Goal: Information Seeking & Learning: Learn about a topic

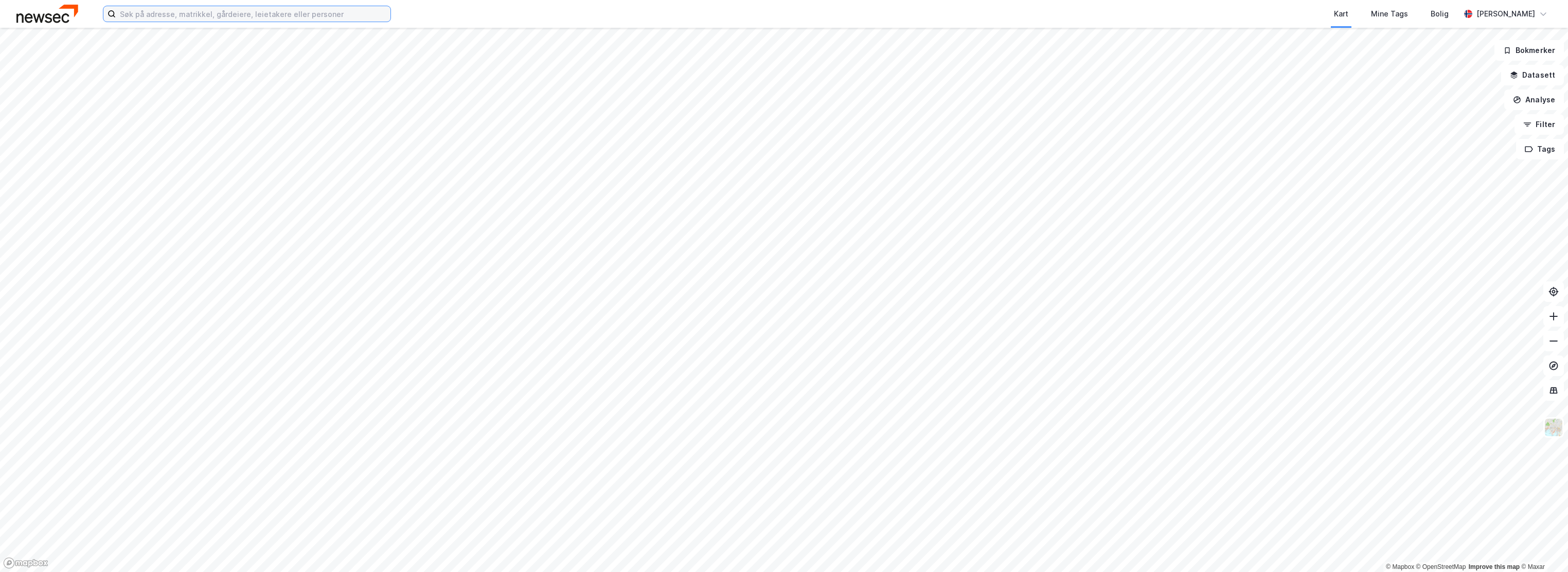
click at [160, 18] on input at bounding box center [253, 14] width 275 height 15
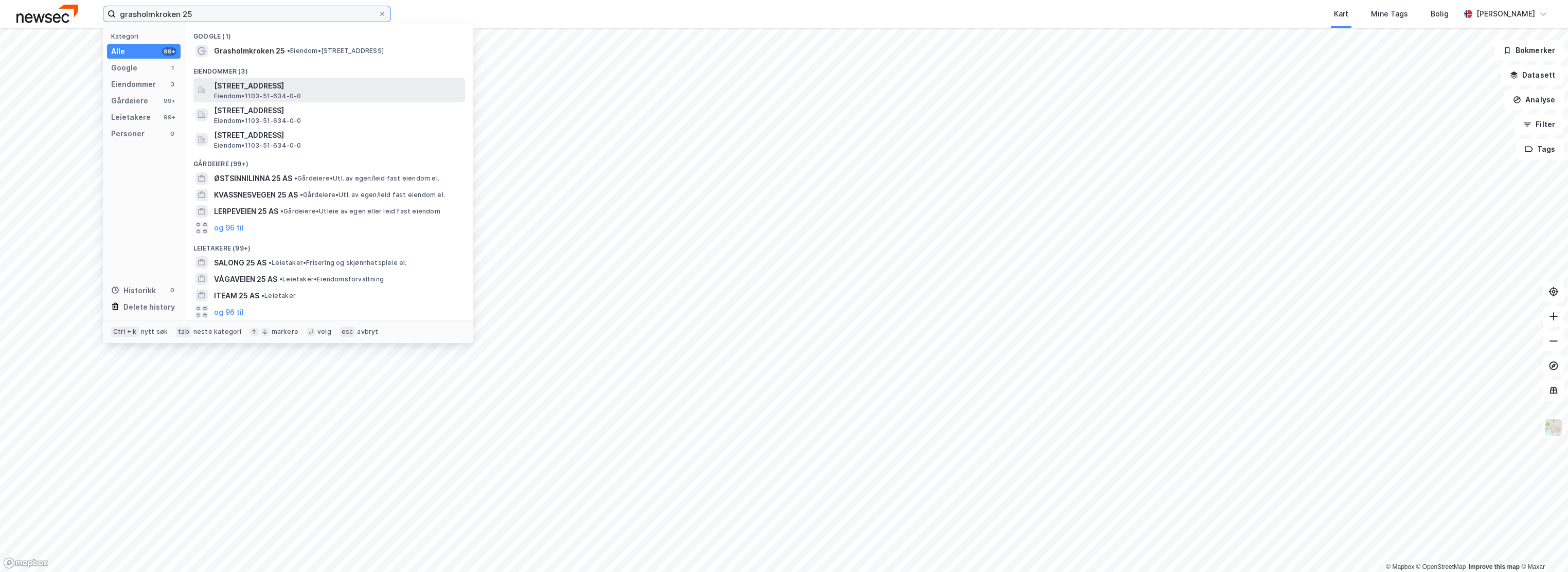
type input "grasholmkroken 25"
click at [273, 83] on span "[STREET_ADDRESS]" at bounding box center [338, 86] width 247 height 12
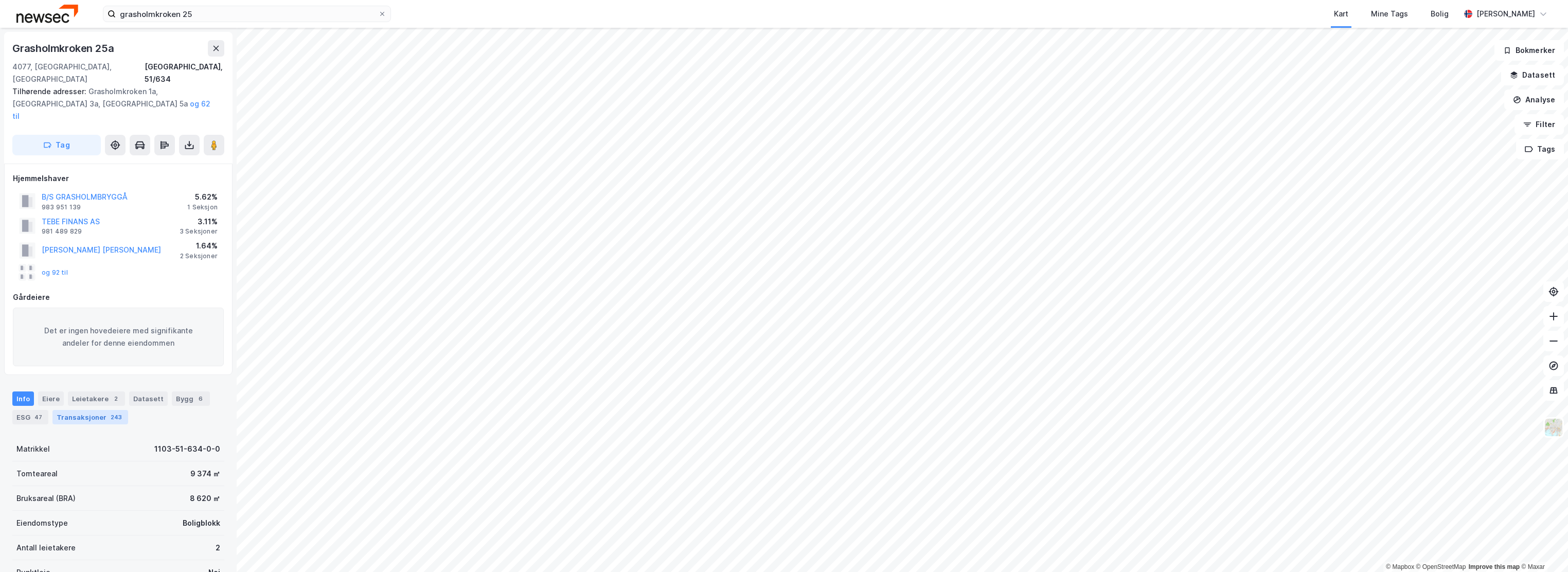
click at [95, 410] on div "Transaksjoner 243" at bounding box center [90, 418] width 75 height 14
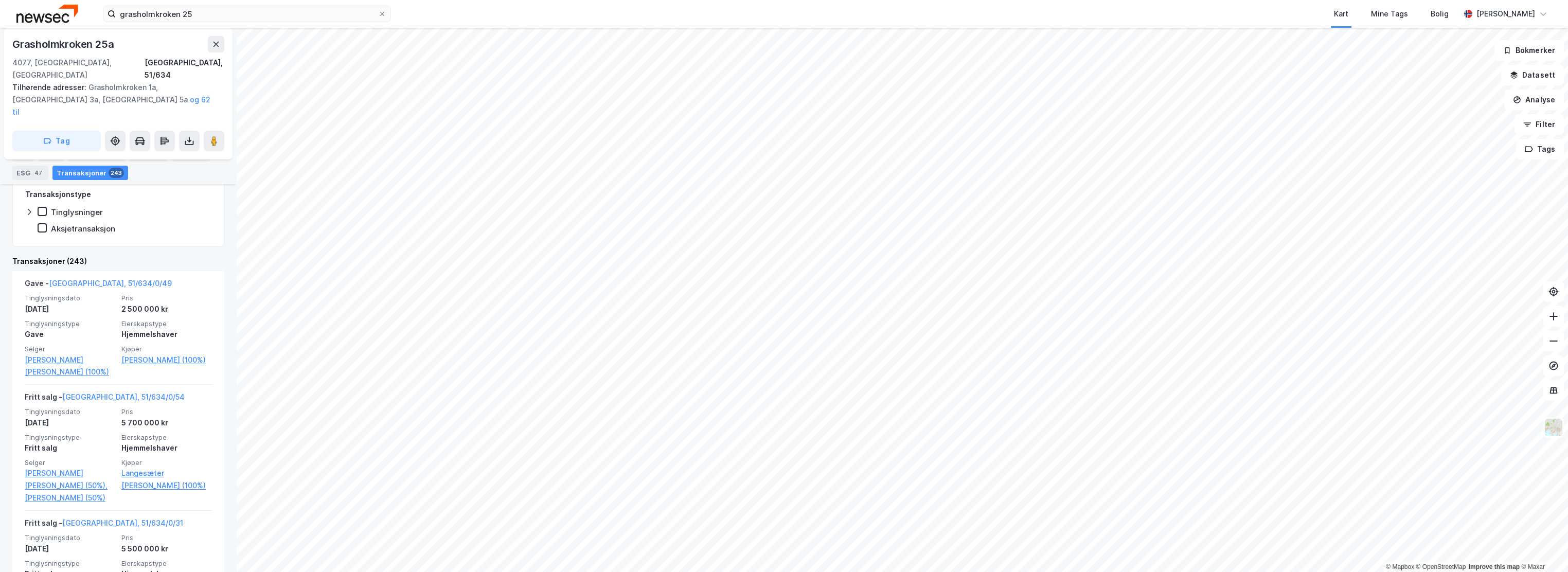
scroll to position [376, 0]
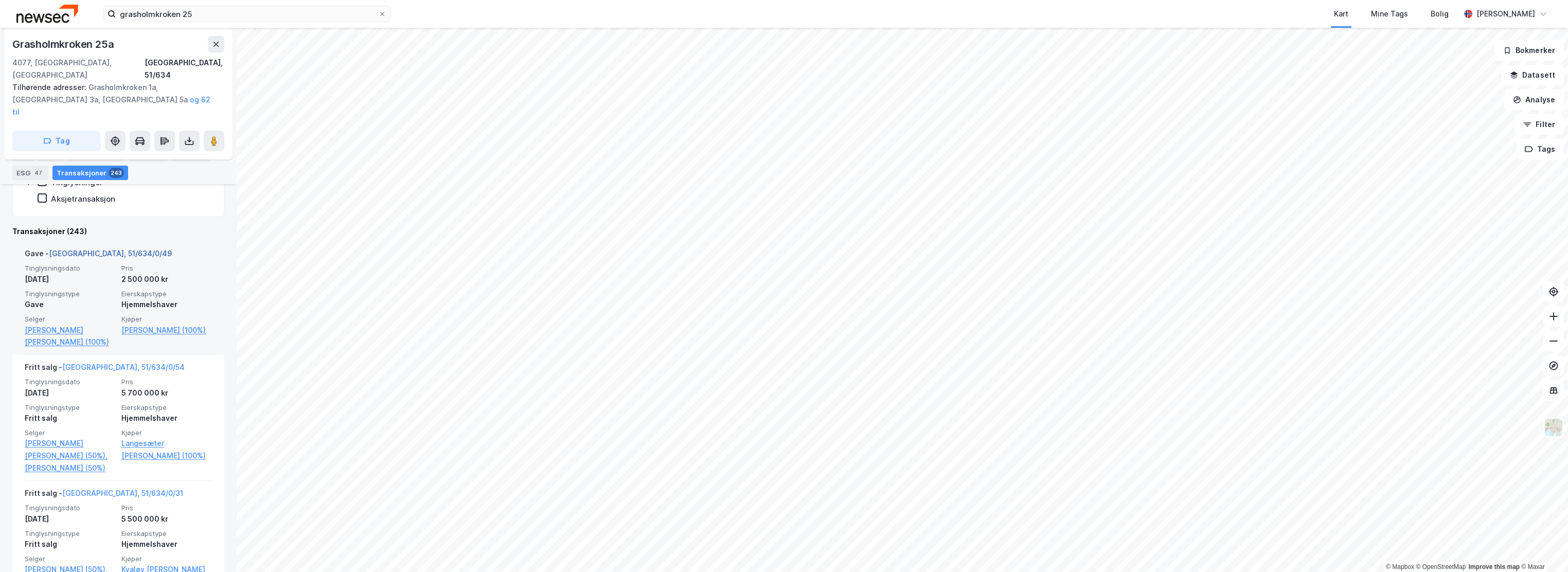
click at [114, 249] on link "[GEOGRAPHIC_DATA], 51/634/0/49" at bounding box center [110, 254] width 123 height 9
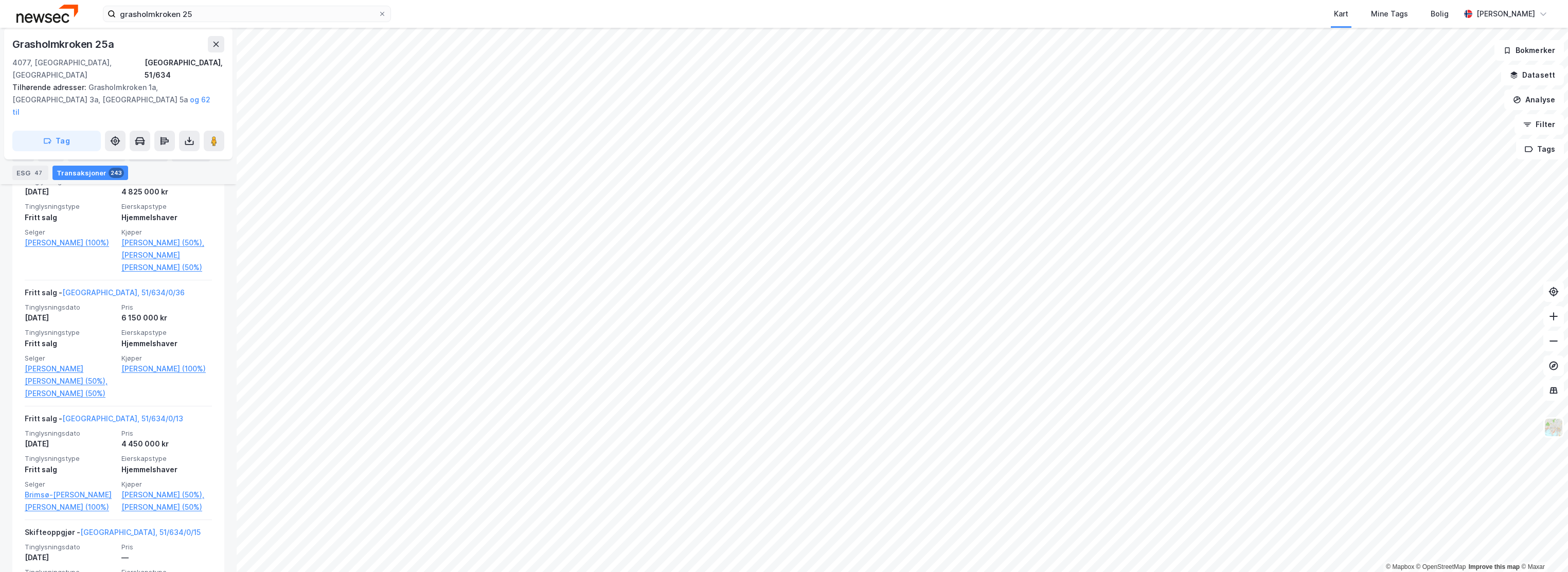
scroll to position [2813, 0]
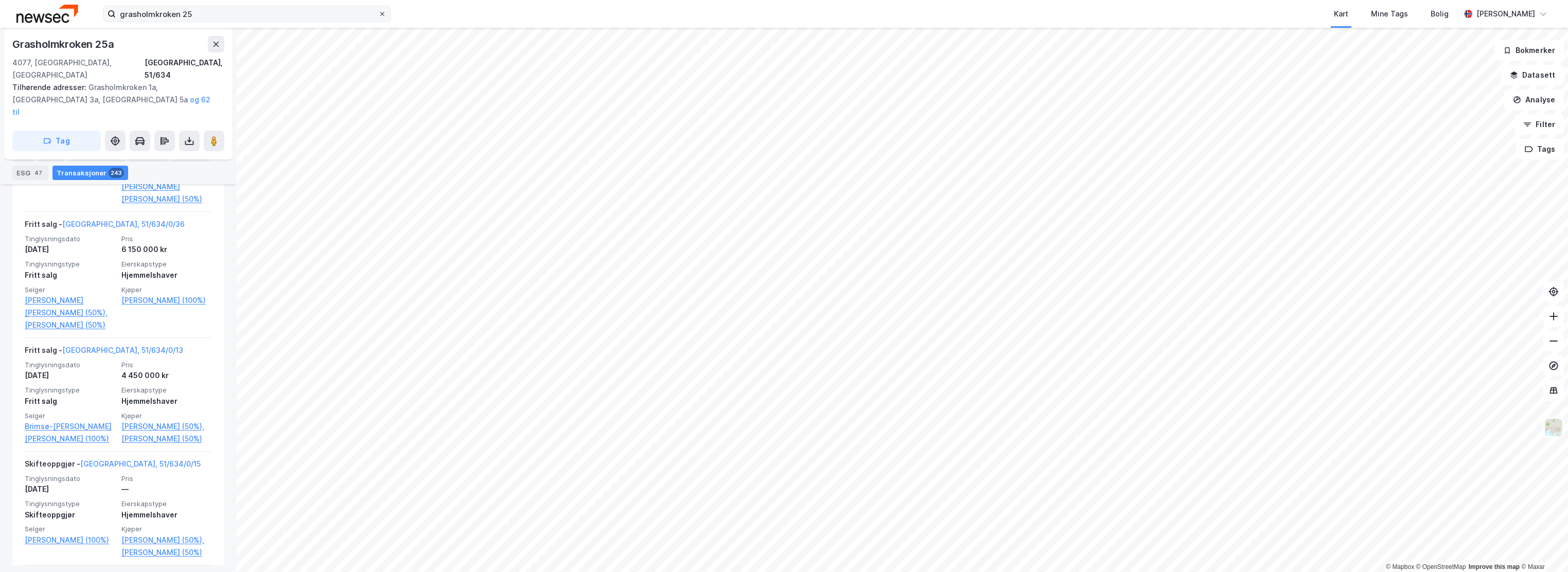
click at [383, 12] on icon at bounding box center [382, 14] width 6 height 6
click at [378, 12] on input "grasholmkroken 25" at bounding box center [246, 14] width 262 height 15
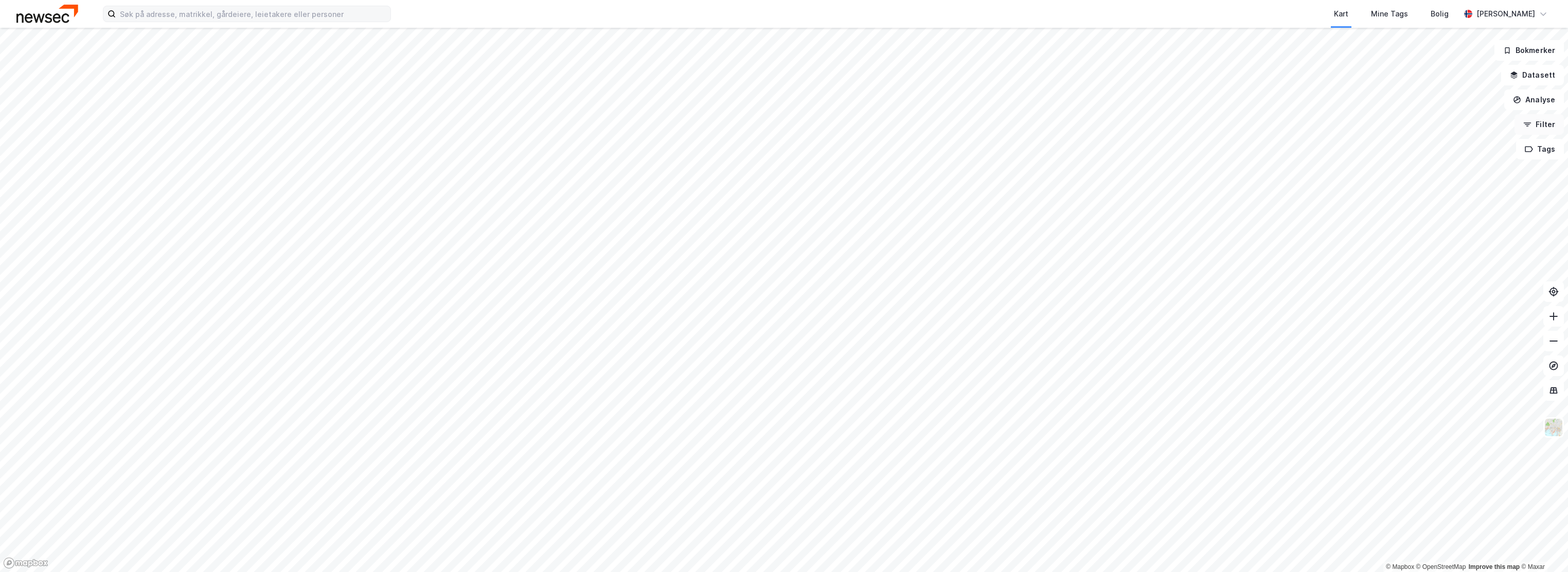
click at [1539, 119] on button "Filter" at bounding box center [1539, 124] width 50 height 21
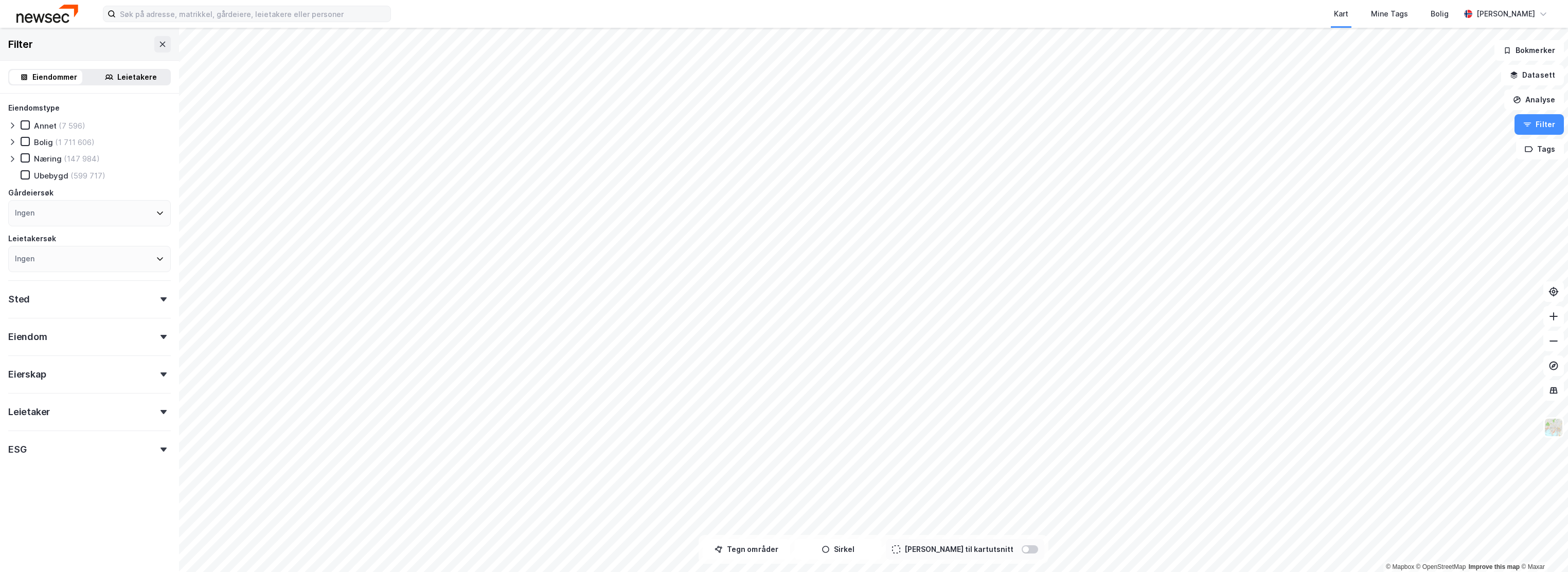
click at [61, 307] on div "Sted" at bounding box center [89, 295] width 162 height 29
click at [154, 349] on icon at bounding box center [157, 343] width 8 height 8
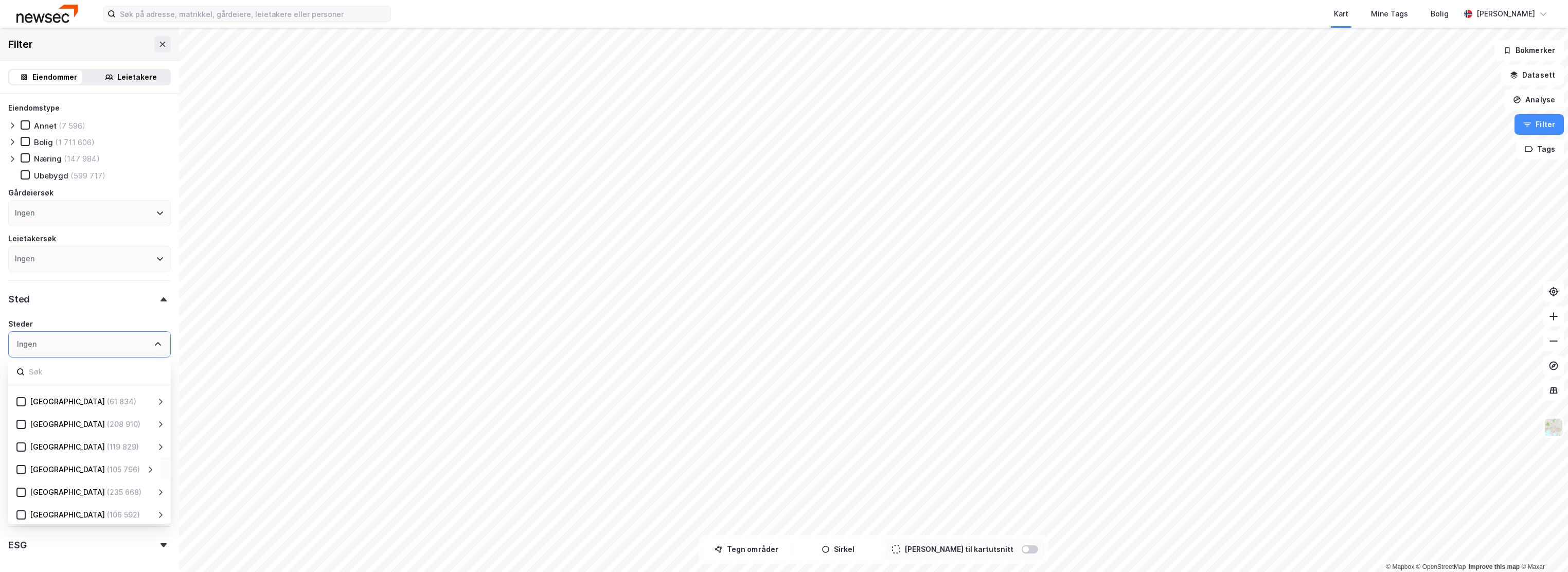
scroll to position [134, 0]
click at [59, 440] on div "[GEOGRAPHIC_DATA]" at bounding box center [68, 445] width 75 height 12
click at [60, 440] on div "[GEOGRAPHIC_DATA]" at bounding box center [68, 445] width 75 height 12
click at [149, 440] on div "[GEOGRAPHIC_DATA] (208 910)" at bounding box center [86, 445] width 138 height 12
click at [149, 443] on icon at bounding box center [150, 445] width 4 height 6
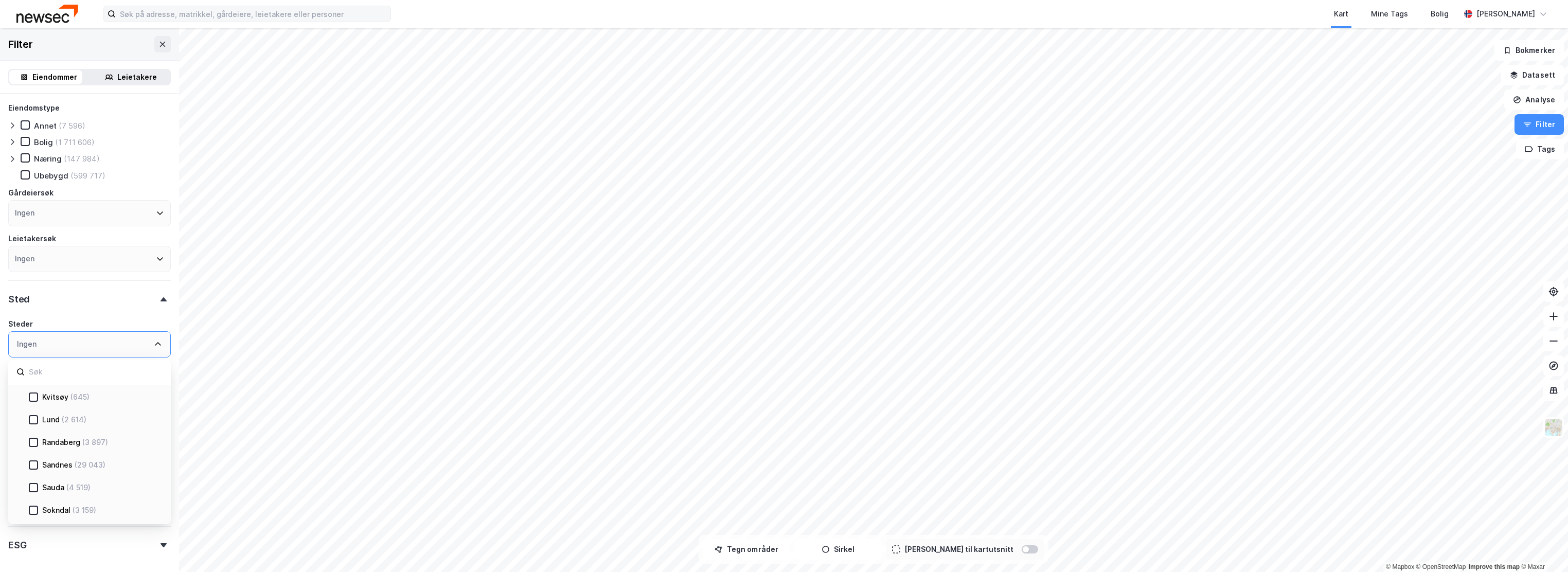
scroll to position [477, 0]
click at [52, 485] on div "[GEOGRAPHIC_DATA]" at bounding box center [77, 486] width 70 height 12
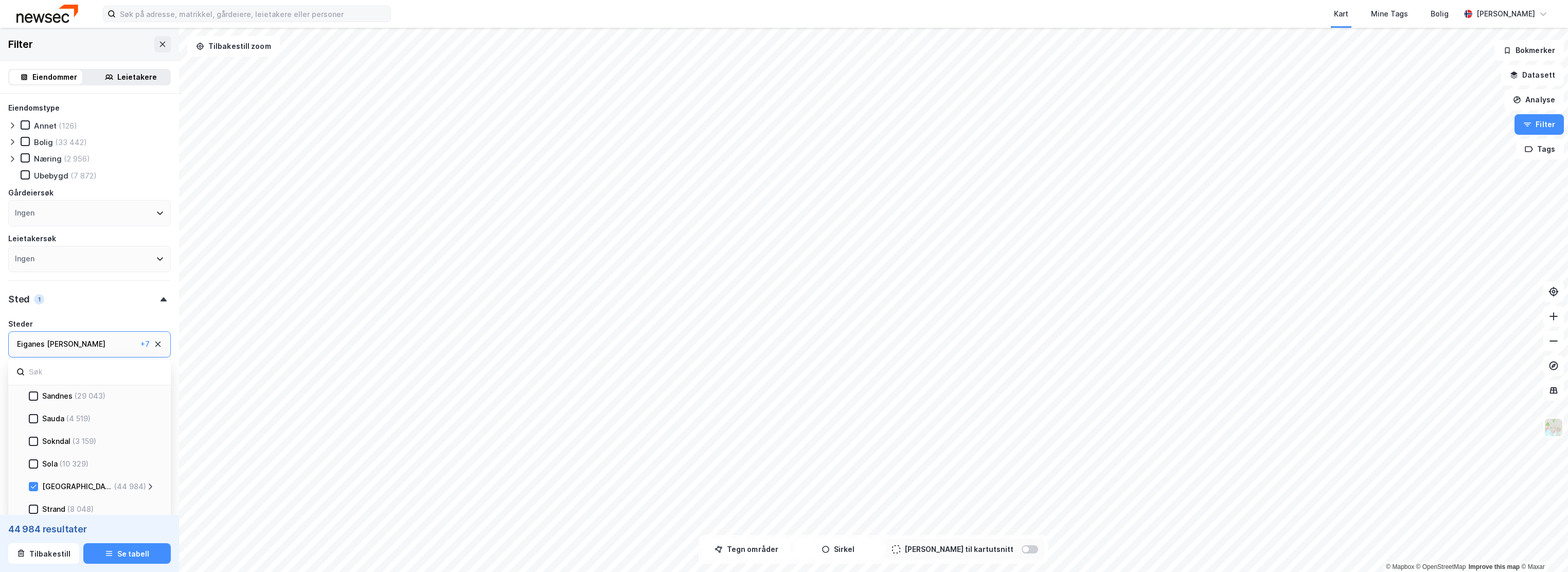
click at [152, 488] on icon at bounding box center [150, 486] width 4 height 6
click at [50, 463] on div "Finnøy (3 196)" at bounding box center [102, 463] width 104 height 12
click at [68, 461] on div "Hundvåg" at bounding box center [70, 463] width 32 height 12
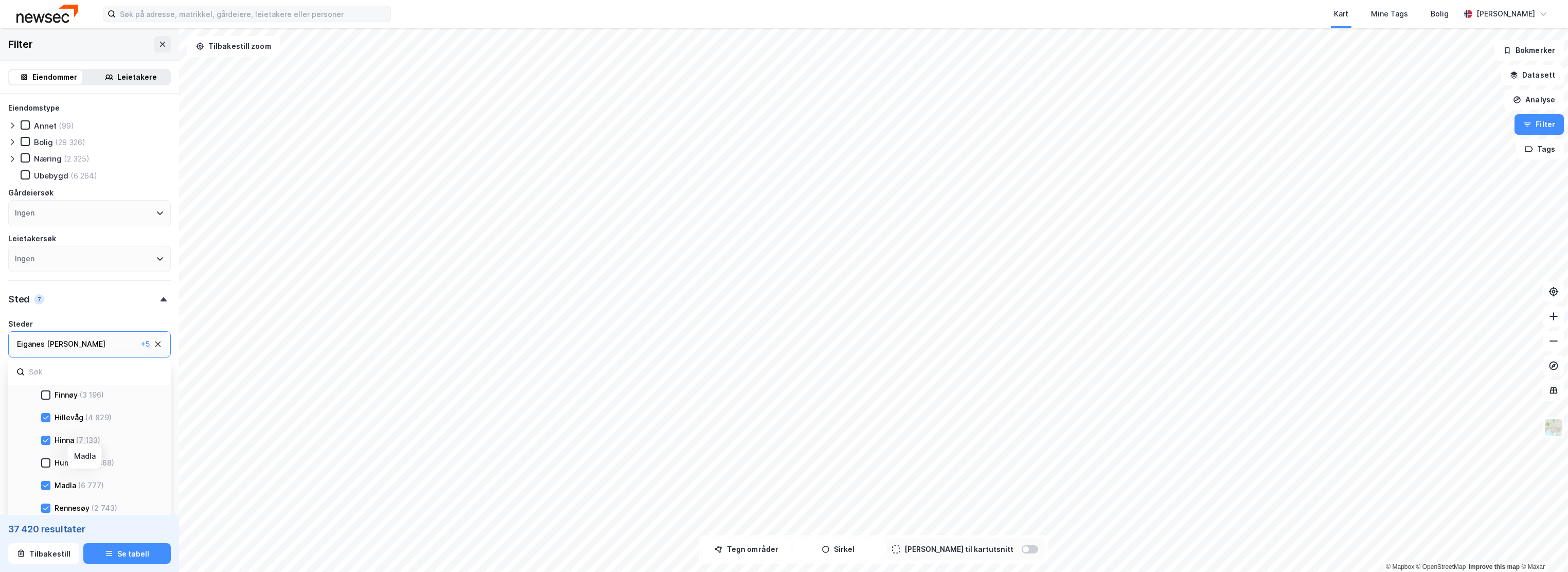
click at [68, 485] on div "Madla" at bounding box center [65, 485] width 22 height 12
click at [70, 504] on div "Rennesøy" at bounding box center [72, 508] width 35 height 12
click at [64, 414] on div "Tasta" at bounding box center [65, 416] width 20 height 12
click at [14, 160] on icon at bounding box center [12, 159] width 3 height 6
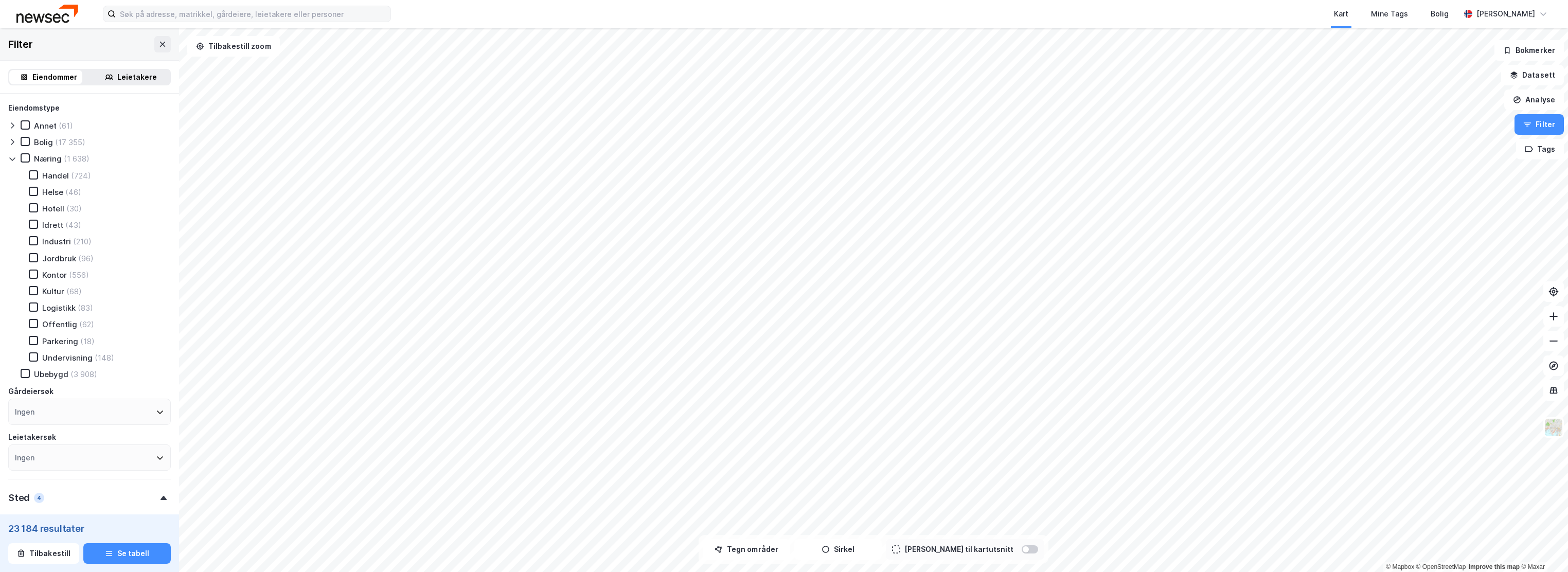
click at [57, 175] on div "Handel" at bounding box center [55, 176] width 27 height 10
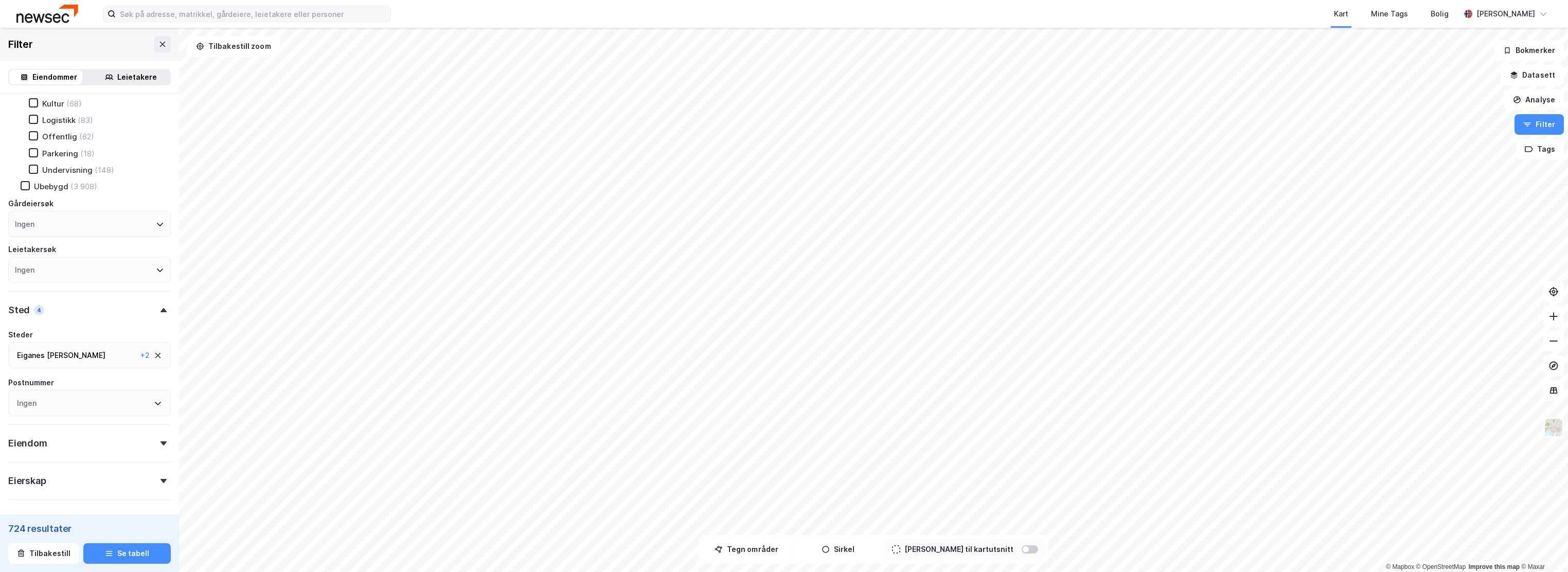
scroll to position [206, 0]
click at [95, 260] on div "Ingen" at bounding box center [89, 252] width 162 height 27
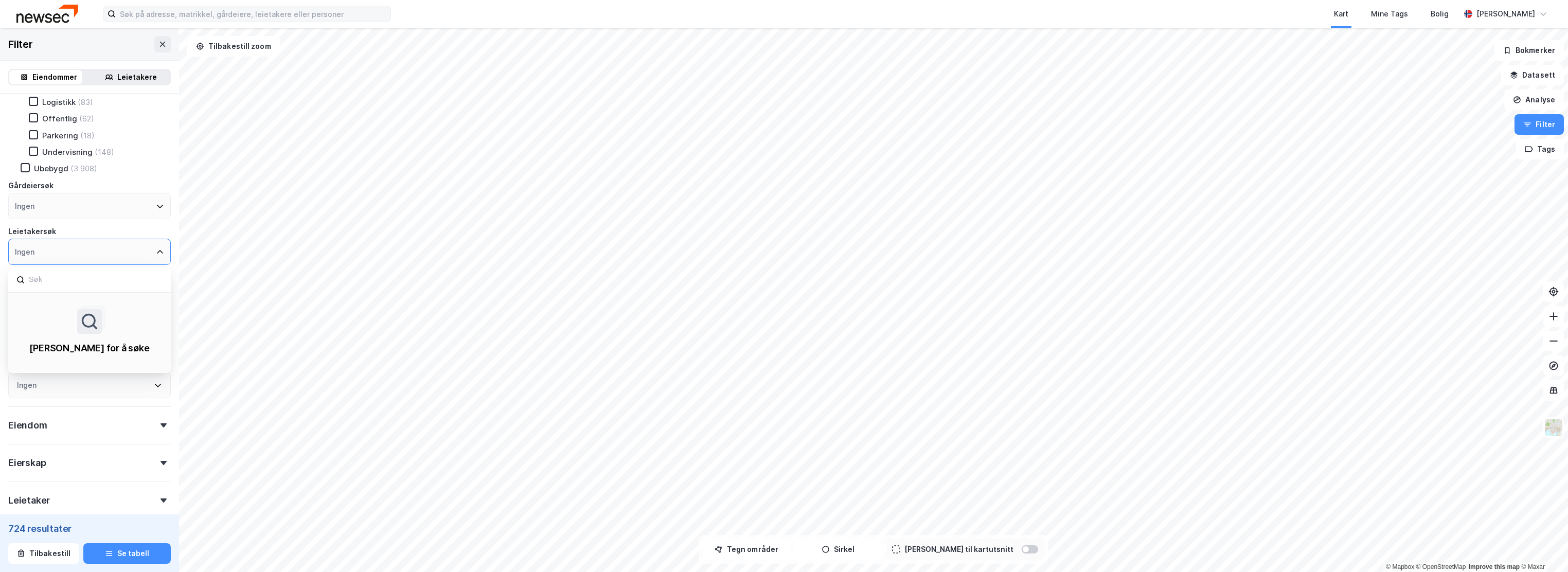
click at [101, 258] on div "Ingen" at bounding box center [89, 252] width 162 height 27
click at [155, 259] on div "Ingen" at bounding box center [89, 252] width 162 height 27
click at [156, 254] on icon at bounding box center [160, 252] width 8 height 8
click at [156, 211] on icon at bounding box center [160, 206] width 8 height 8
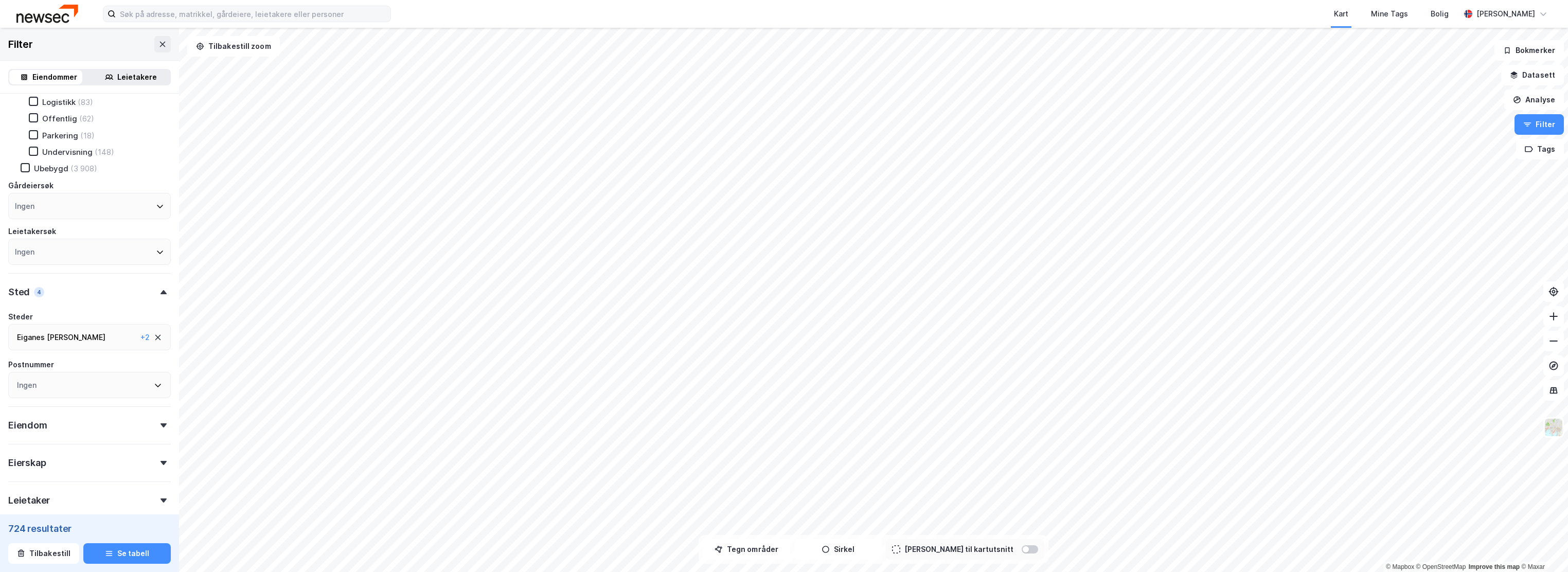
click at [159, 343] on div "Eiganes [PERSON_NAME] , [GEOGRAPHIC_DATA] ... [PERSON_NAME] + 2" at bounding box center [89, 337] width 162 height 27
click at [167, 318] on div "Eiendomstype Annet (61) [PERSON_NAME] (17 355) Næring (1 638) Handel (724) Hels…" at bounding box center [89, 248] width 179 height 720
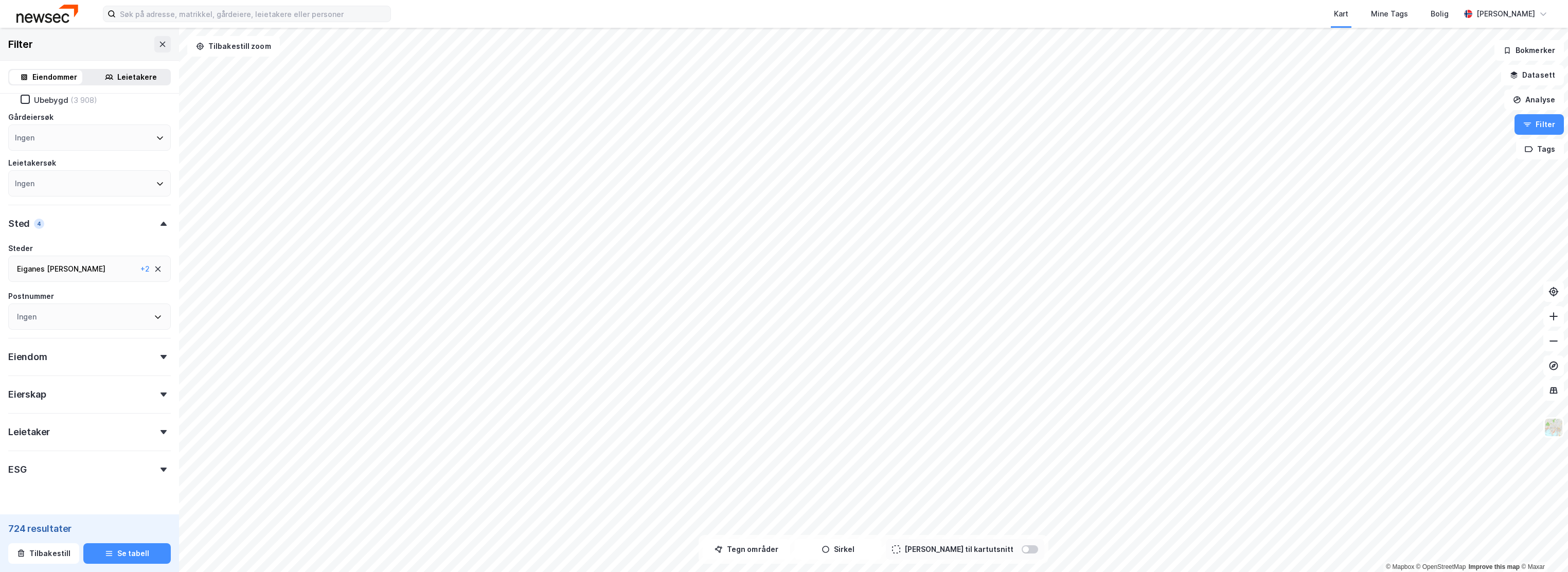
scroll to position [303, 0]
click at [160, 407] on icon at bounding box center [163, 407] width 6 height 4
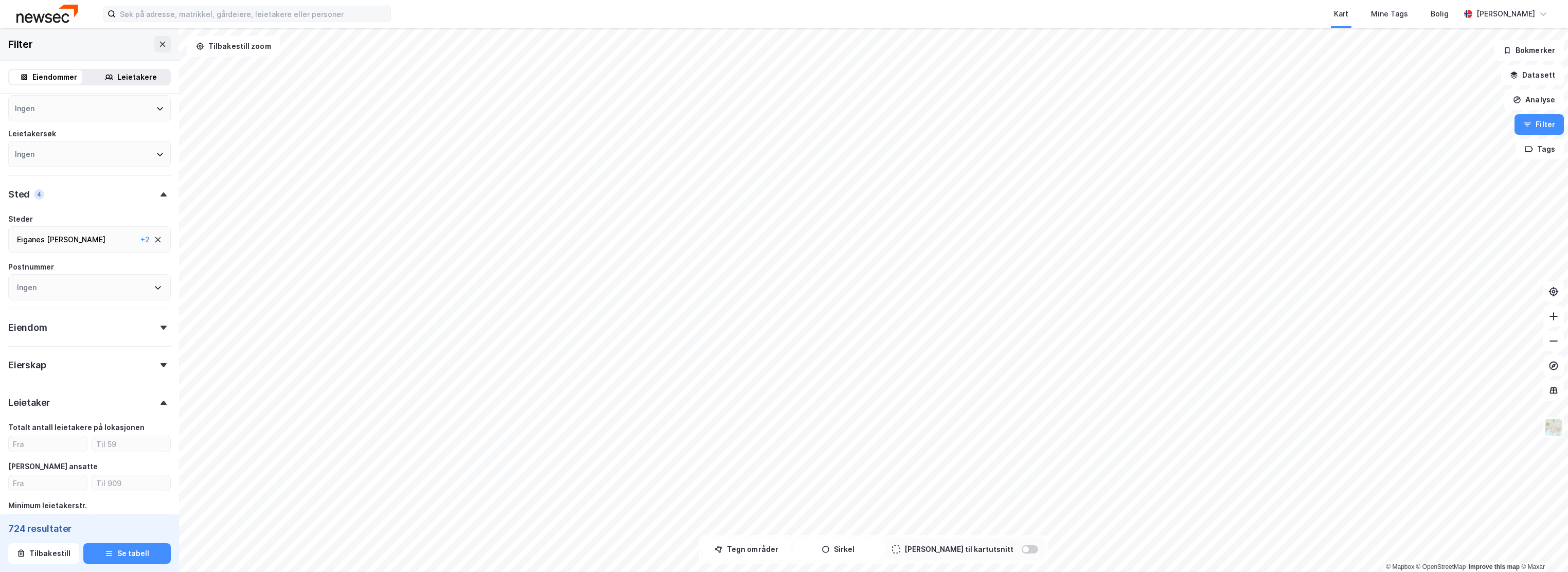
click at [160, 405] on icon at bounding box center [163, 403] width 6 height 4
click at [134, 86] on div "Eiendommer Leietakere" at bounding box center [89, 77] width 179 height 33
click at [134, 79] on div "Leietakere" at bounding box center [137, 77] width 40 height 12
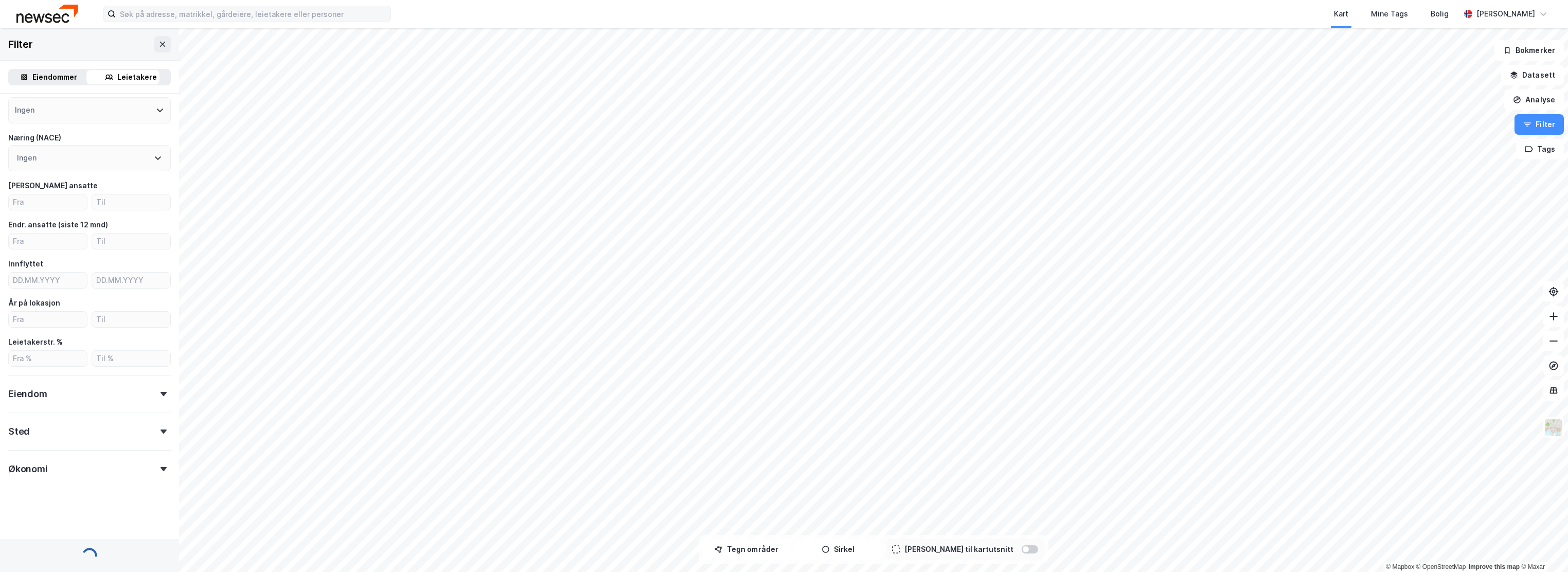
scroll to position [73, 0]
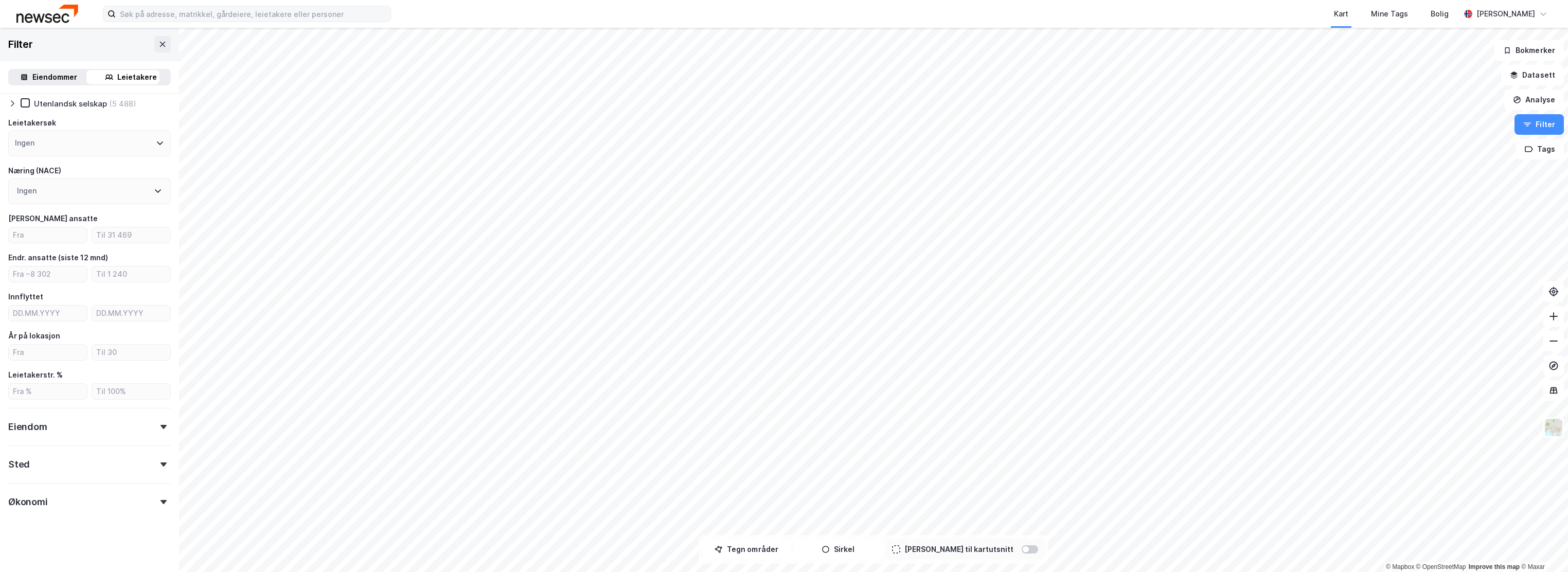
click at [154, 195] on icon at bounding box center [157, 190] width 8 height 8
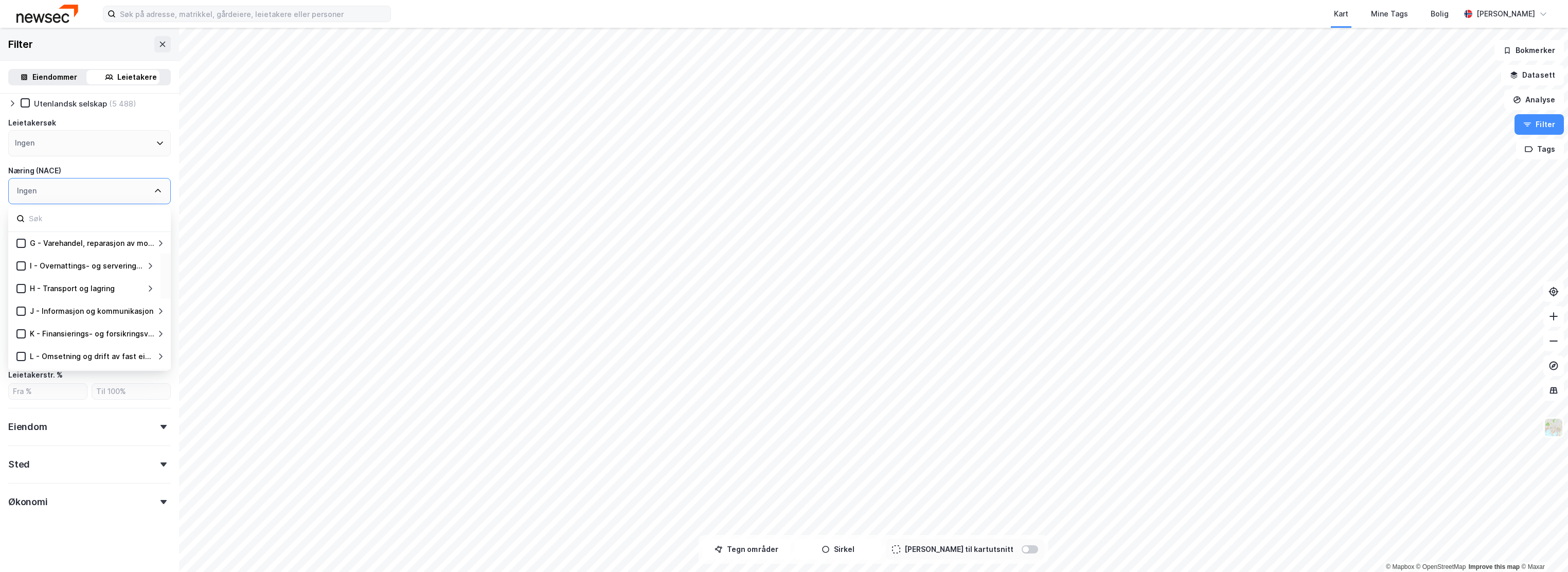
click at [148, 268] on icon at bounding box center [149, 265] width 8 height 8
click at [152, 264] on icon at bounding box center [149, 265] width 8 height 8
click at [148, 243] on icon at bounding box center [149, 243] width 8 height 8
click at [149, 309] on icon at bounding box center [150, 311] width 4 height 6
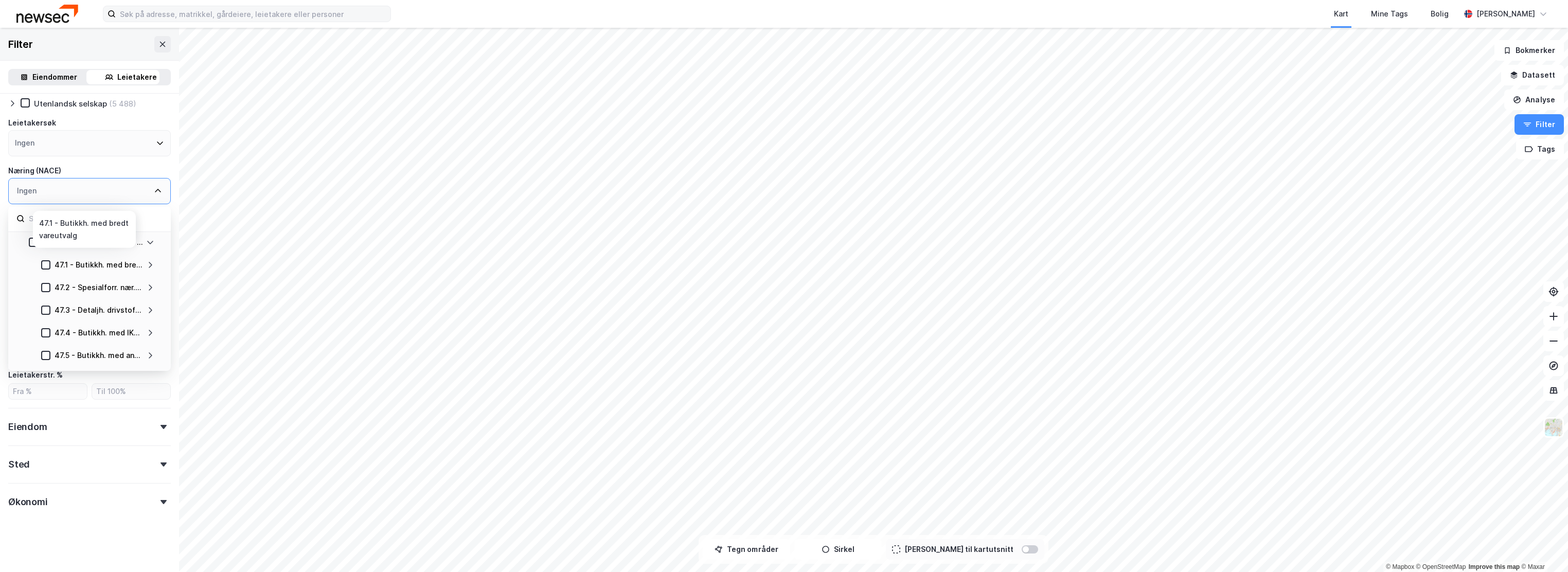
click at [106, 265] on div "47.1 - Butikkh. med bredt vareutvalg" at bounding box center [99, 264] width 90 height 12
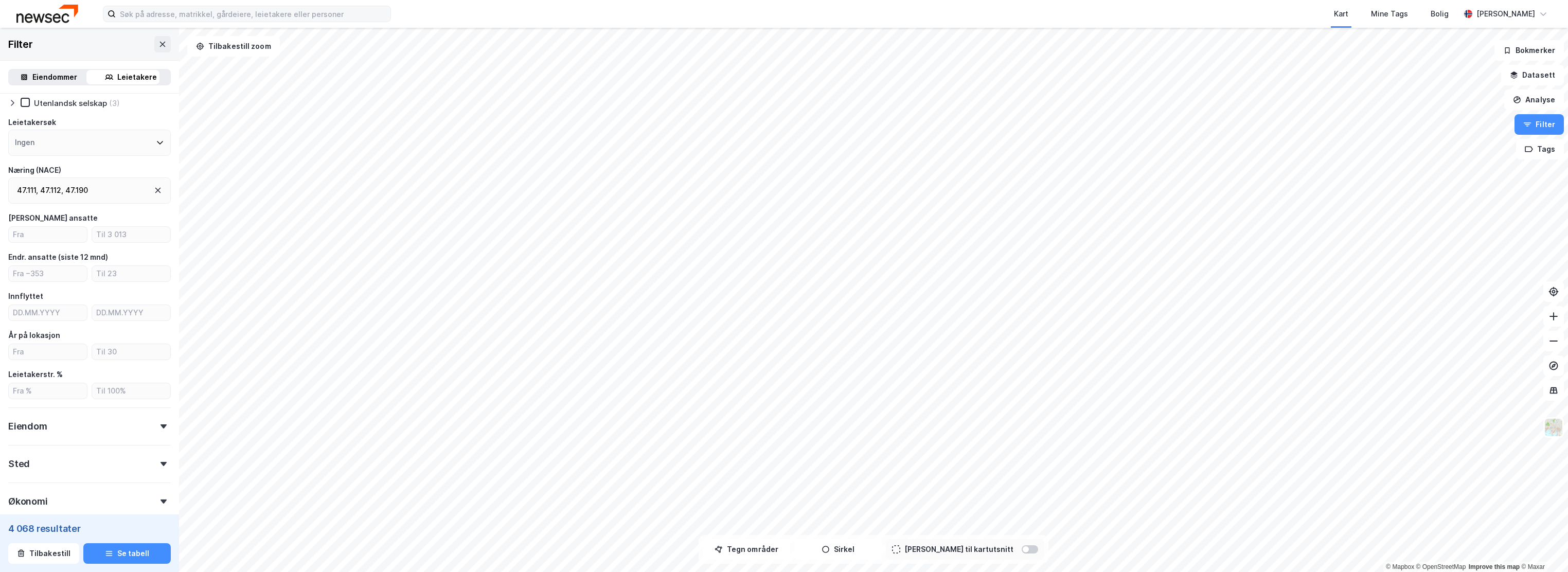
click at [121, 190] on div "47.111 , 47.112 , 47.190" at bounding box center [89, 190] width 162 height 27
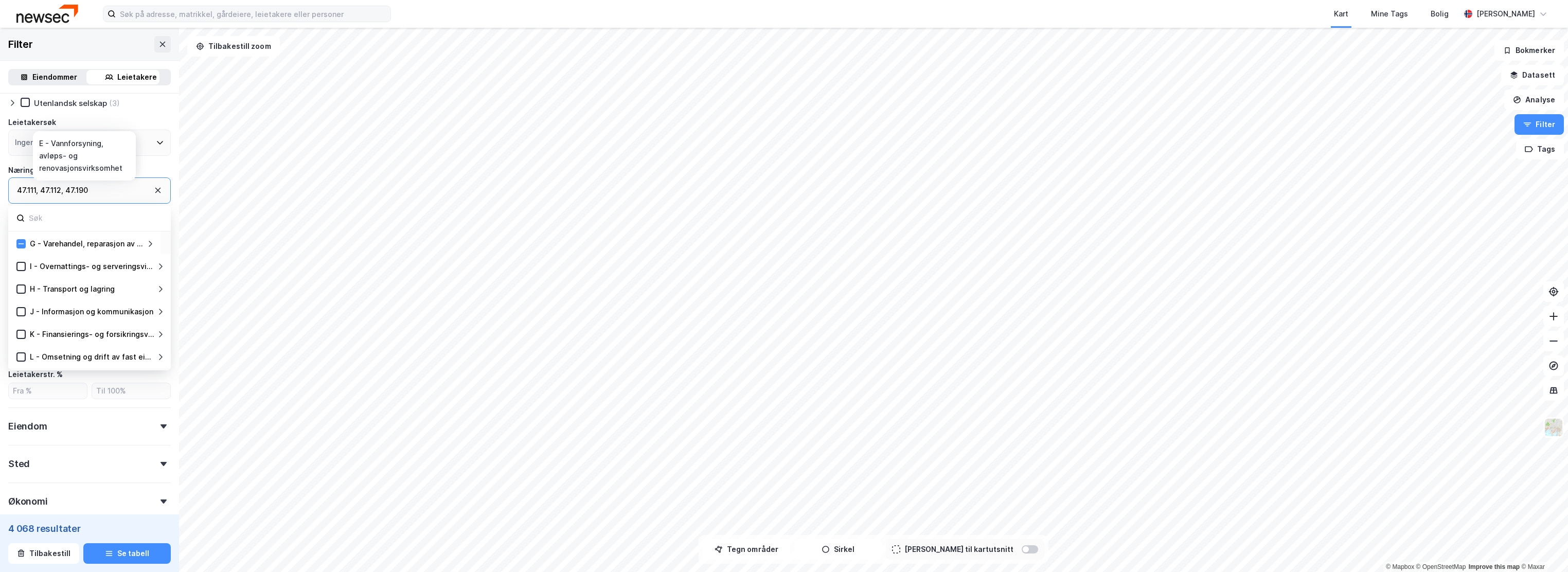
scroll to position [137, 0]
click at [150, 241] on icon at bounding box center [149, 242] width 8 height 8
click at [152, 310] on icon at bounding box center [149, 310] width 8 height 8
click at [98, 284] on div "47.2 - Spesialforr. nær.- og nytelsesmidl." at bounding box center [99, 287] width 90 height 12
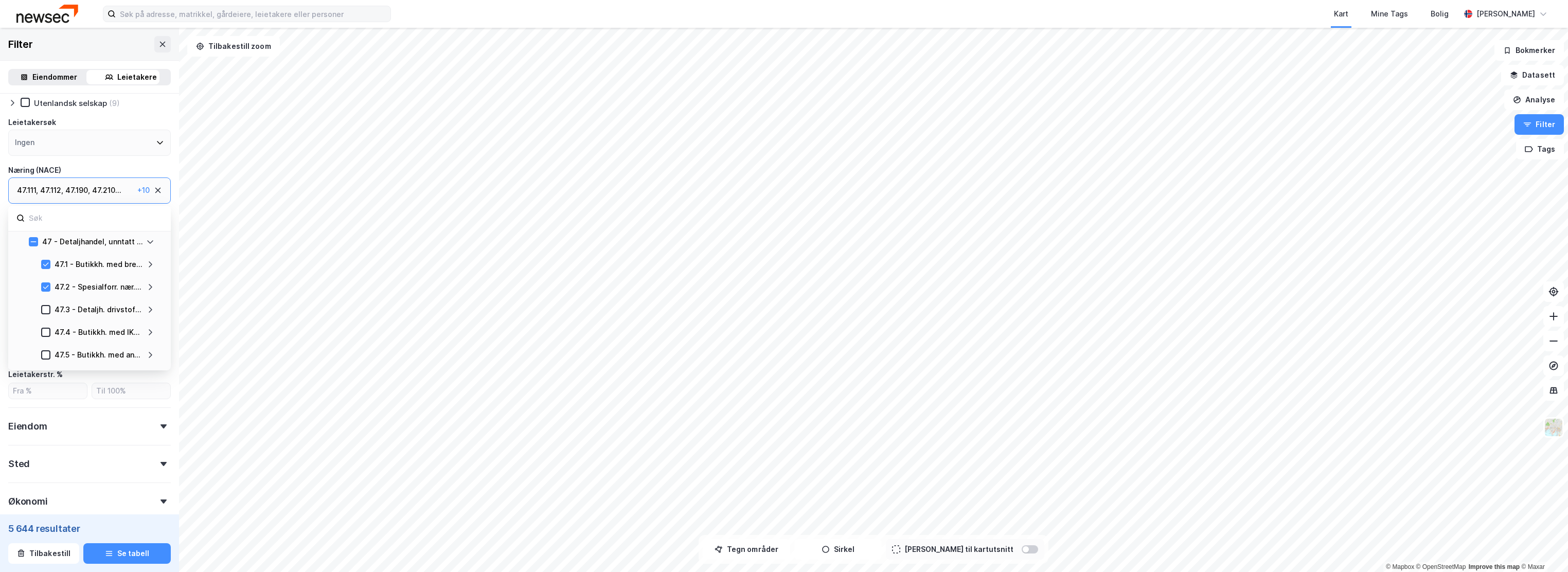
click at [99, 285] on div "47.2 - Spesialforr. nær.- og nytelsesmidl." at bounding box center [99, 287] width 90 height 12
click at [148, 265] on icon at bounding box center [149, 264] width 8 height 8
click at [124, 333] on div "47.190 - Butikkhandel med bredt vareutvalg ellers" at bounding box center [111, 332] width 88 height 12
click at [124, 332] on div "47.190 - Butikkhandel med bredt vareutvalg ellers" at bounding box center [111, 332] width 88 height 12
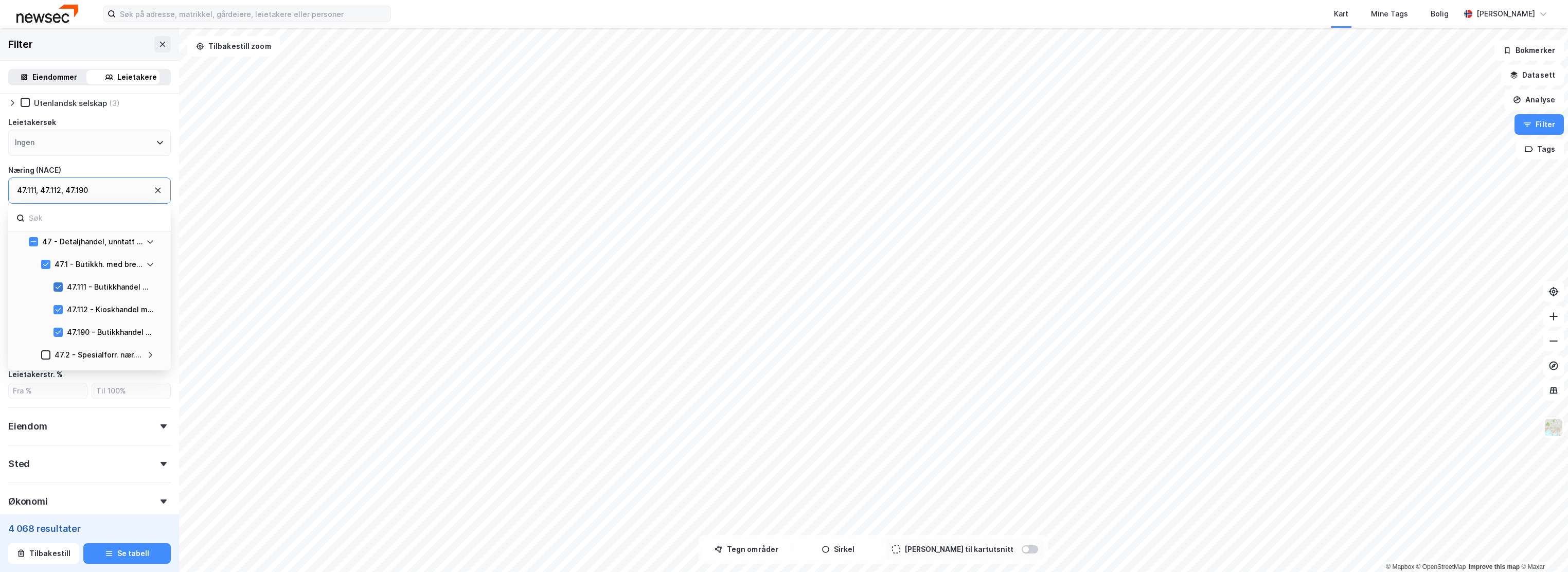
click at [59, 287] on icon at bounding box center [58, 287] width 7 height 7
click at [60, 309] on icon at bounding box center [58, 309] width 6 height 4
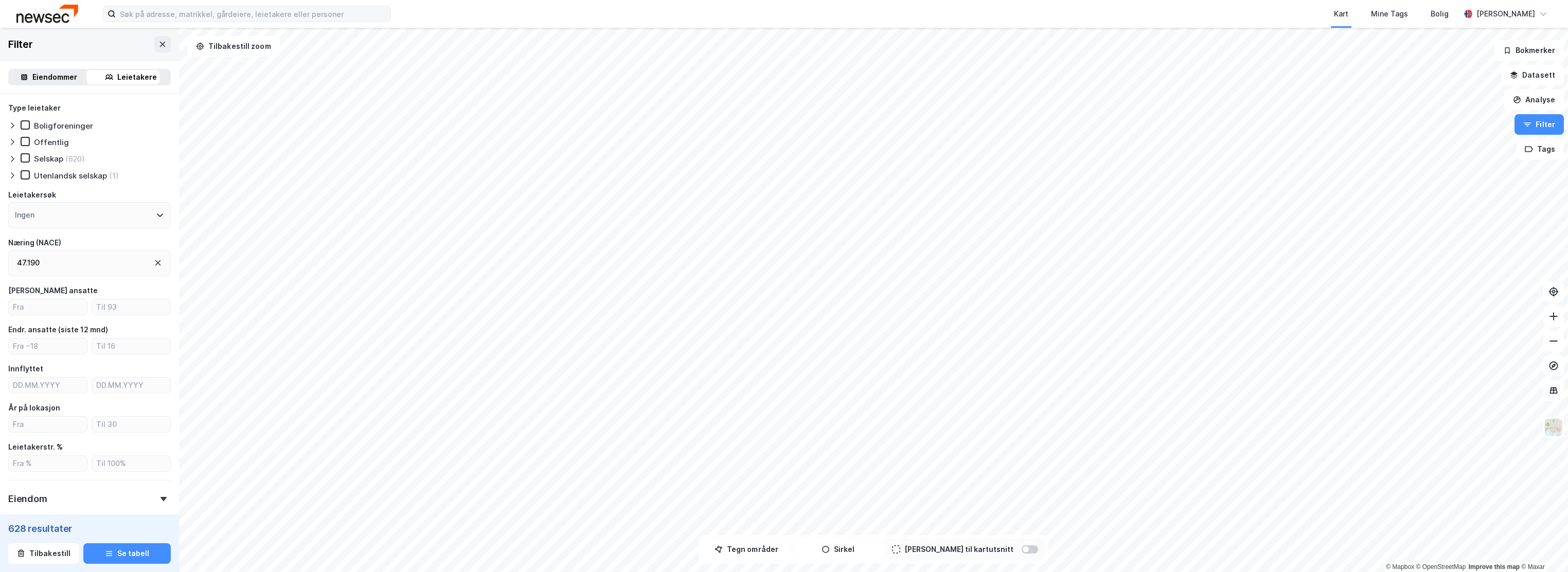
click at [65, 264] on div "47.190" at bounding box center [89, 263] width 162 height 27
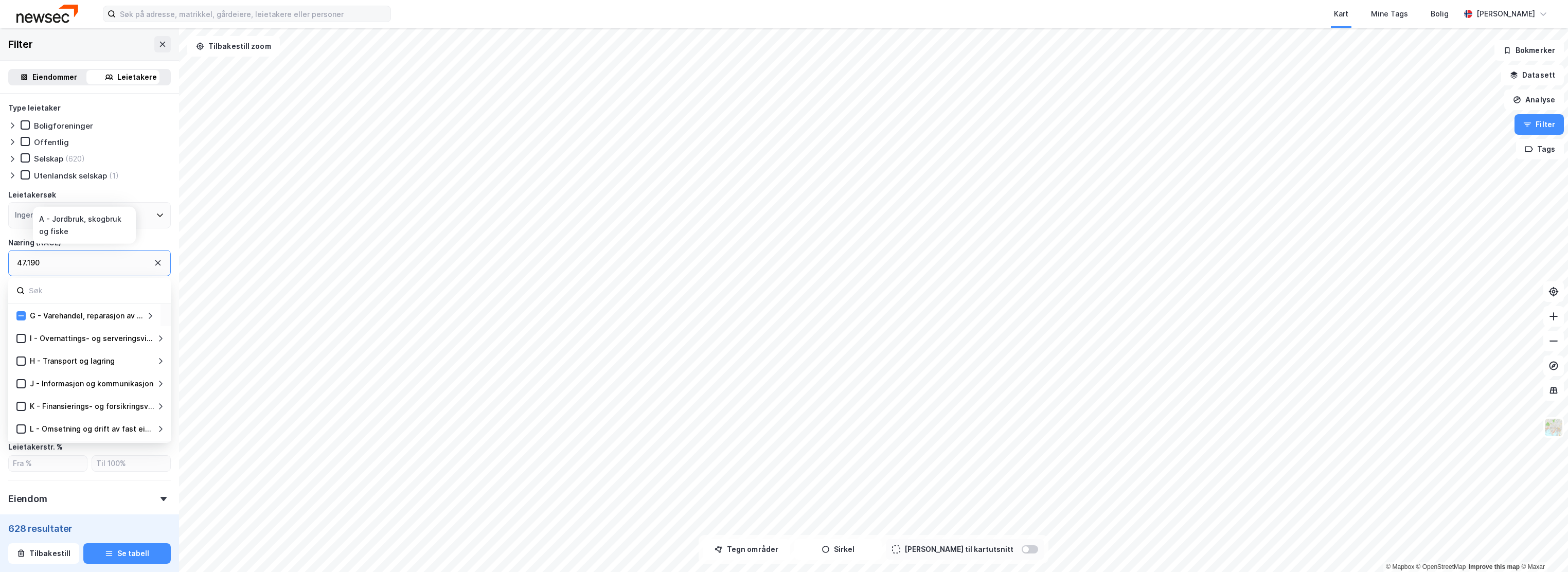
scroll to position [137, 0]
click at [153, 315] on icon at bounding box center [149, 315] width 8 height 8
click at [33, 382] on icon at bounding box center [34, 383] width 7 height 7
click at [34, 361] on icon at bounding box center [34, 360] width 6 height 4
click at [37, 383] on icon at bounding box center [34, 383] width 7 height 7
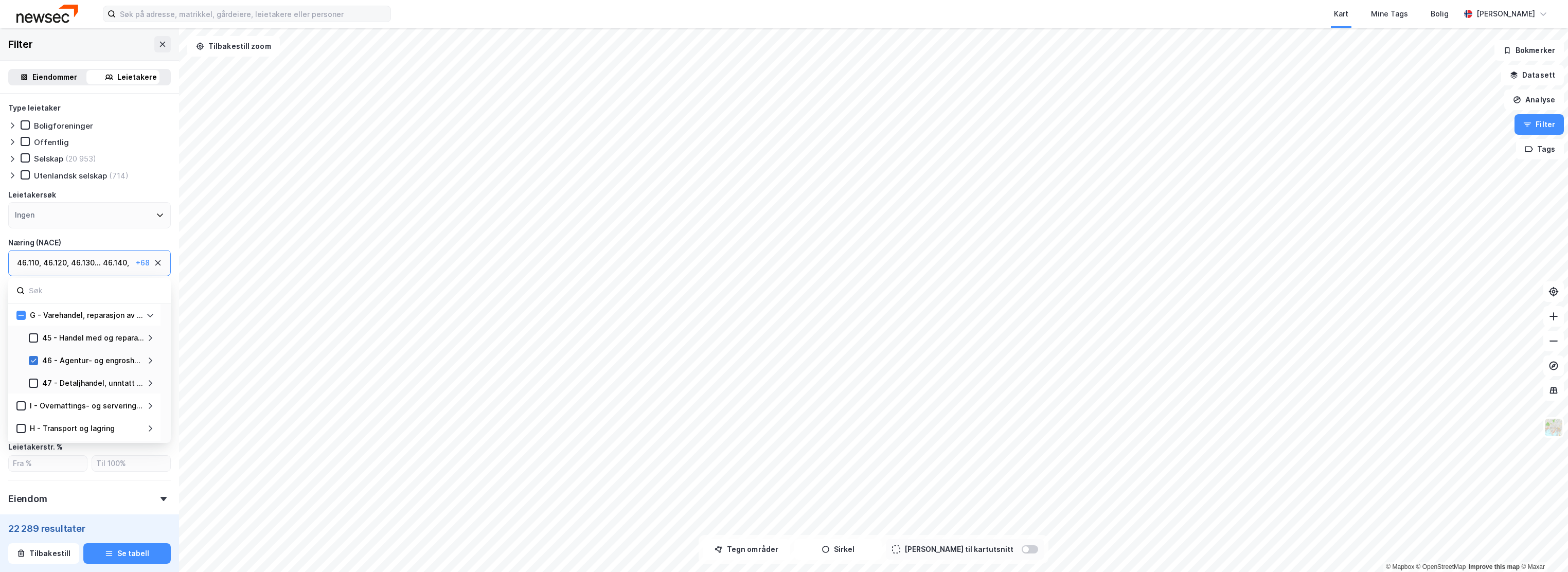
click at [34, 359] on icon at bounding box center [34, 361] width 7 height 7
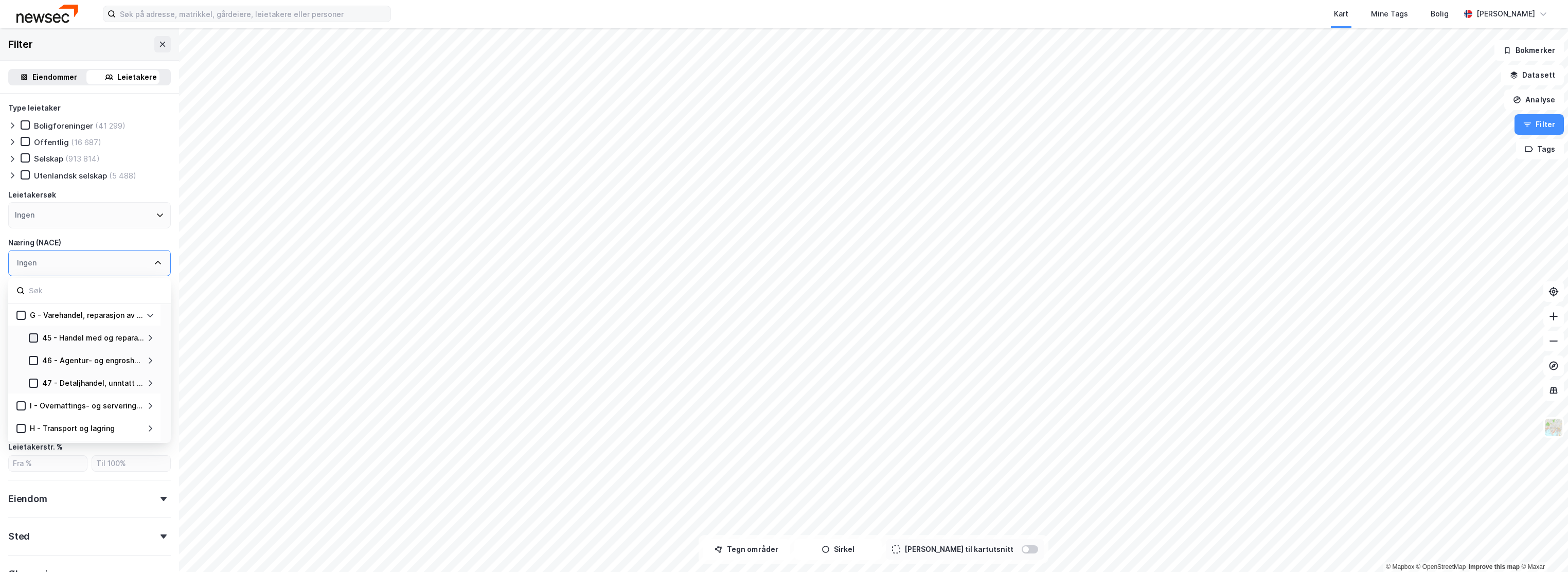
click at [38, 338] on div "45 - Handel med og reparasjon av motorvogner" at bounding box center [92, 338] width 108 height 12
click at [33, 383] on icon at bounding box center [34, 383] width 7 height 7
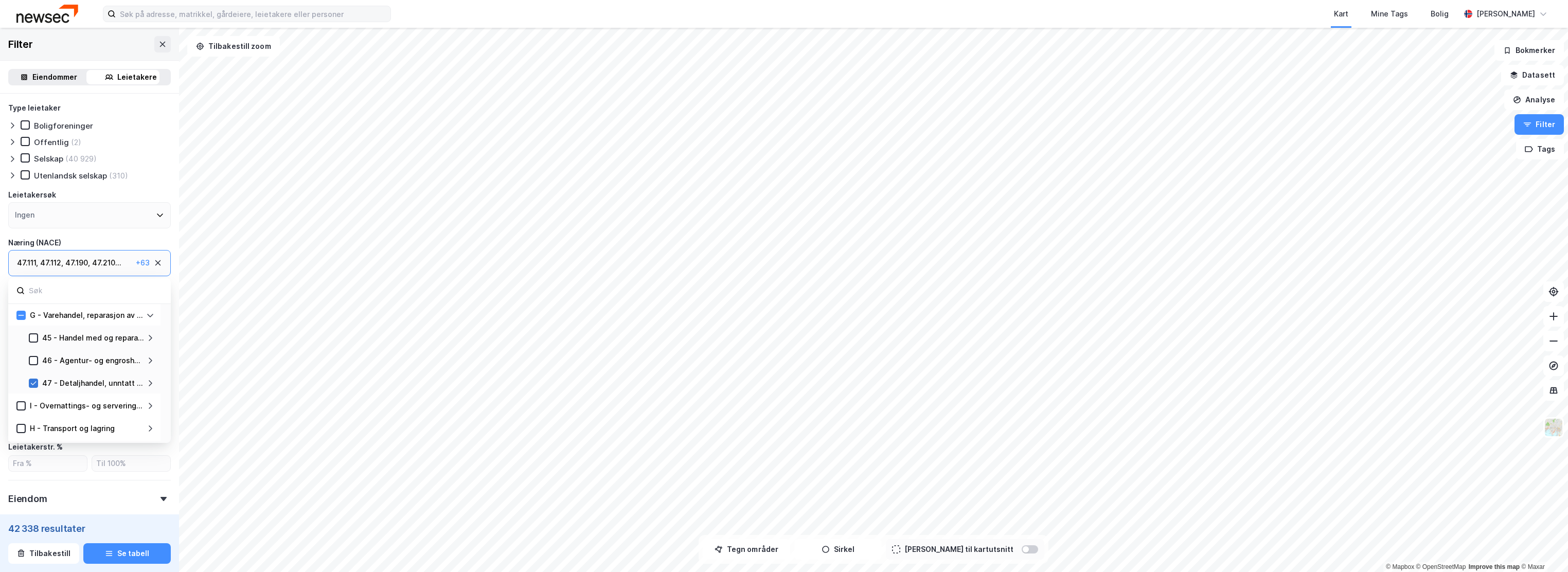
click at [35, 384] on icon at bounding box center [34, 383] width 7 height 7
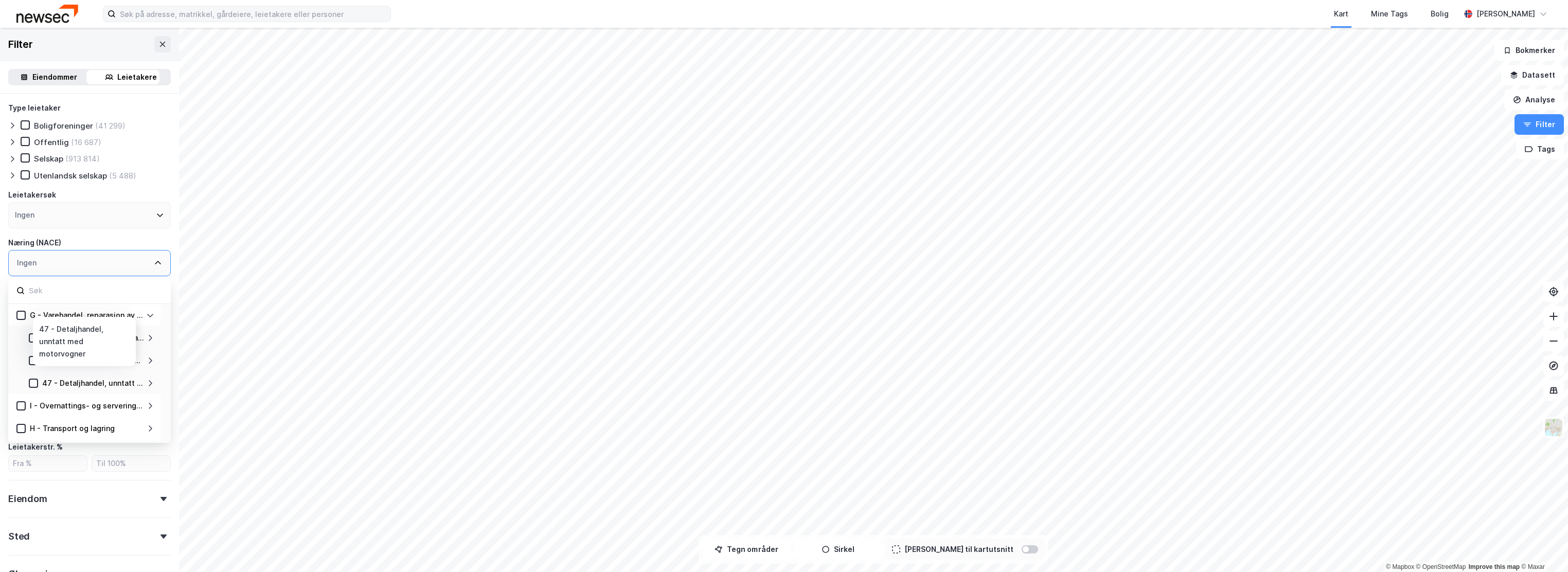
click at [151, 383] on icon at bounding box center [149, 383] width 8 height 8
click at [45, 405] on icon at bounding box center [46, 406] width 7 height 7
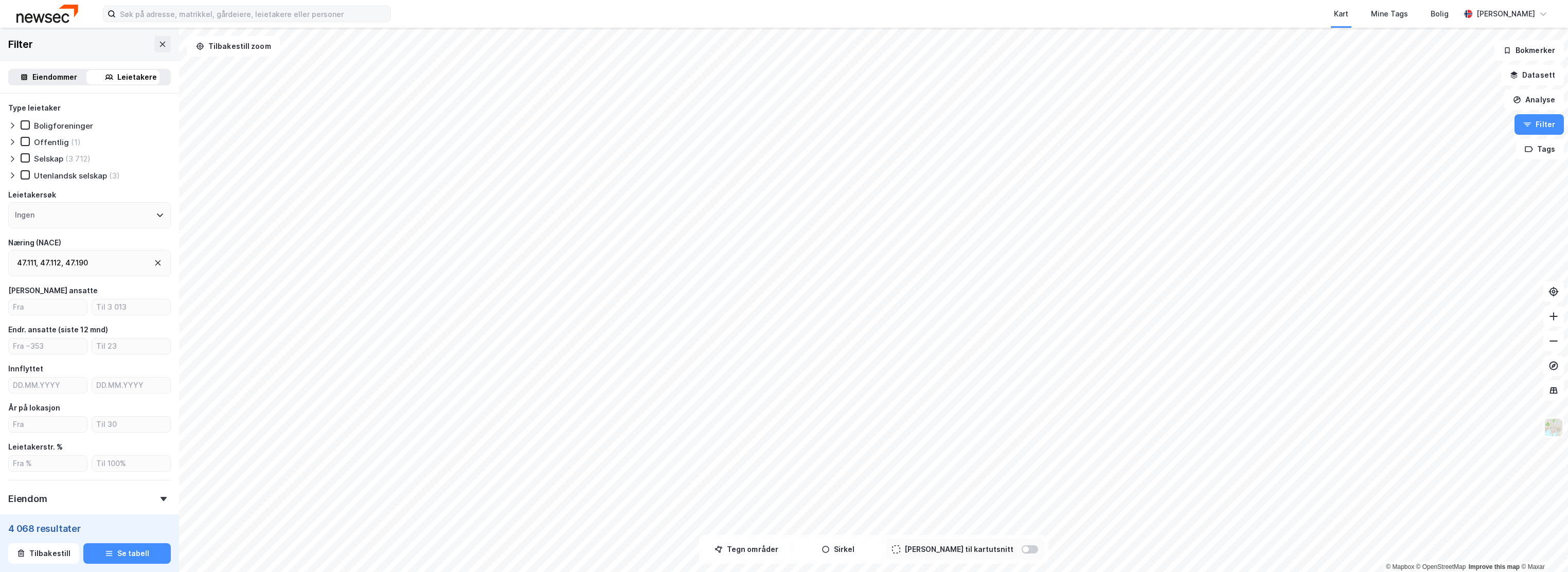
click at [49, 75] on div "Eiendommer" at bounding box center [55, 77] width 45 height 12
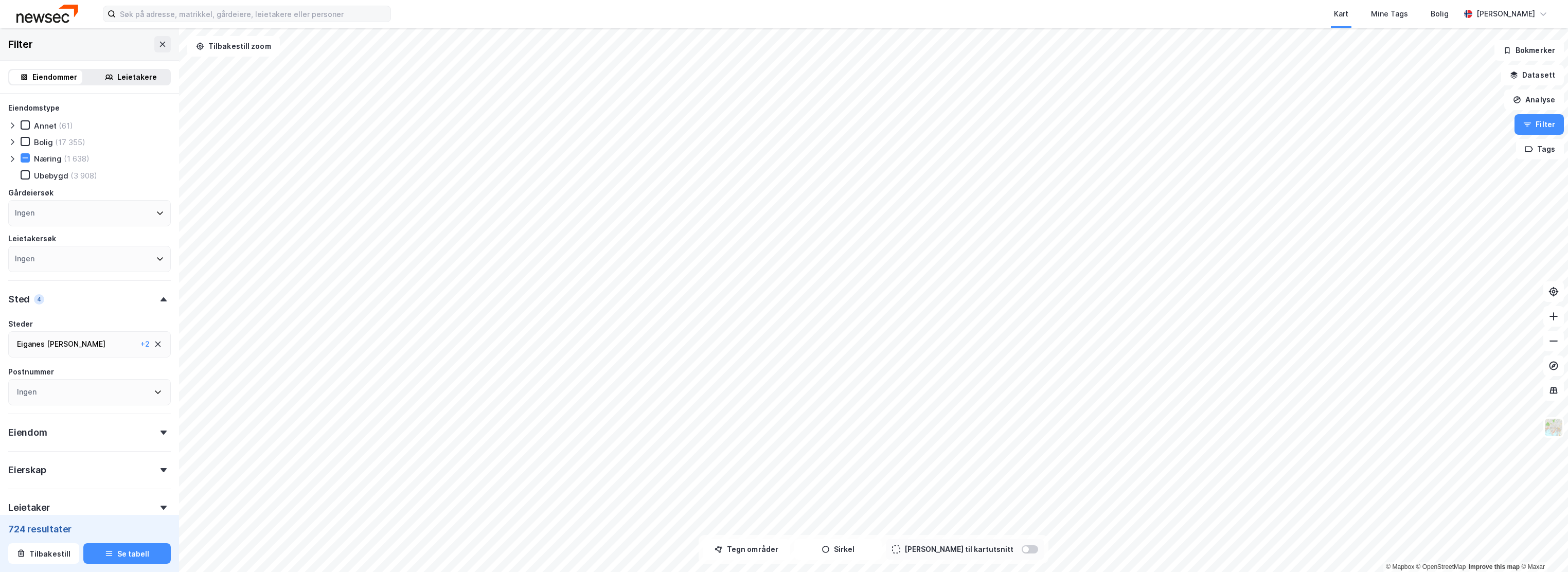
click at [45, 160] on div "Næring" at bounding box center [47, 159] width 28 height 10
click at [154, 345] on icon at bounding box center [157, 343] width 8 height 8
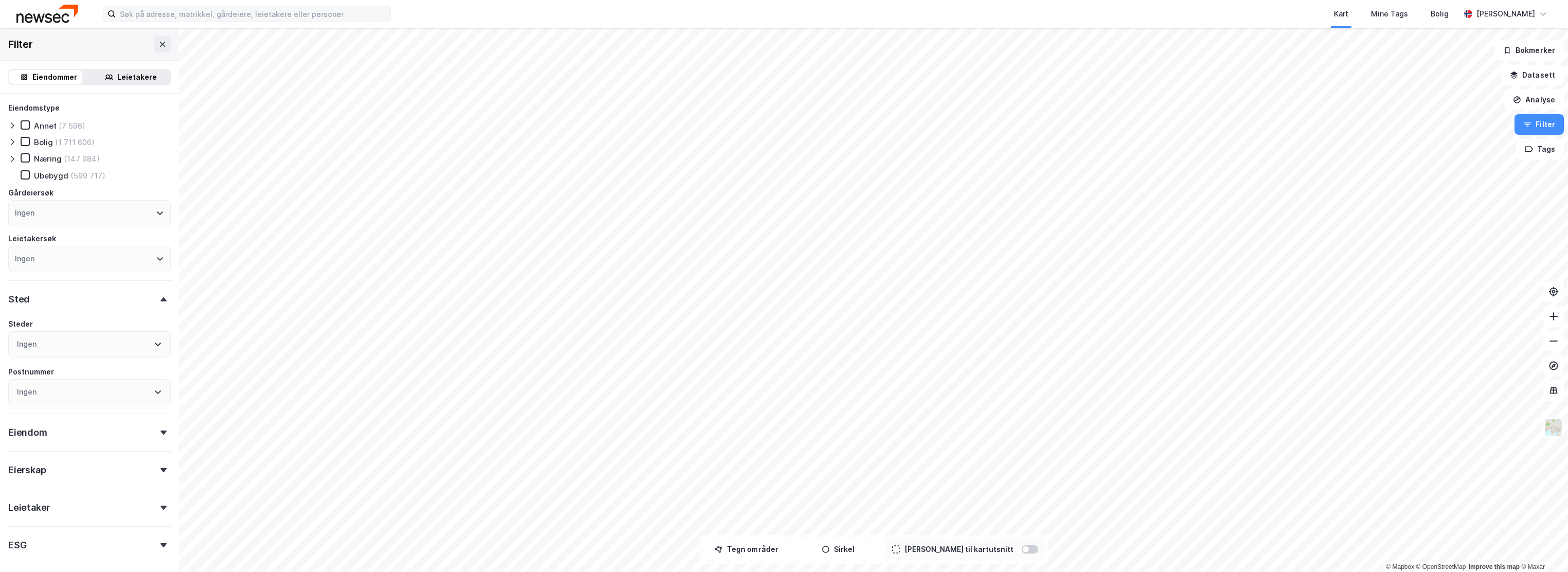
click at [132, 74] on div "Leietakere" at bounding box center [137, 77] width 40 height 12
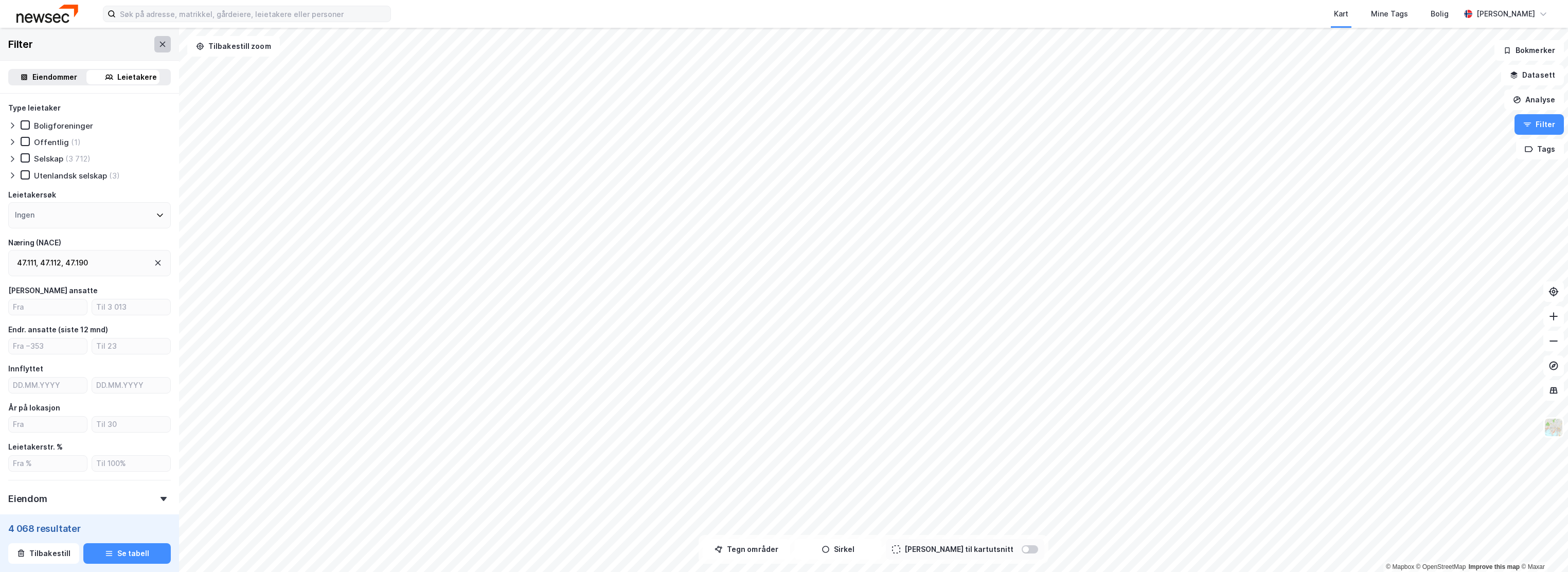
click at [160, 45] on icon at bounding box center [163, 43] width 6 height 5
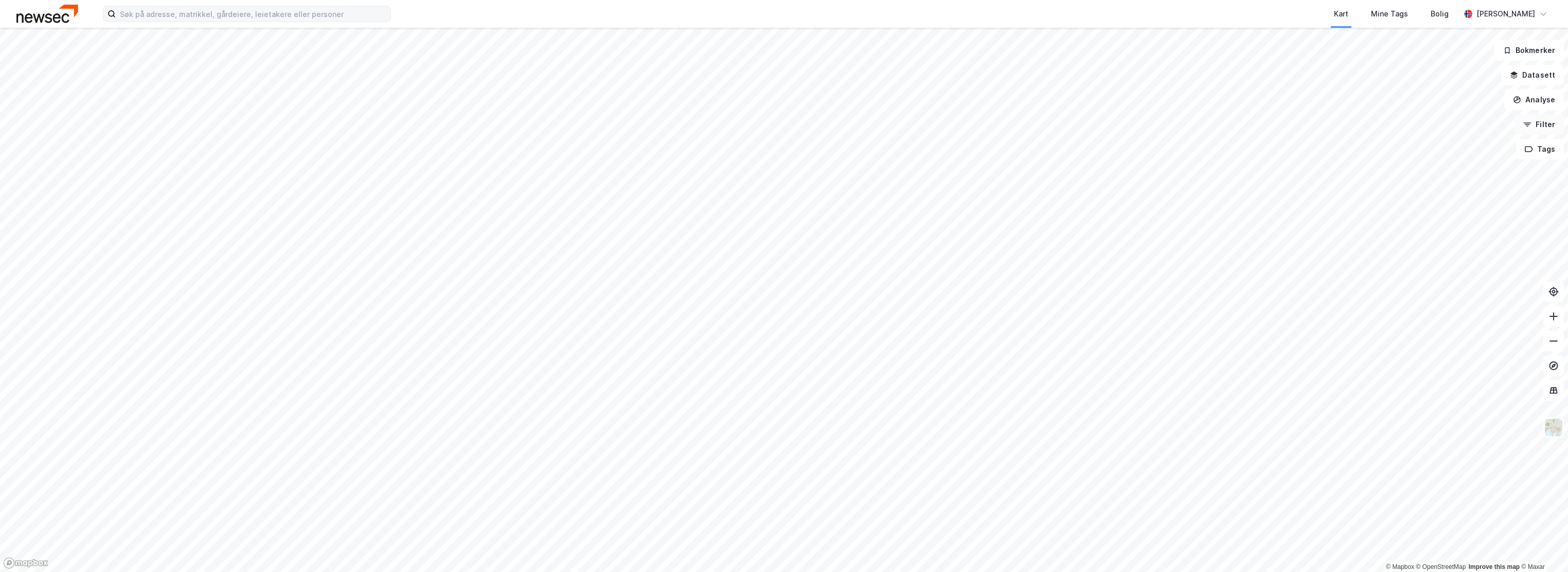
click at [1541, 126] on button "Filter" at bounding box center [1539, 124] width 50 height 21
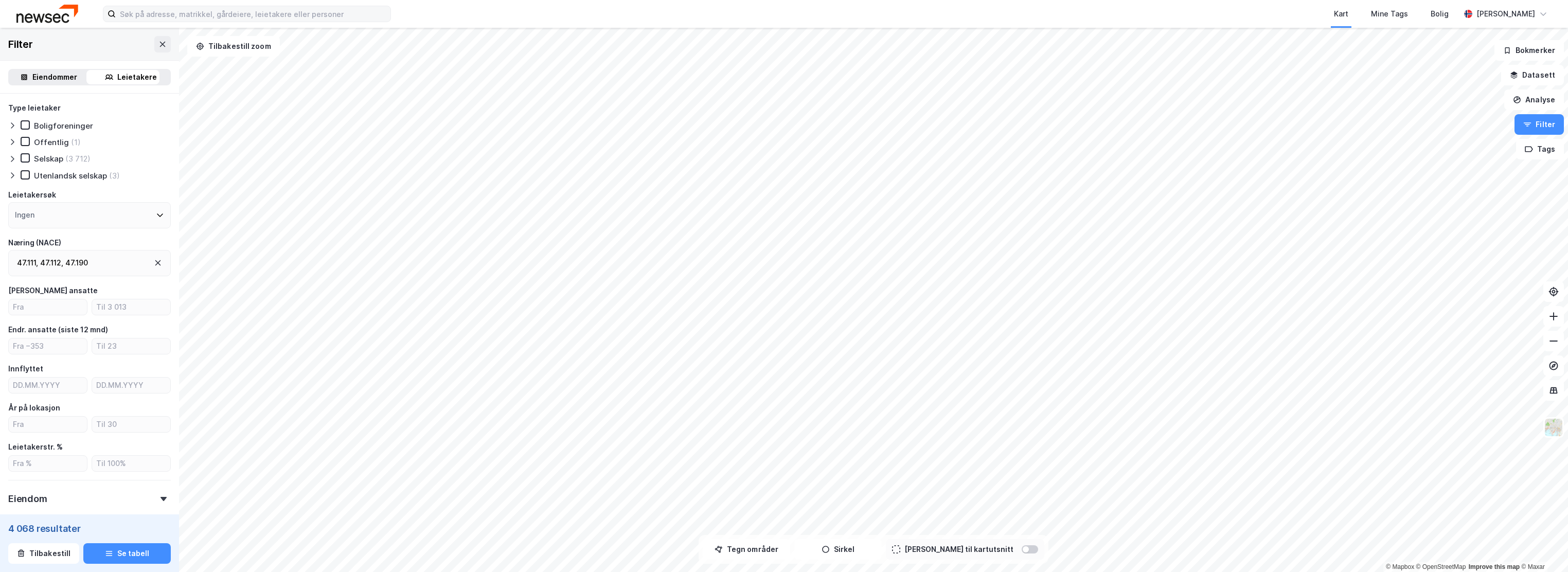
click at [154, 267] on icon at bounding box center [157, 262] width 8 height 8
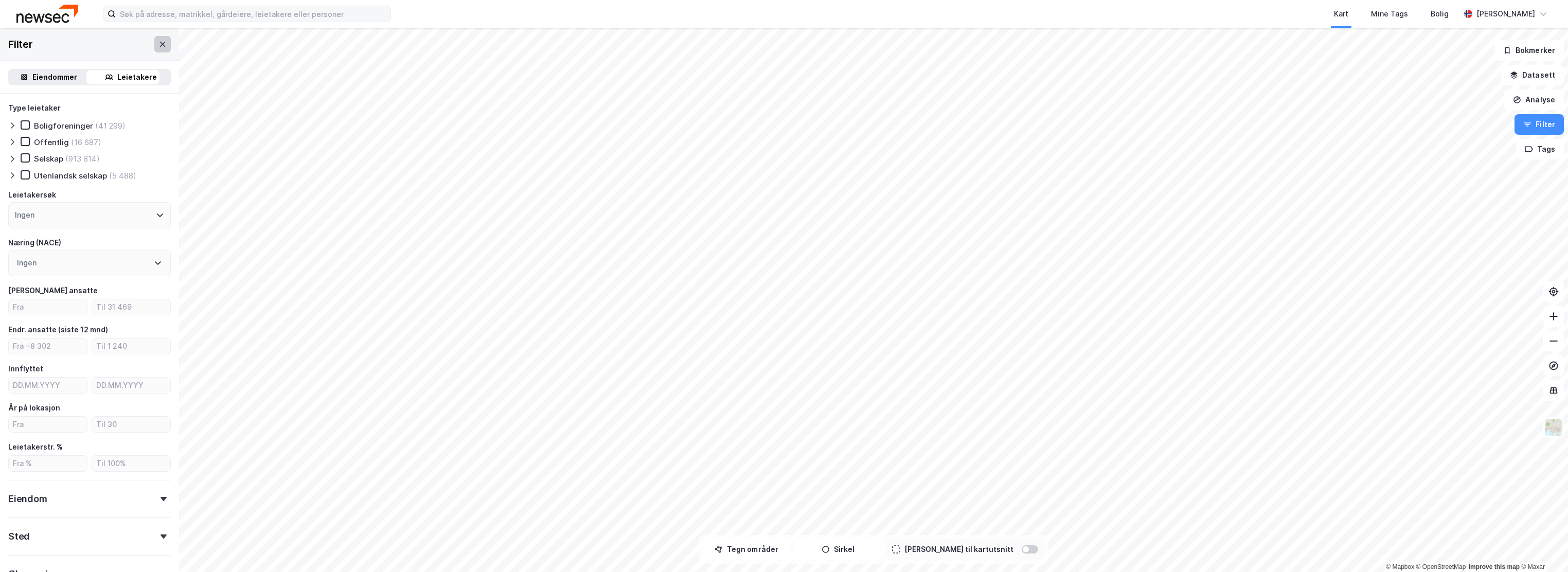
click at [159, 41] on icon at bounding box center [162, 44] width 8 height 8
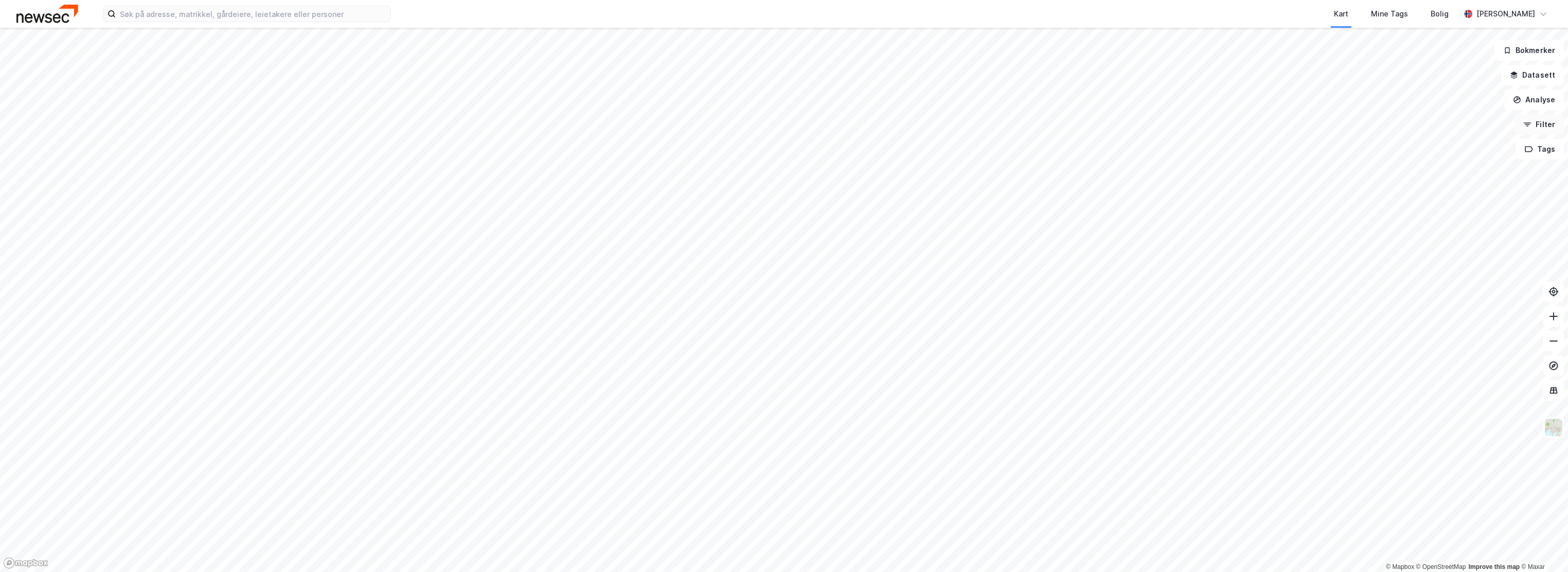
click at [1527, 126] on icon "button" at bounding box center [1527, 124] width 8 height 8
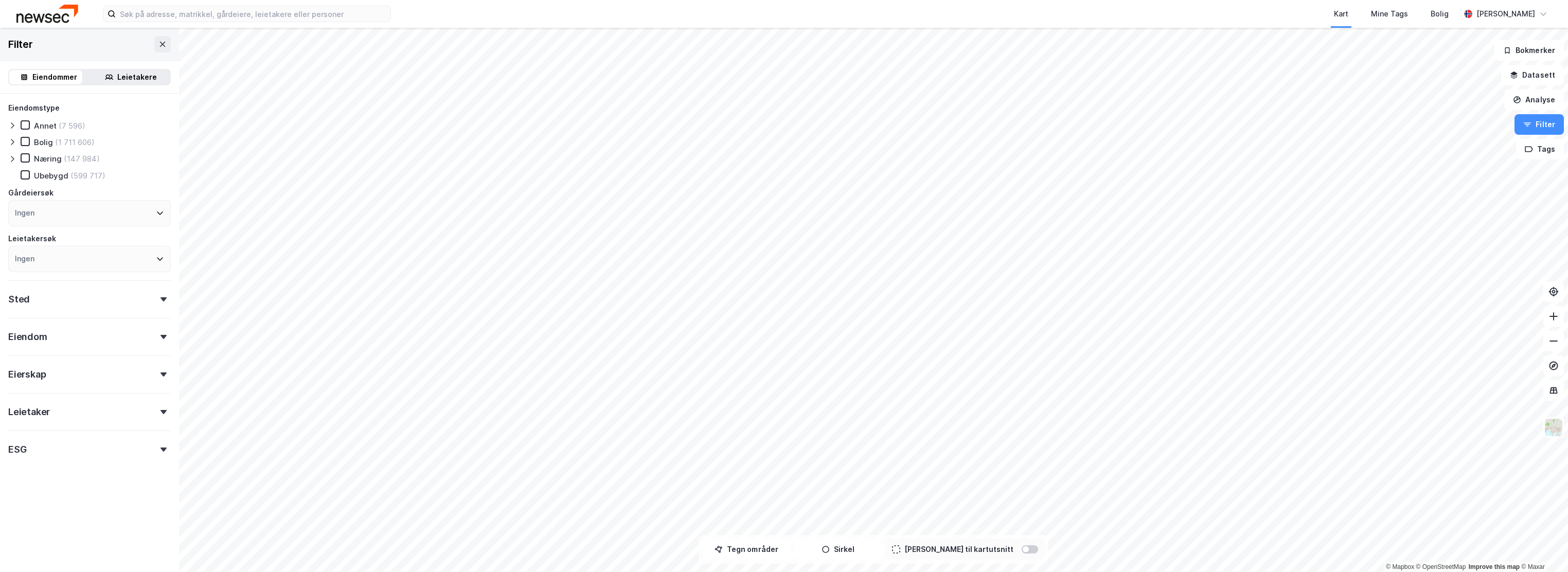
click at [45, 303] on div "Sted" at bounding box center [89, 295] width 162 height 29
click at [124, 75] on div "Leietakere" at bounding box center [137, 77] width 40 height 12
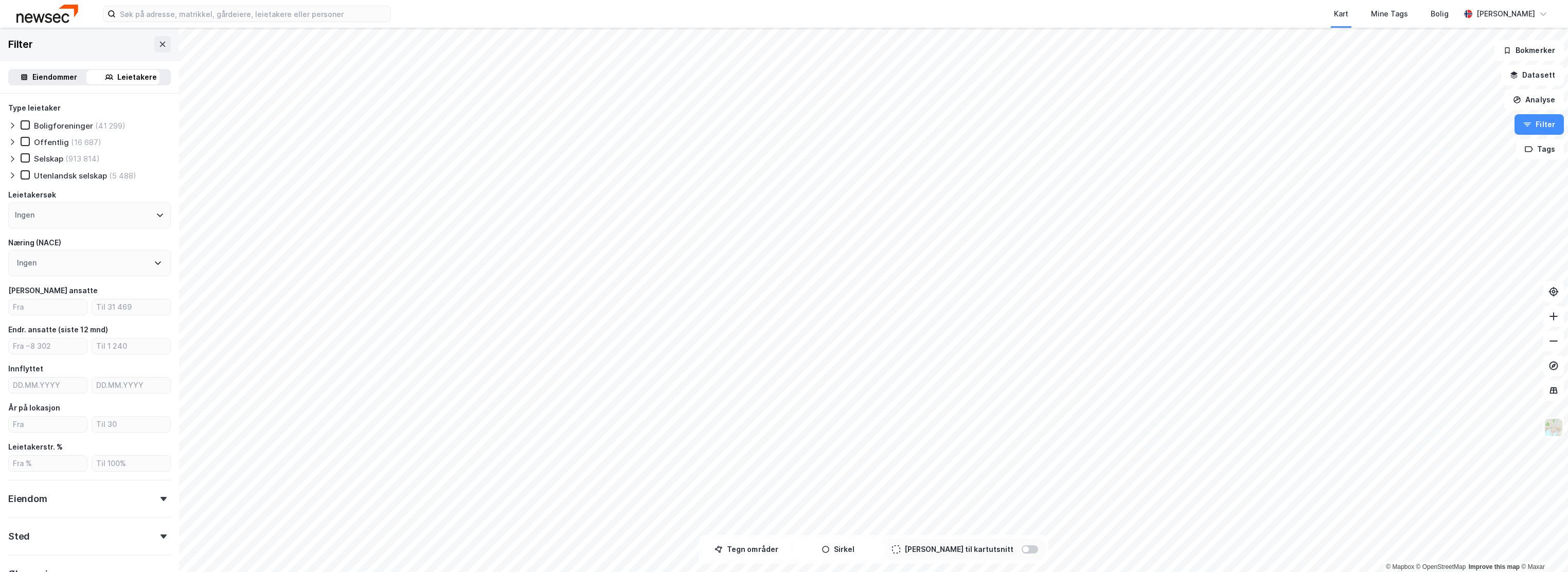
scroll to position [73, 0]
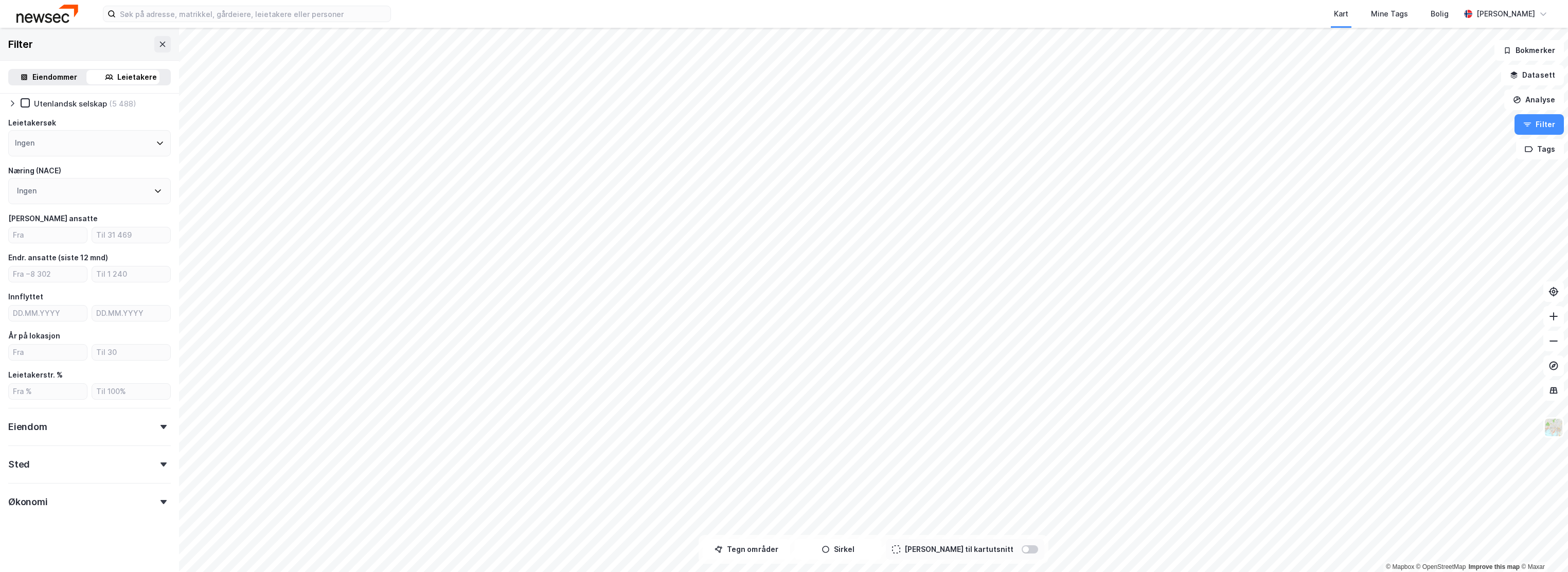
click at [50, 469] on div "Sted" at bounding box center [89, 460] width 162 height 29
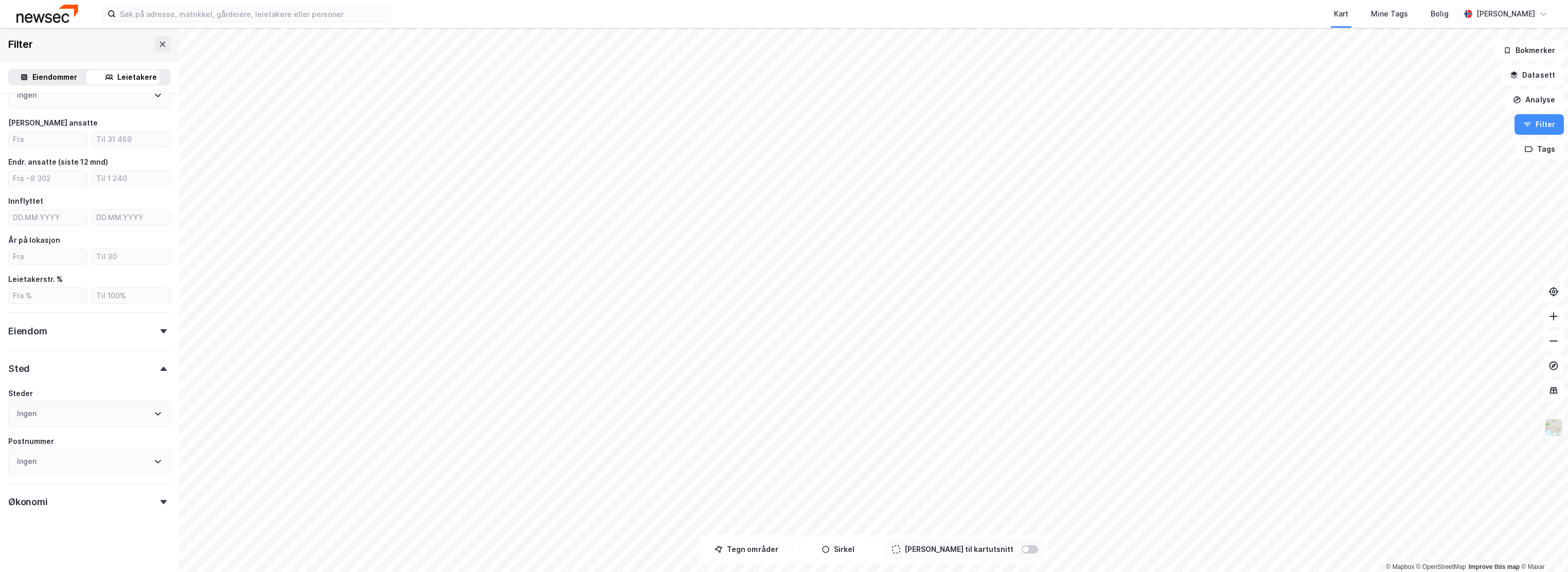
click at [45, 416] on div "Ingen" at bounding box center [89, 414] width 162 height 27
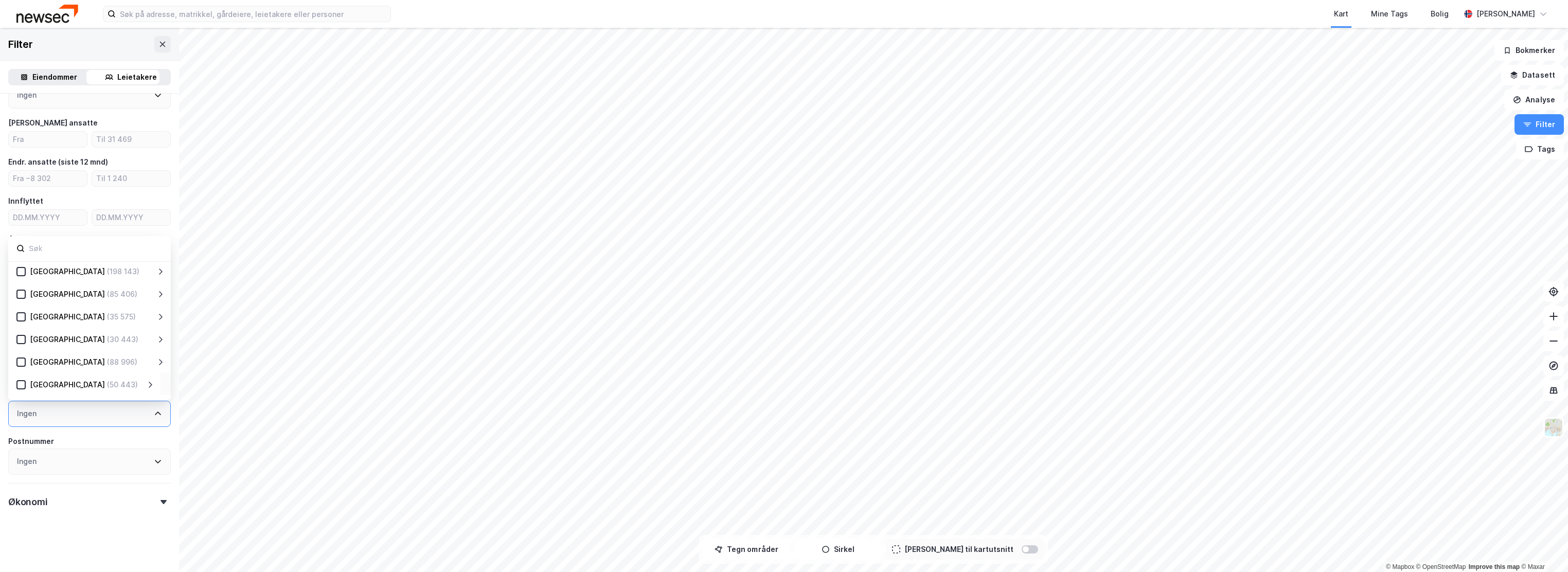
scroll to position [134, 0]
click at [152, 321] on icon at bounding box center [149, 321] width 8 height 8
click at [35, 359] on div at bounding box center [33, 363] width 9 height 9
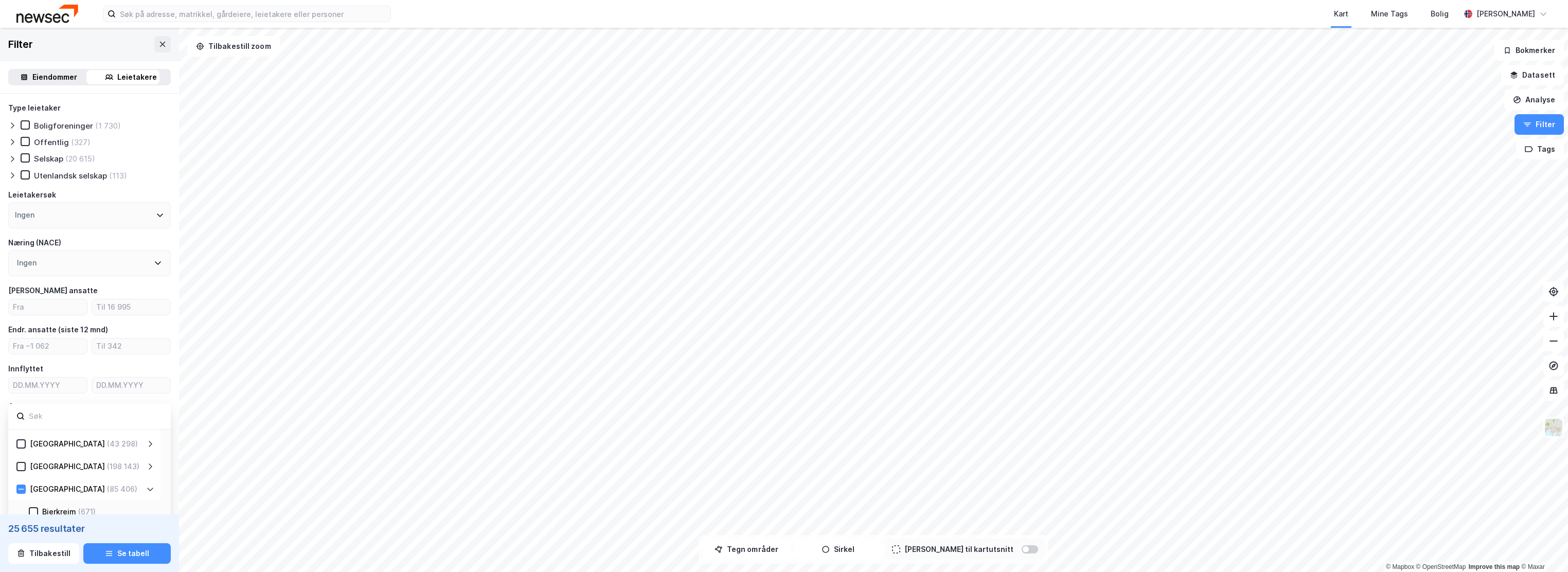
click at [37, 220] on div "Ingen" at bounding box center [89, 215] width 162 height 27
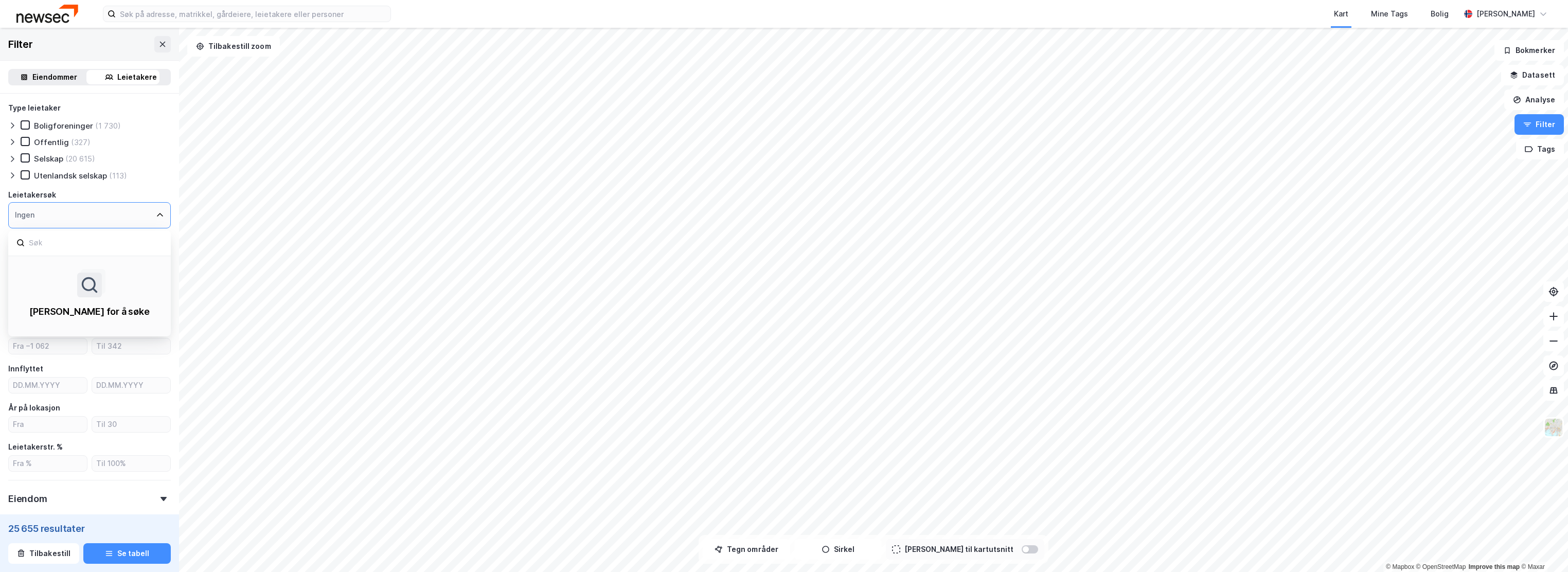
click at [96, 213] on div "Ingen" at bounding box center [89, 215] width 162 height 27
click at [157, 217] on icon at bounding box center [160, 215] width 6 height 4
click at [156, 220] on div "Ingen" at bounding box center [89, 215] width 162 height 27
click at [155, 180] on div "Utenlandsk selskap (113)" at bounding box center [89, 175] width 162 height 10
click at [154, 267] on icon at bounding box center [157, 262] width 8 height 8
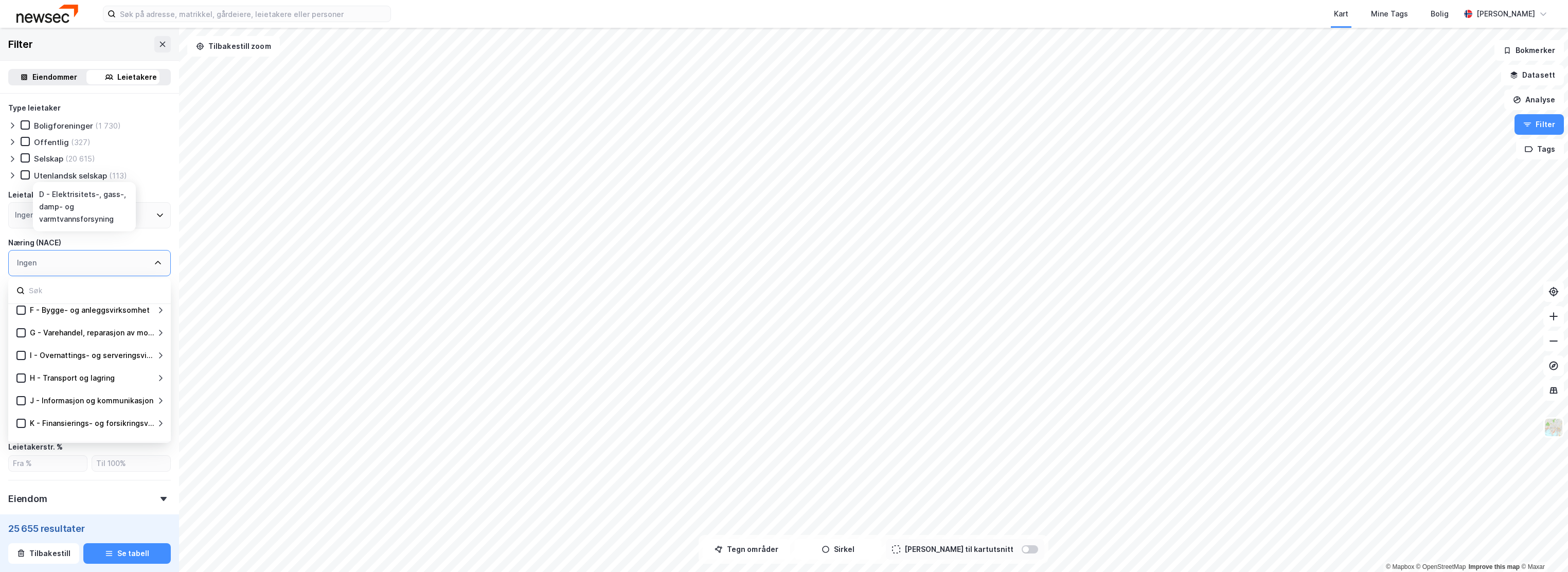
scroll to position [137, 0]
click at [152, 313] on icon at bounding box center [149, 315] width 8 height 8
click at [151, 384] on icon at bounding box center [150, 383] width 4 height 6
click at [49, 404] on icon at bounding box center [46, 406] width 7 height 7
click at [211, 43] on button "Tilbakestill zoom" at bounding box center [234, 46] width 93 height 21
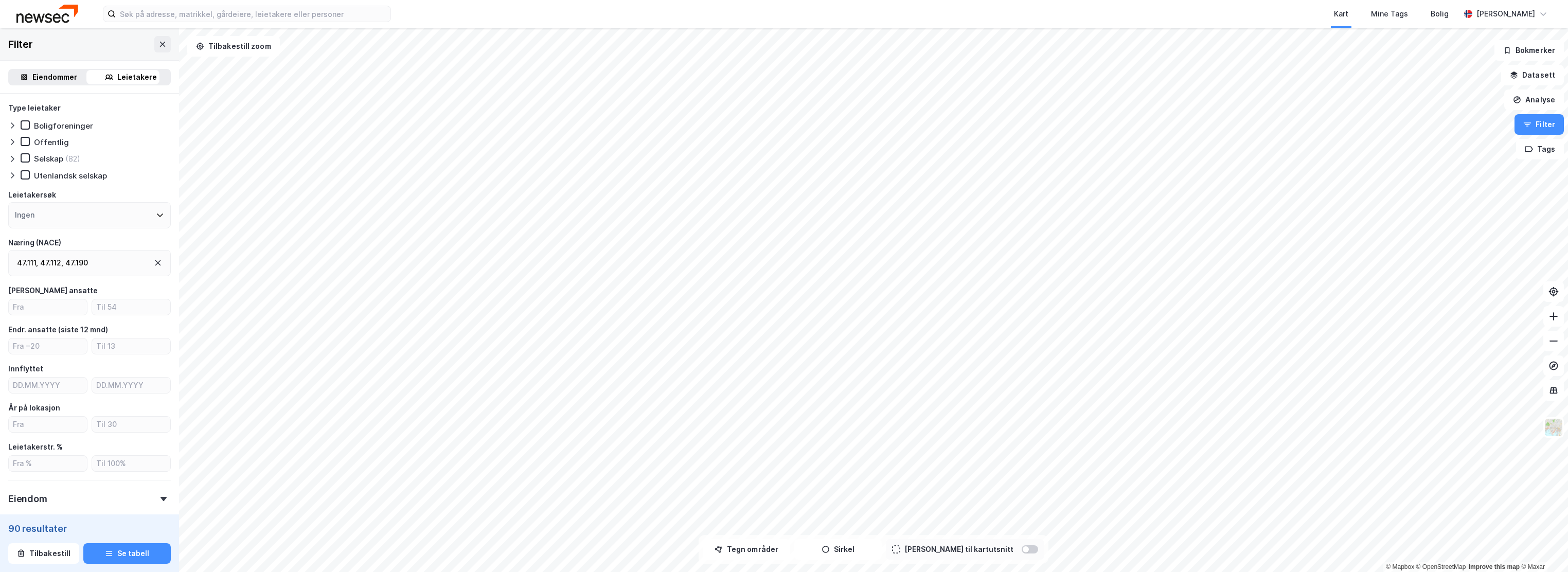
click at [119, 264] on div "47.111 , 47.112 , 47.190" at bounding box center [89, 263] width 162 height 27
click at [122, 266] on div "47.111 , 47.112 , 47.190" at bounding box center [89, 263] width 162 height 27
click at [110, 259] on div "47.111 , 47.112 , 47.190" at bounding box center [89, 263] width 162 height 27
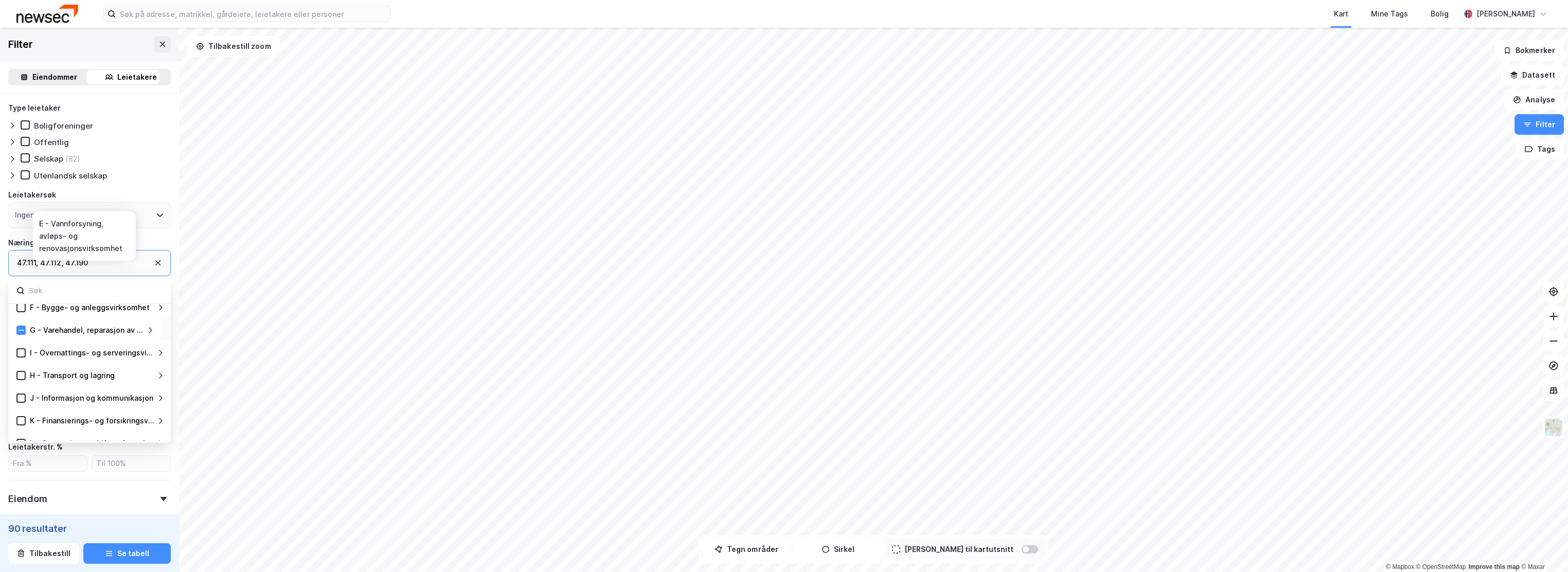
scroll to position [137, 0]
click at [150, 316] on icon at bounding box center [149, 315] width 8 height 8
click at [153, 383] on icon at bounding box center [149, 383] width 8 height 8
click at [152, 407] on icon at bounding box center [149, 405] width 8 height 8
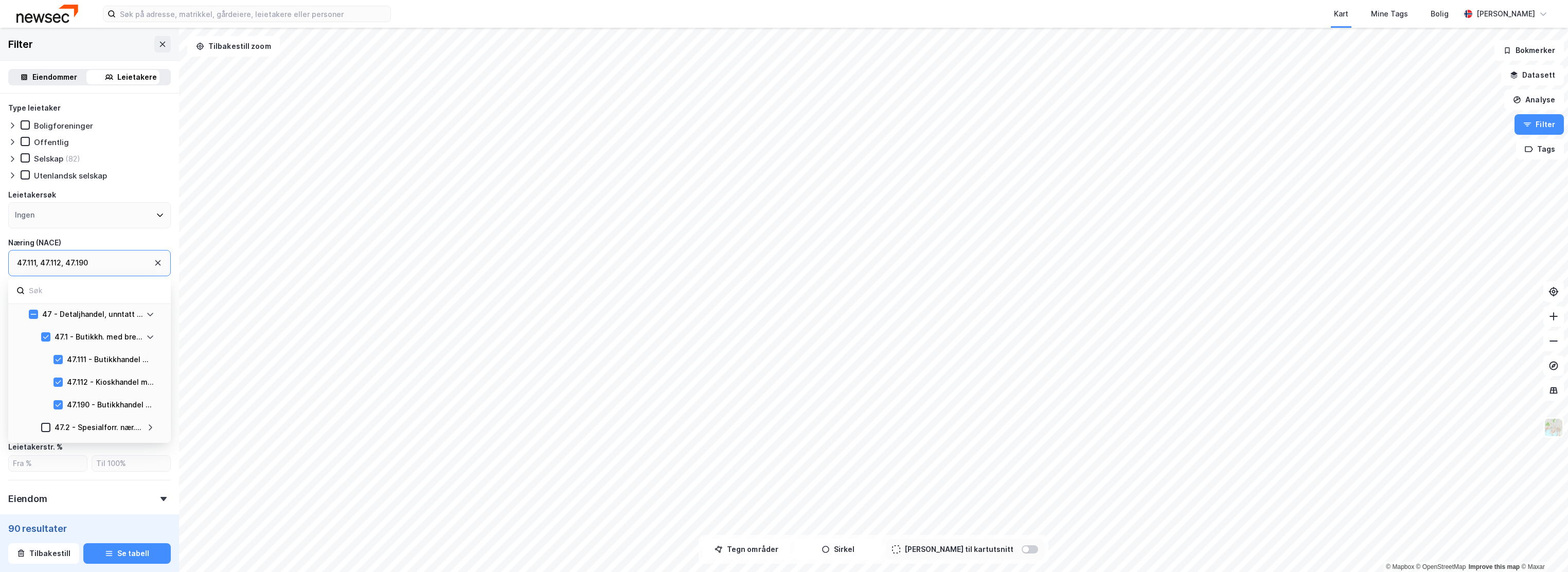
click at [63, 260] on div "47.112 ," at bounding box center [52, 262] width 23 height 12
click at [57, 257] on div "47.111 , 47.112 , 47.190" at bounding box center [89, 263] width 162 height 27
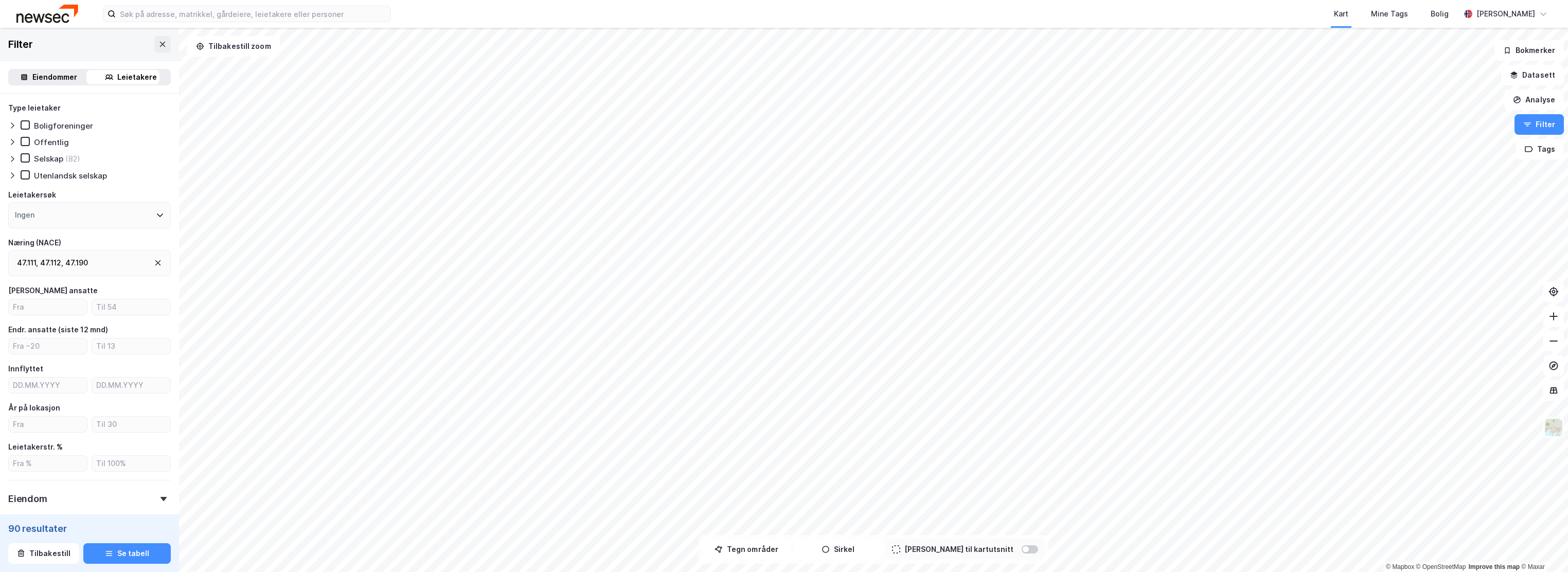
click at [74, 215] on div "Ingen" at bounding box center [89, 215] width 162 height 27
type input "ng"
click at [155, 37] on button at bounding box center [162, 44] width 17 height 17
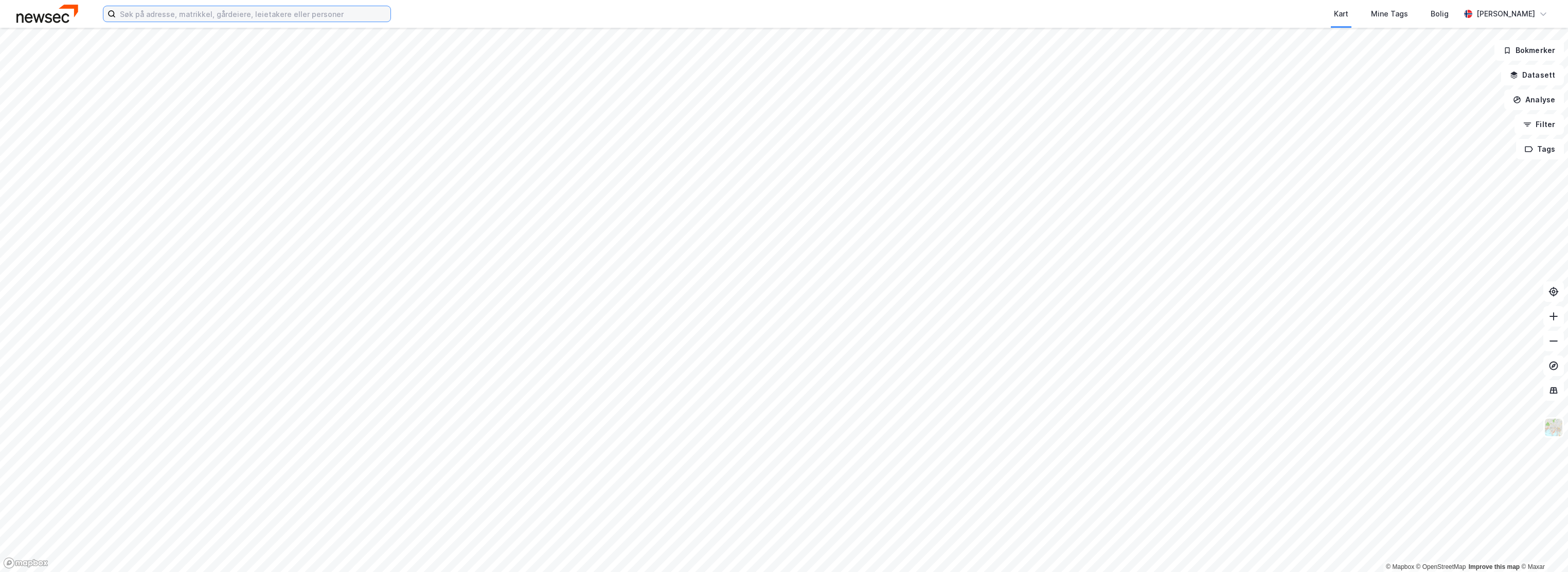
click at [146, 19] on input at bounding box center [253, 14] width 275 height 15
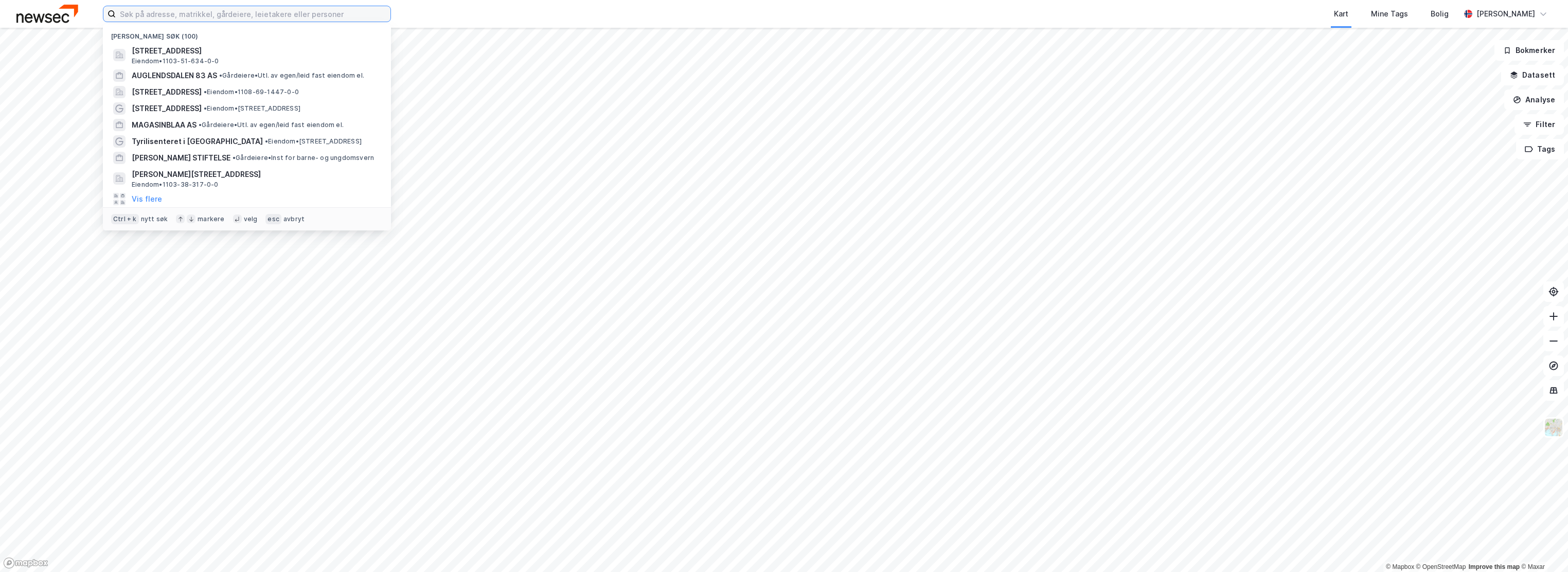
paste input "NG Kiwi Rogaland AS"
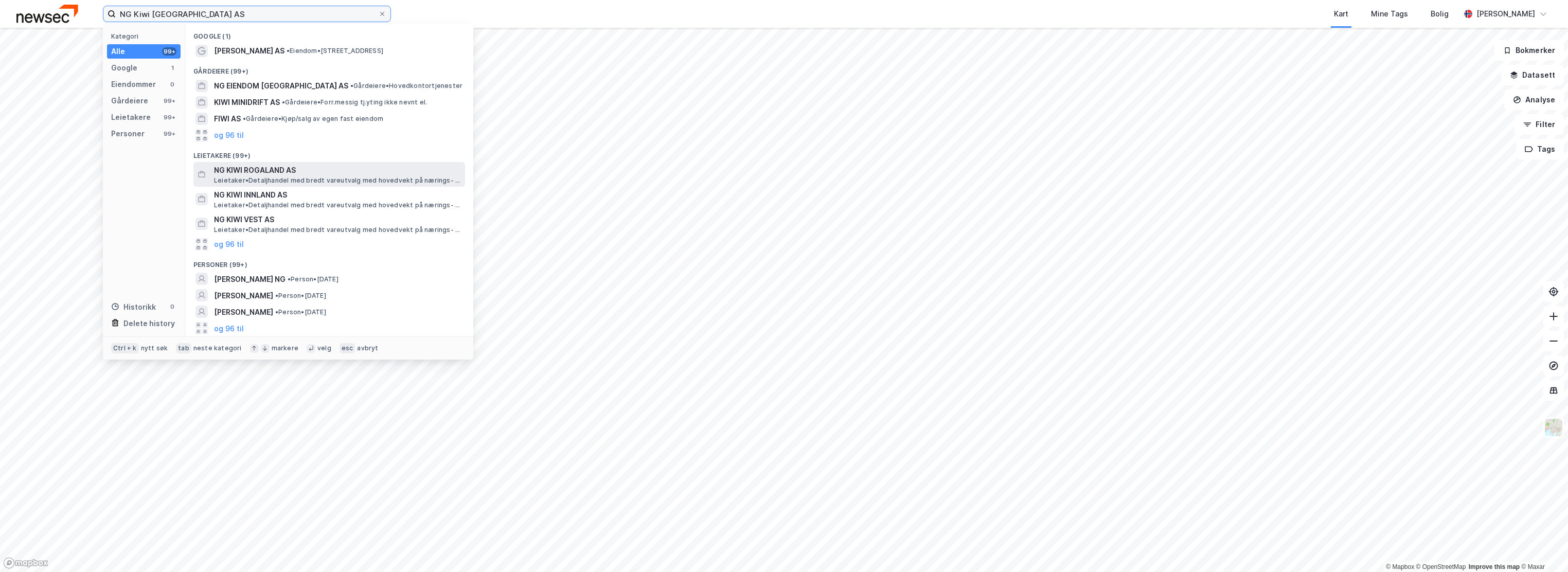
type input "NG Kiwi Rogaland AS"
click at [283, 170] on span "NG KIWI ROGALAND AS" at bounding box center [338, 170] width 247 height 12
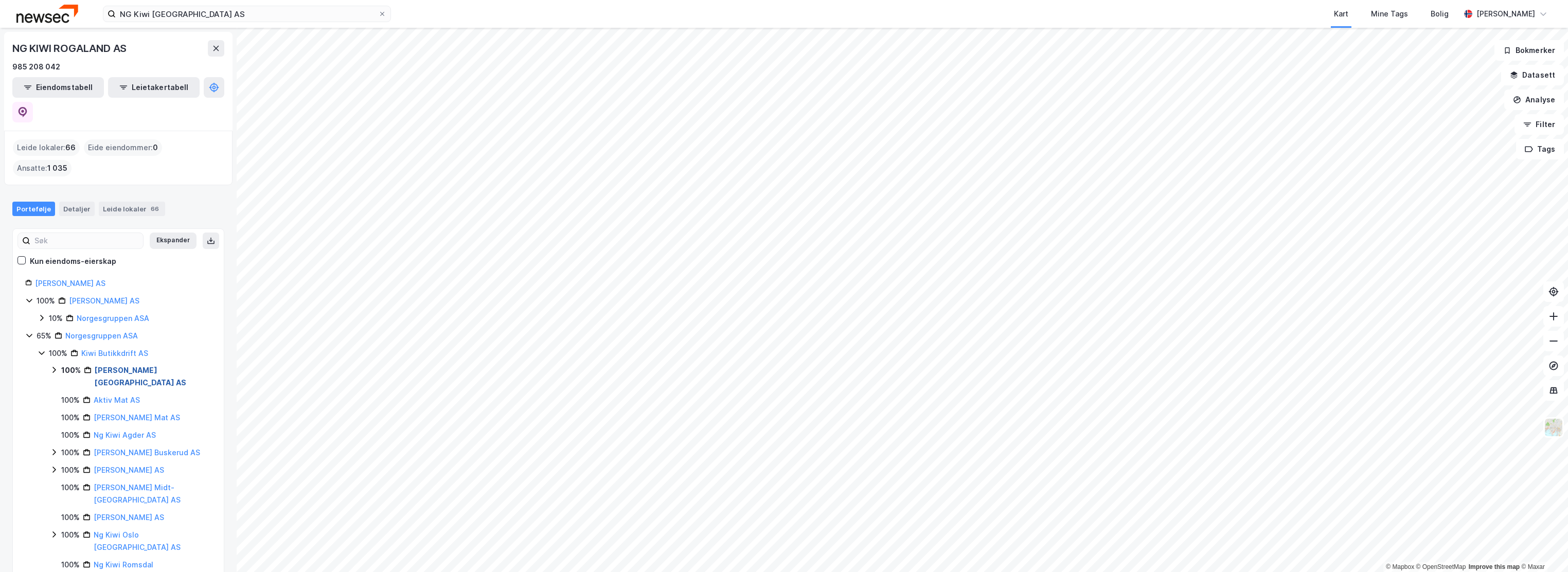
click at [121, 366] on link "Ng Kiwi Rogaland AS" at bounding box center [140, 376] width 91 height 21
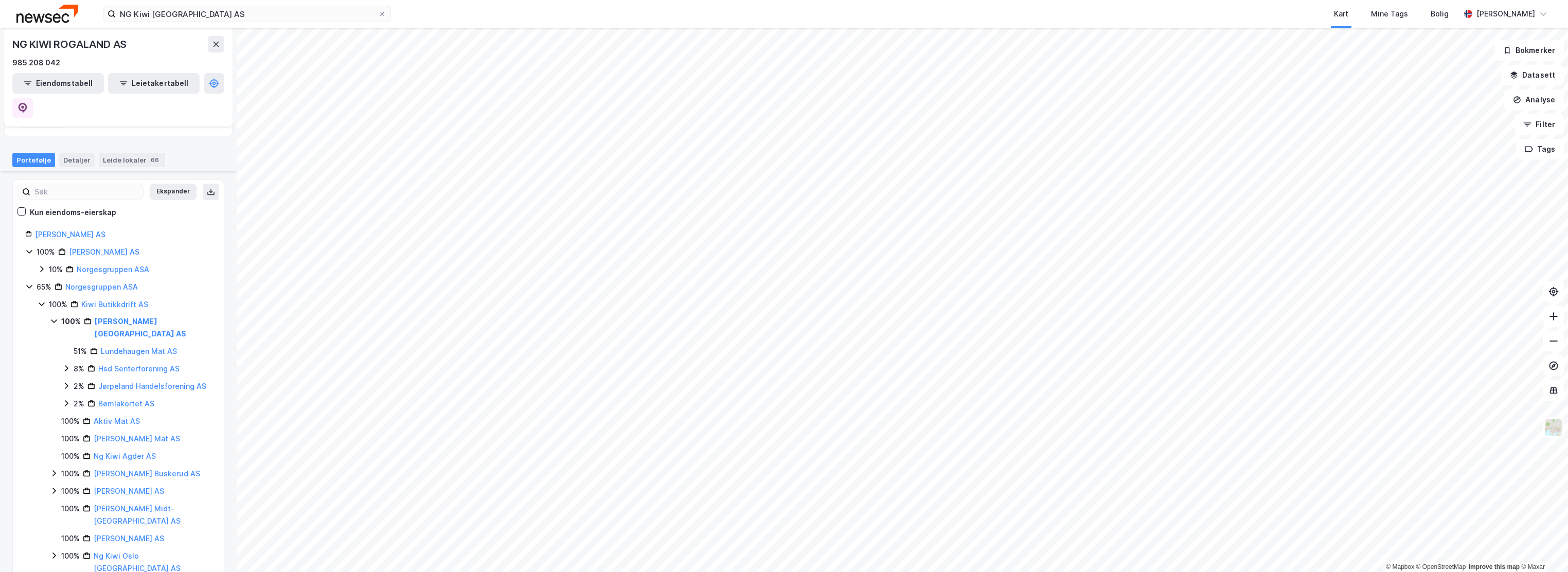
scroll to position [68, 0]
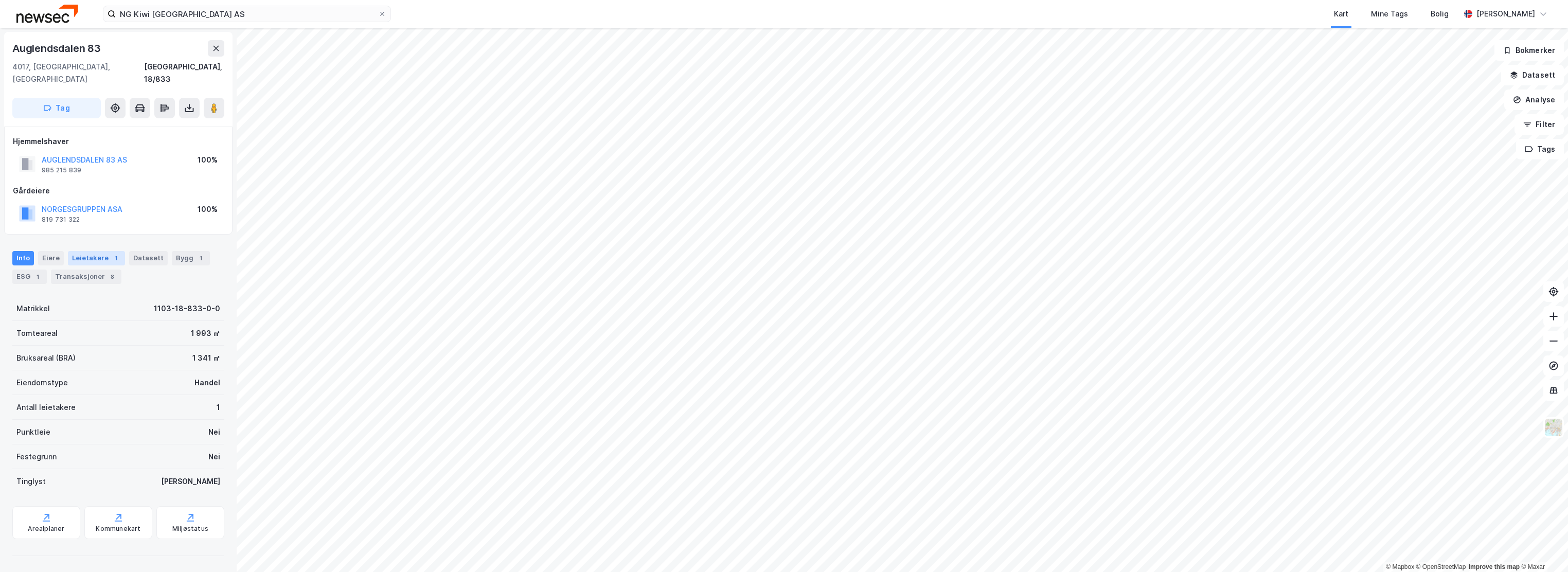
click at [102, 251] on div "Leietakere 1" at bounding box center [96, 258] width 57 height 14
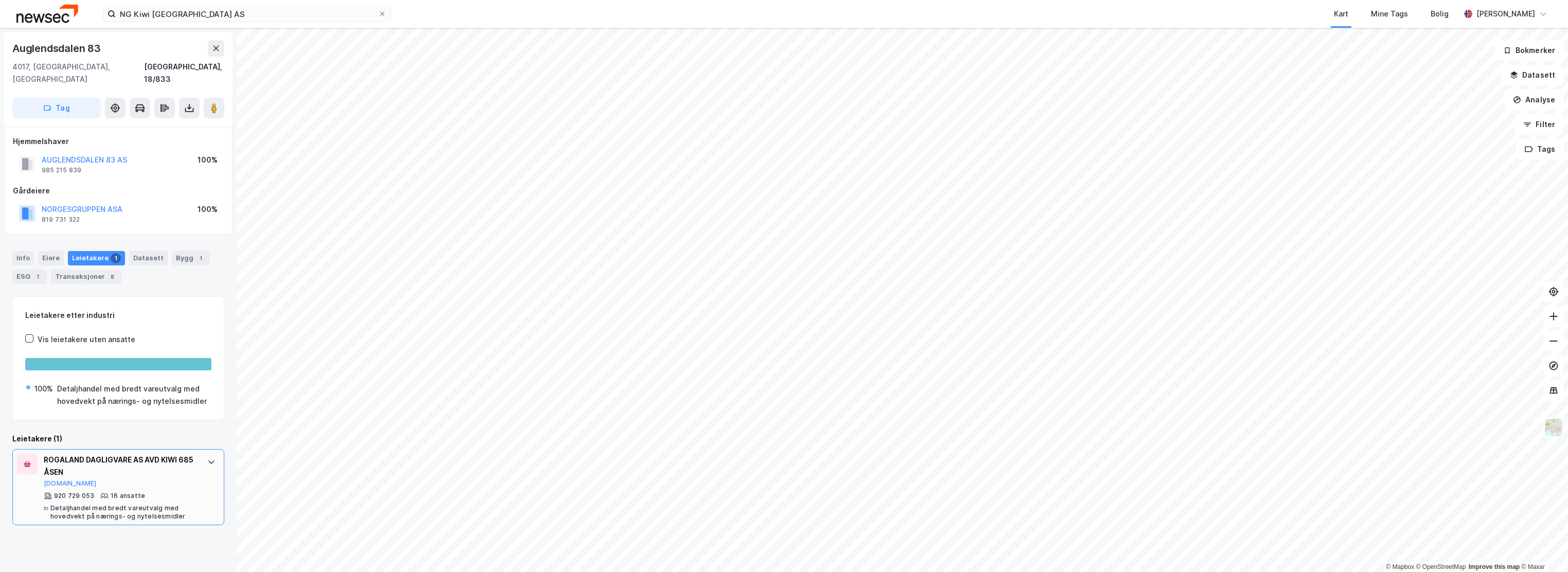
click at [116, 461] on div "ROGALAND DAGLIGVARE AS AVD KIWI 685 ÅSEN" at bounding box center [120, 466] width 153 height 24
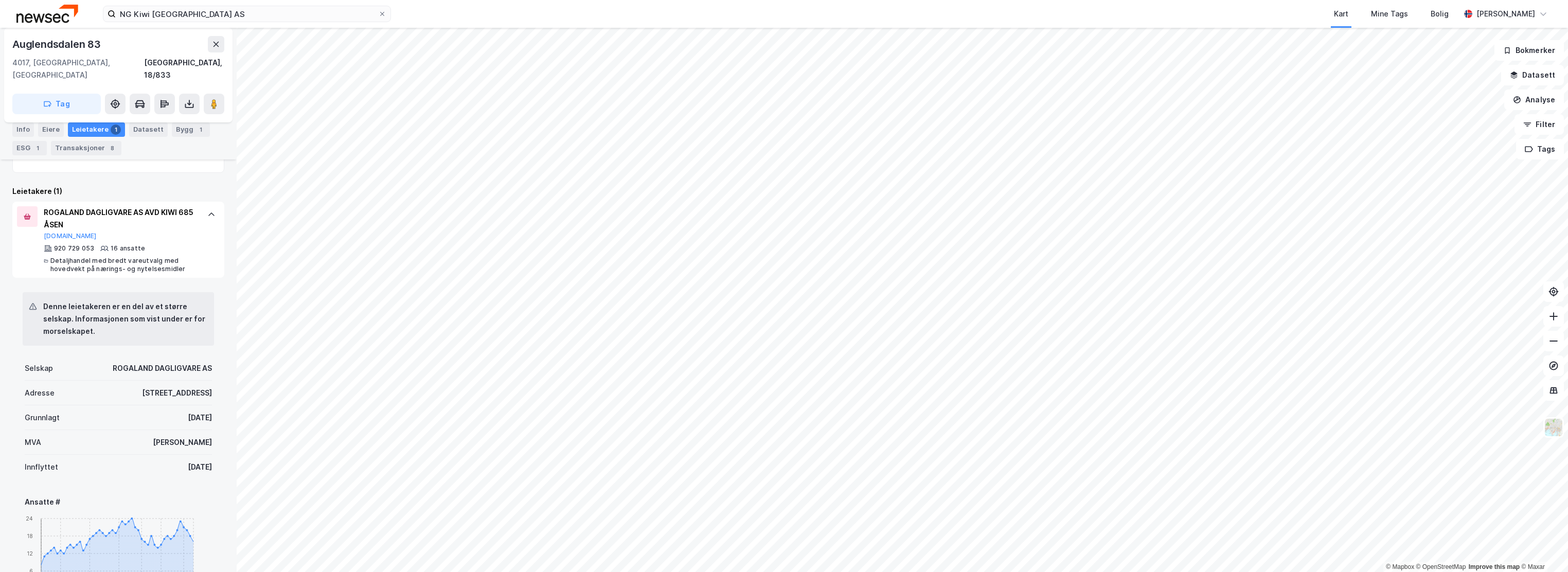
scroll to position [275, 0]
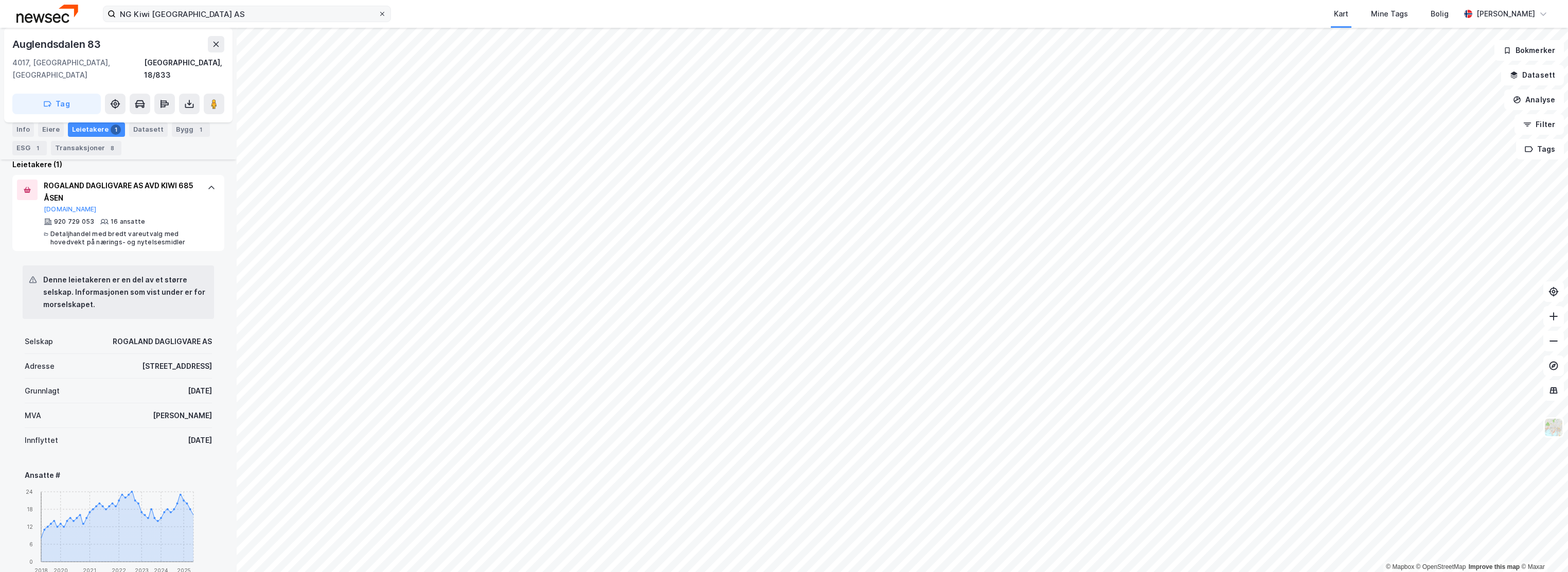
click at [379, 16] on span at bounding box center [382, 14] width 8 height 8
click at [378, 16] on input "NG Kiwi Rogaland AS" at bounding box center [246, 14] width 262 height 15
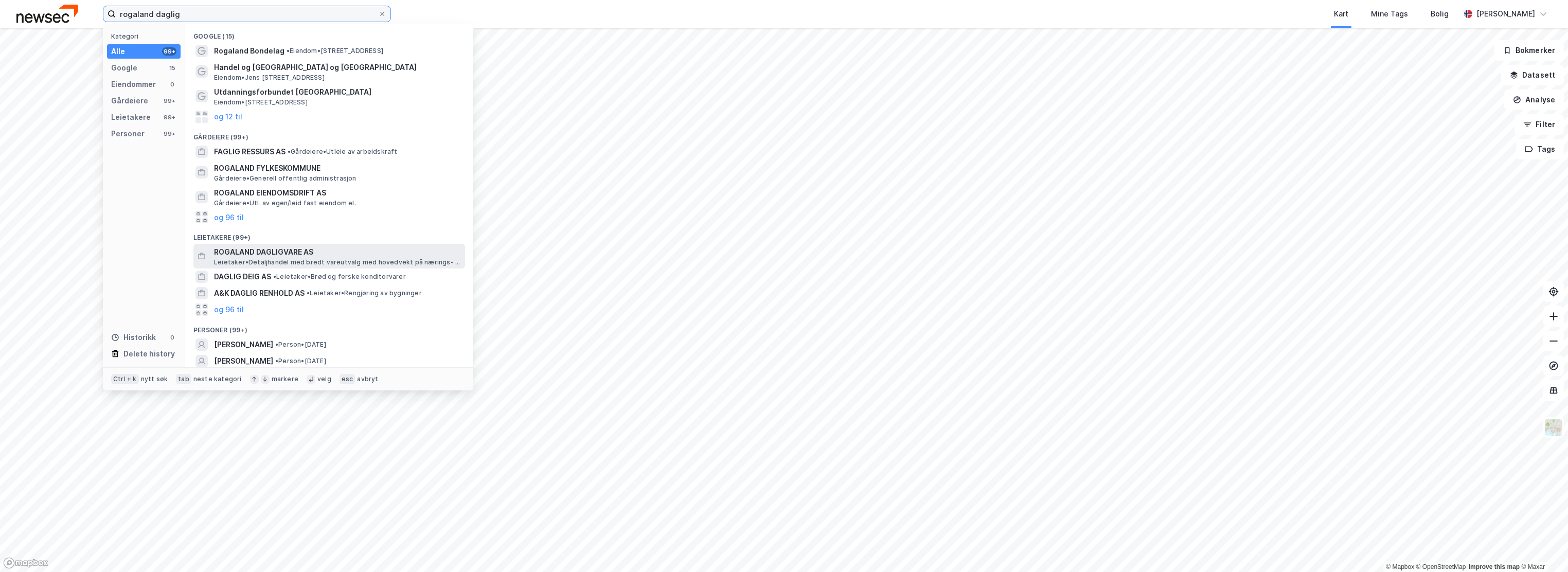
type input "rogaland daglig"
click at [317, 251] on span "ROGALAND DAGLIGVARE AS" at bounding box center [338, 252] width 247 height 12
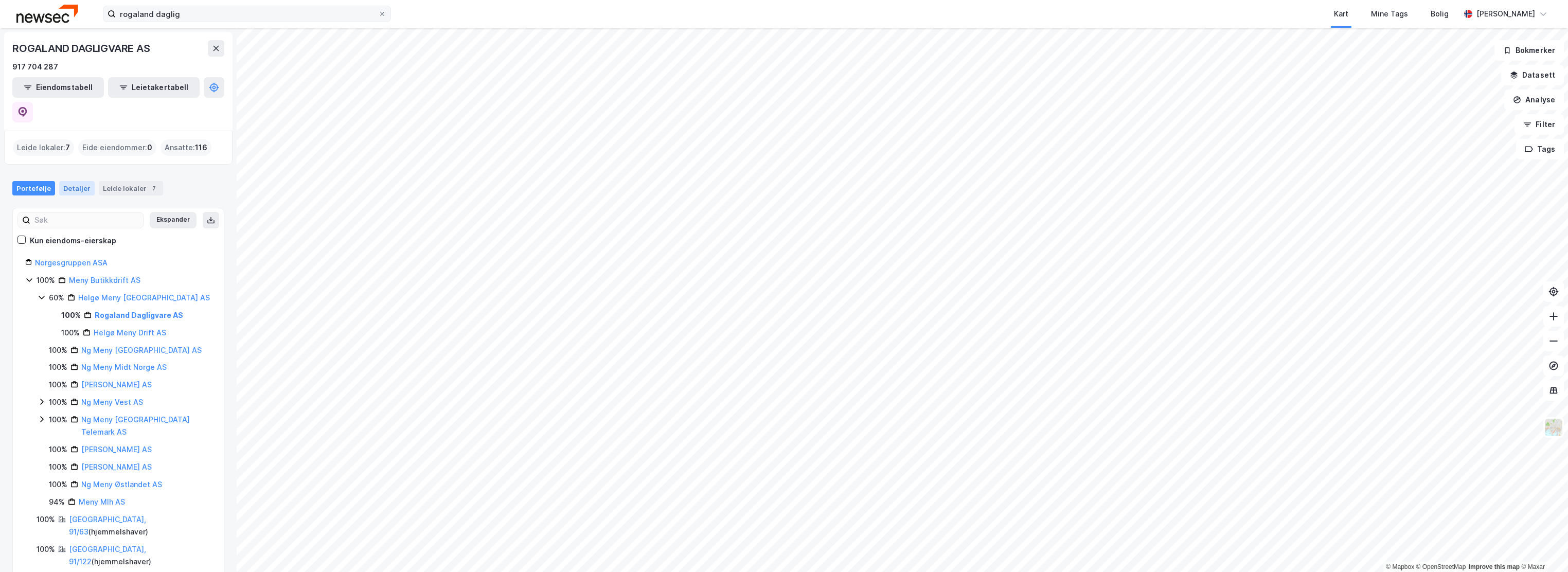
click at [77, 181] on div "Detaljer" at bounding box center [76, 188] width 35 height 14
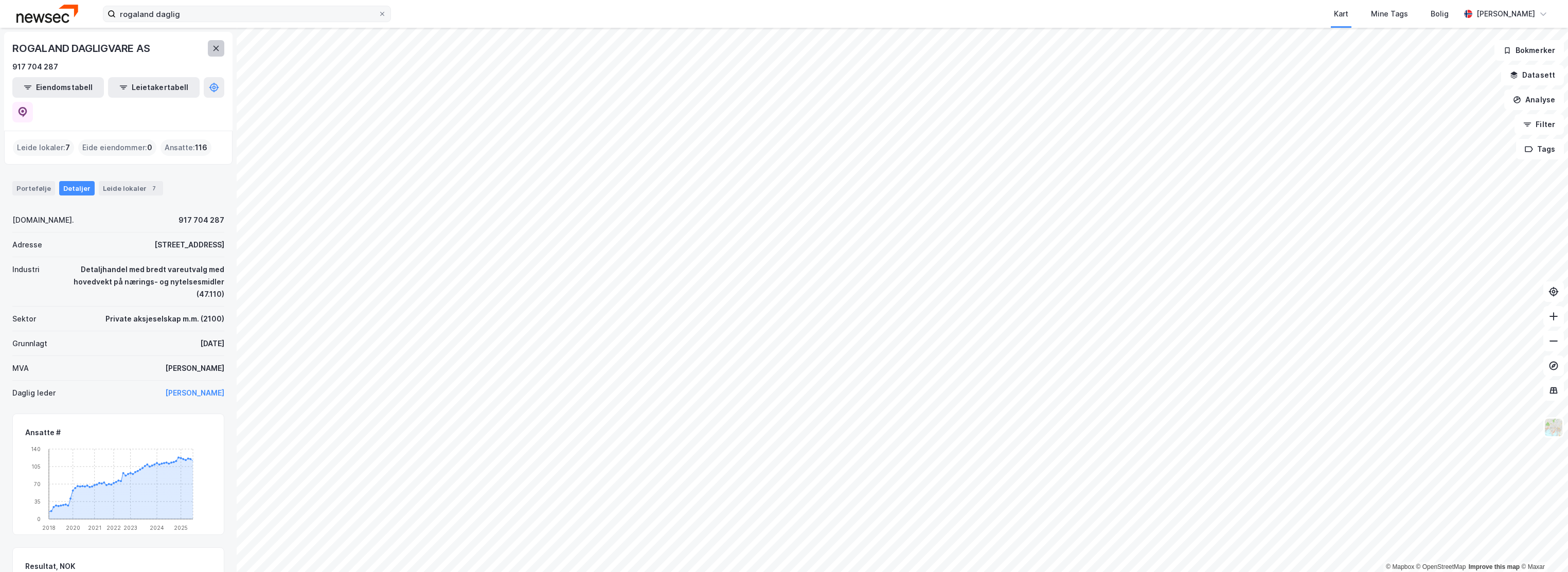
click at [218, 46] on icon at bounding box center [216, 48] width 8 height 8
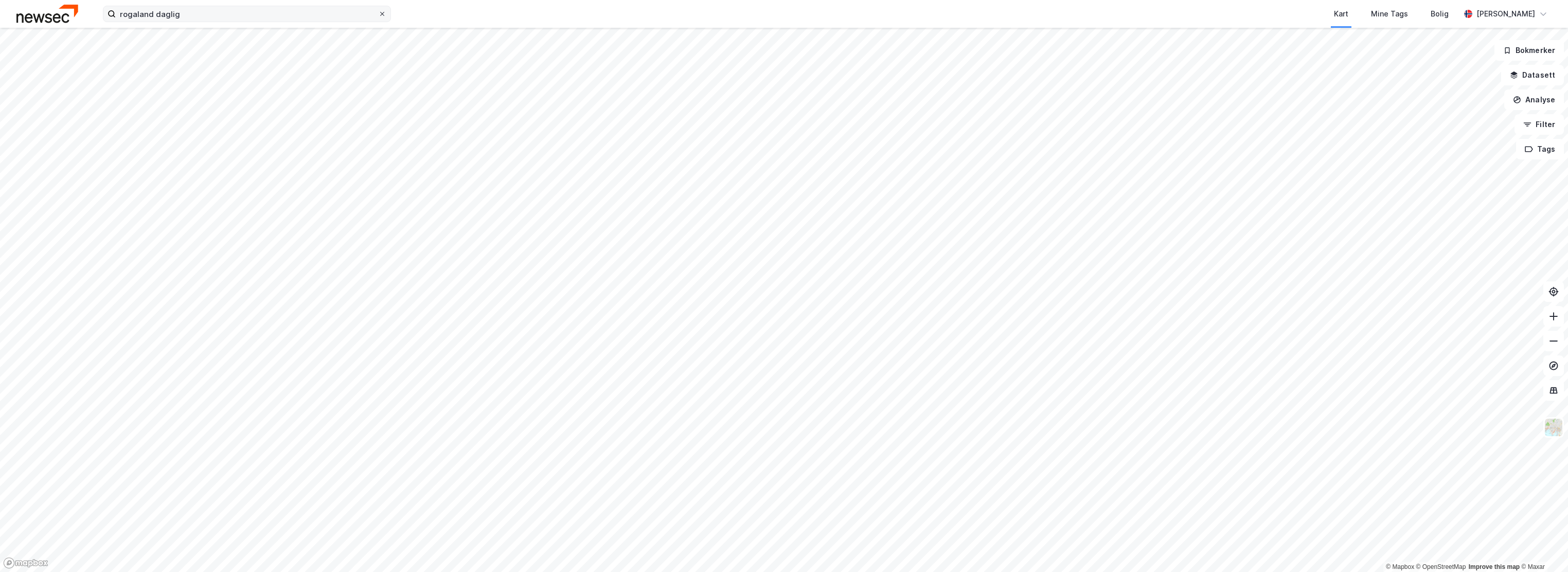
click at [383, 17] on icon at bounding box center [382, 14] width 6 height 6
click at [378, 17] on input "rogaland daglig" at bounding box center [246, 14] width 262 height 15
click at [1535, 94] on button "Analyse" at bounding box center [1534, 100] width 60 height 21
click at [1535, 124] on button "Filter" at bounding box center [1539, 124] width 50 height 21
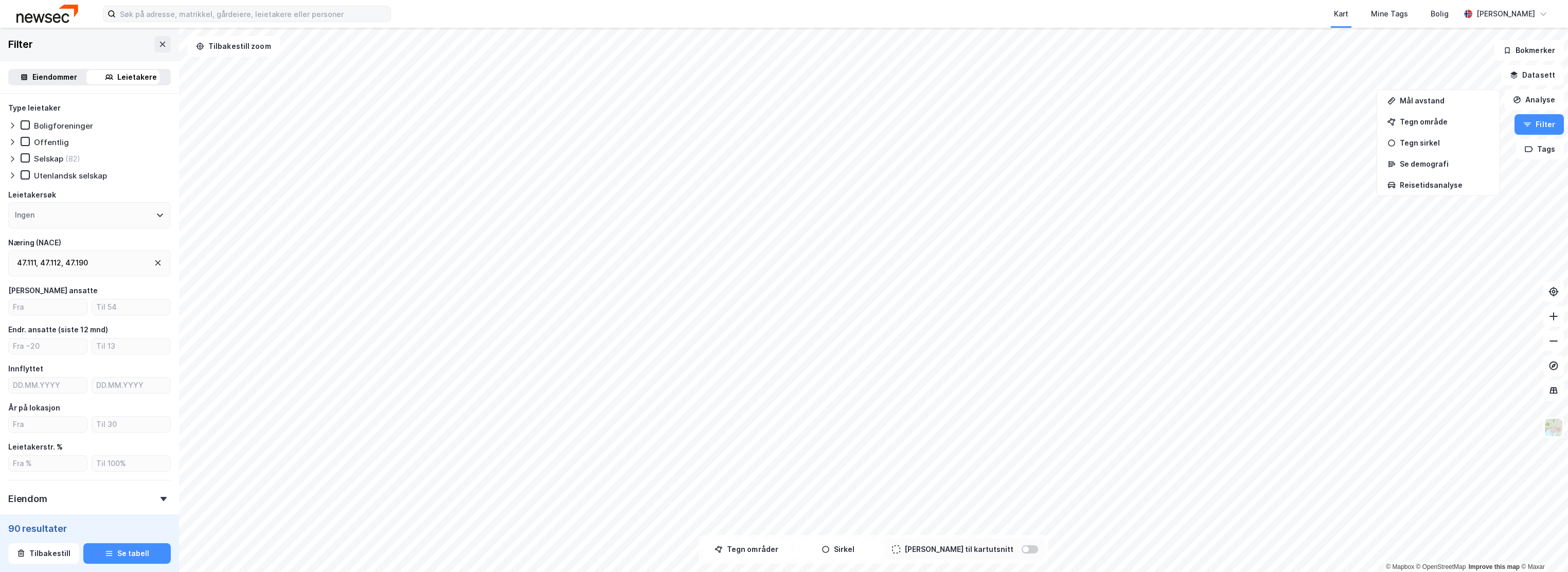
click at [37, 79] on div "Eiendommer" at bounding box center [55, 77] width 45 height 12
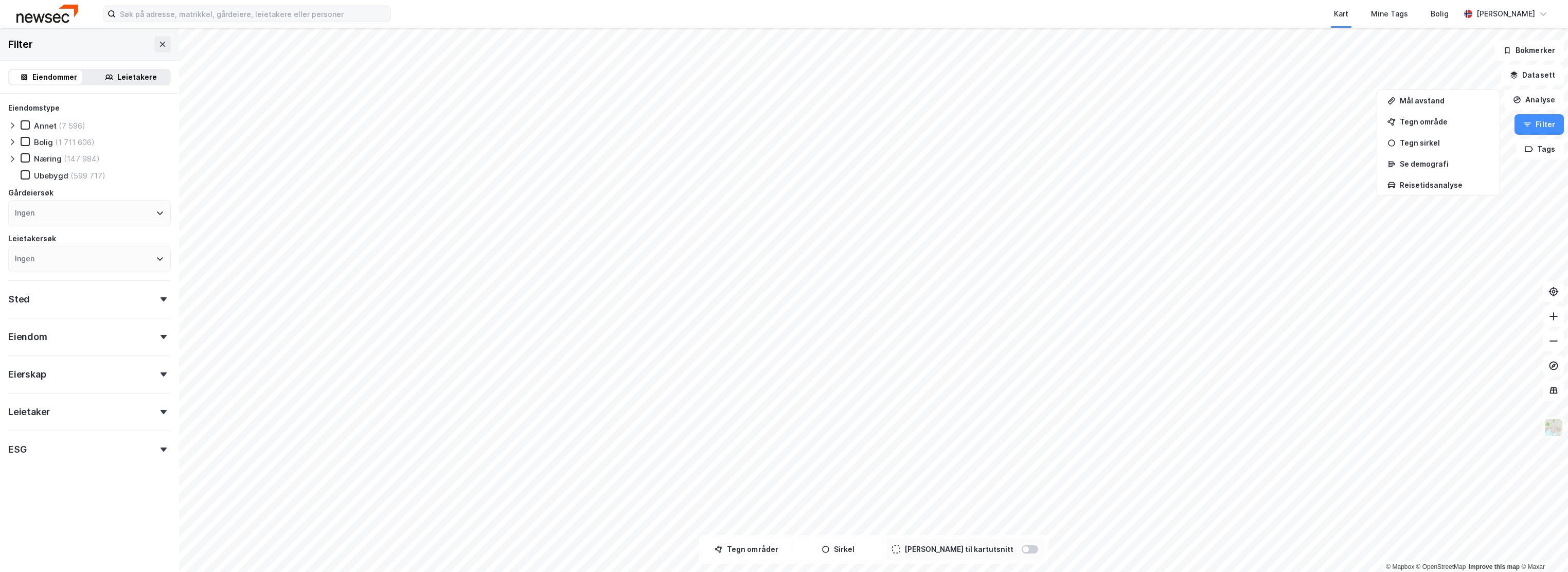
click at [57, 271] on div "Ingen" at bounding box center [89, 259] width 162 height 27
click at [45, 273] on div "Eiendomstype Annet (7 596) Bolig (1 711 606) Næring (147 984) Ubebygd (599 717)…" at bounding box center [89, 281] width 162 height 358
click at [55, 298] on div "Sted" at bounding box center [89, 295] width 162 height 29
click at [55, 298] on div "Sted" at bounding box center [89, 295] width 162 height 29
click at [117, 79] on div "Leietakere" at bounding box center [137, 77] width 40 height 12
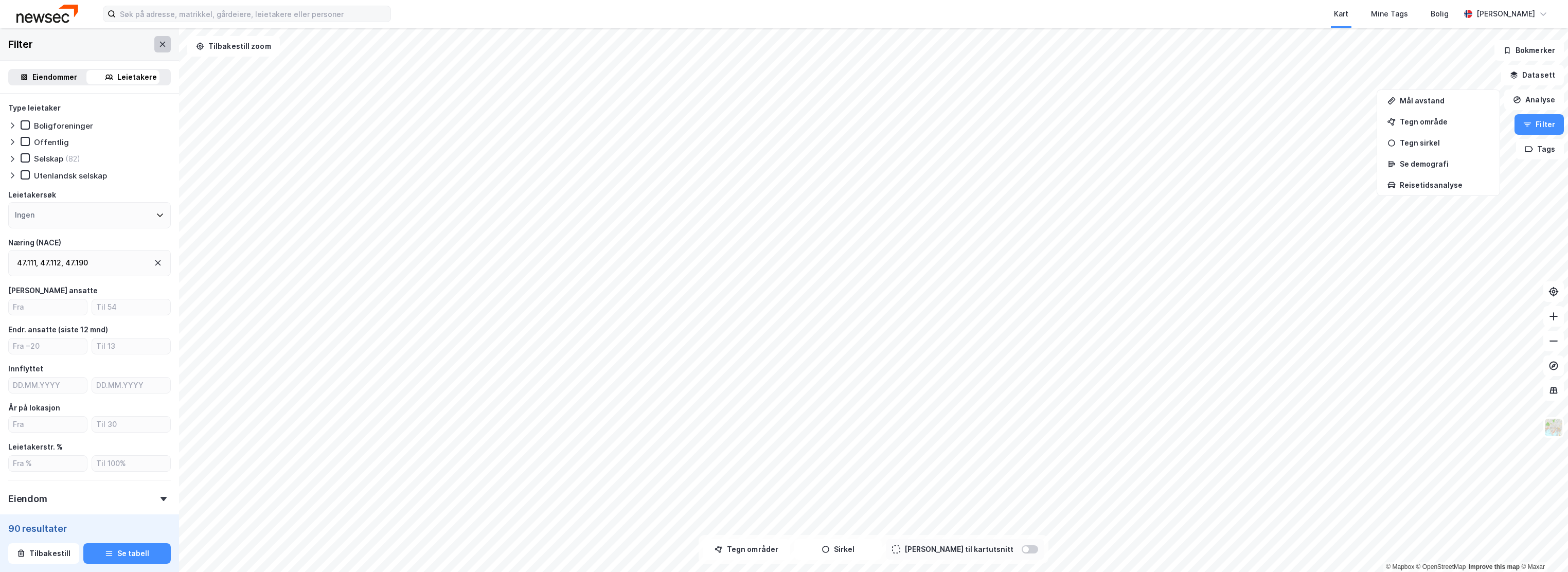
click at [155, 46] on button at bounding box center [162, 44] width 17 height 17
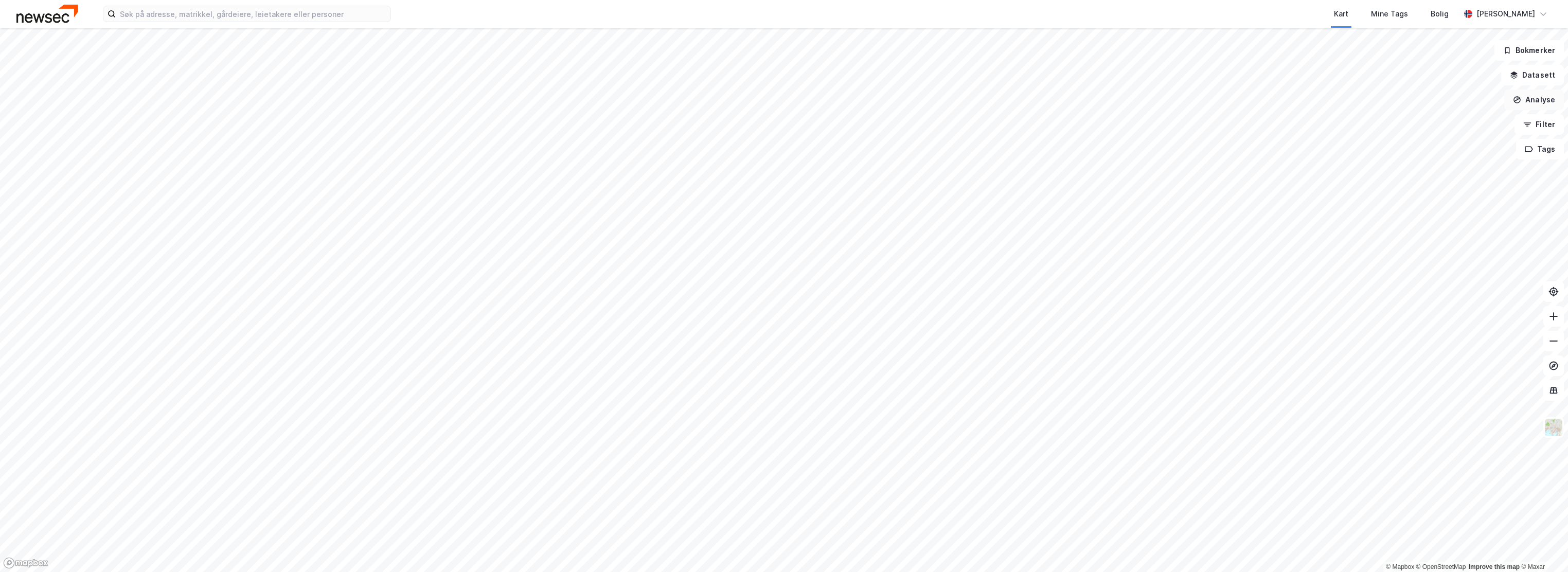
click at [1536, 96] on button "Analyse" at bounding box center [1534, 100] width 60 height 21
click at [1529, 119] on button "Filter" at bounding box center [1539, 124] width 50 height 21
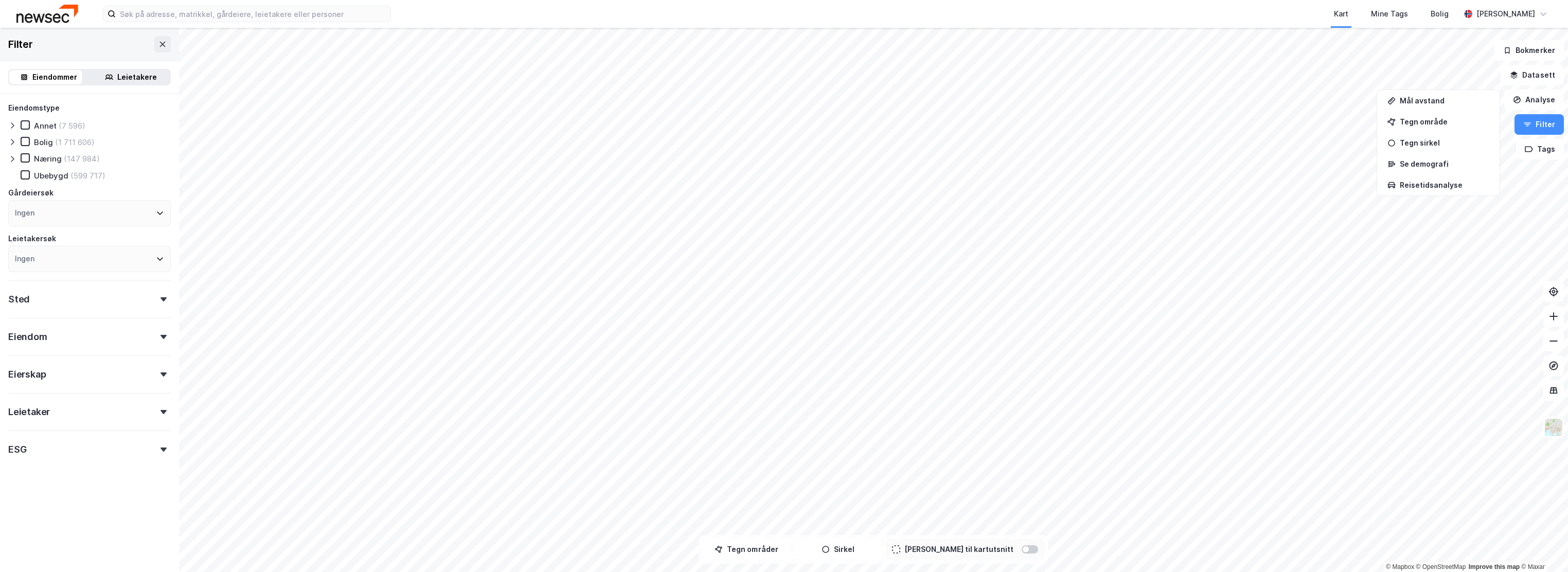
click at [129, 86] on div "Eiendommer Leietakere" at bounding box center [89, 77] width 179 height 33
click at [131, 71] on div "Leietakere" at bounding box center [137, 77] width 40 height 12
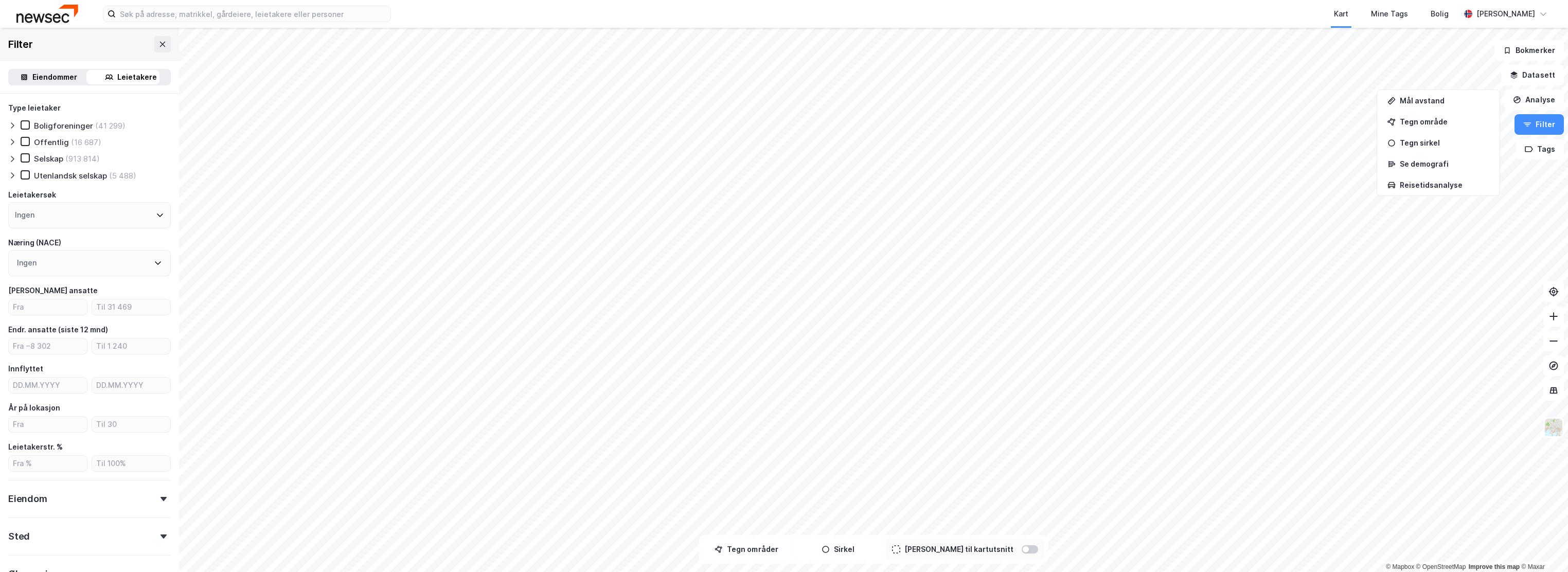
click at [126, 75] on div "Leietakere" at bounding box center [137, 77] width 40 height 12
click at [91, 262] on div "Ingen" at bounding box center [89, 263] width 162 height 27
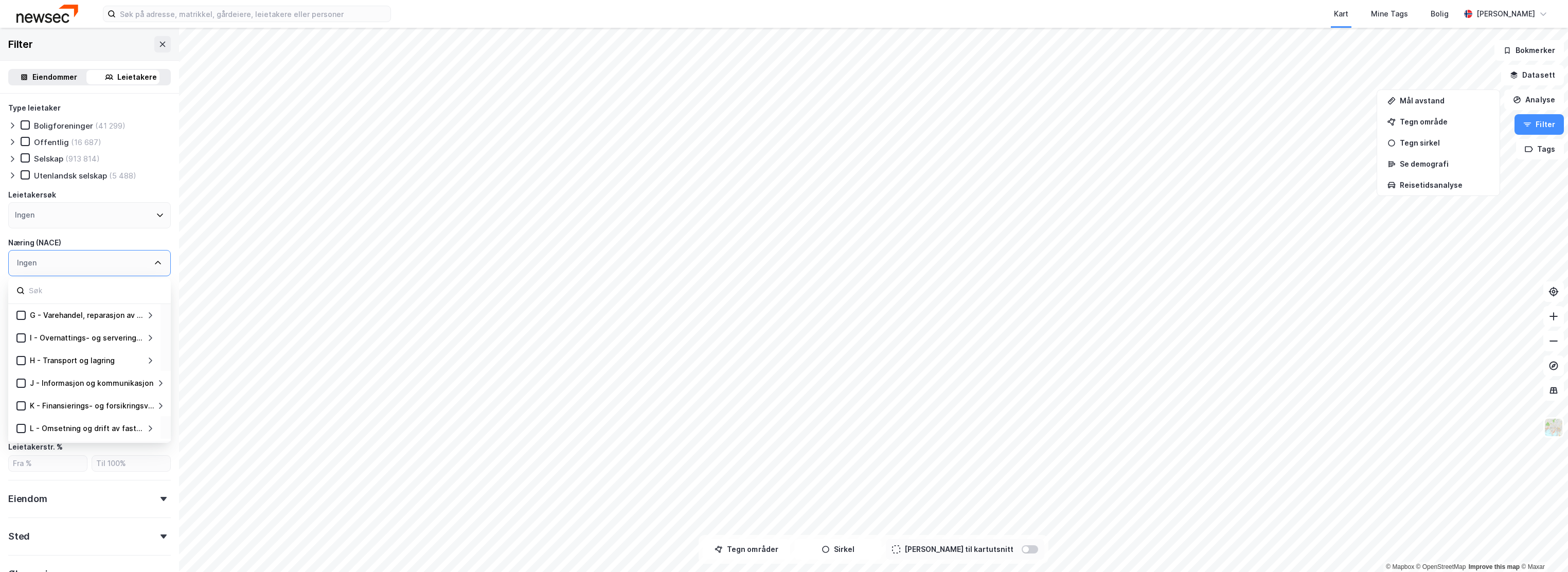
click at [150, 315] on icon at bounding box center [150, 315] width 4 height 6
click at [147, 380] on icon at bounding box center [149, 383] width 8 height 8
click at [44, 403] on icon at bounding box center [46, 406] width 7 height 7
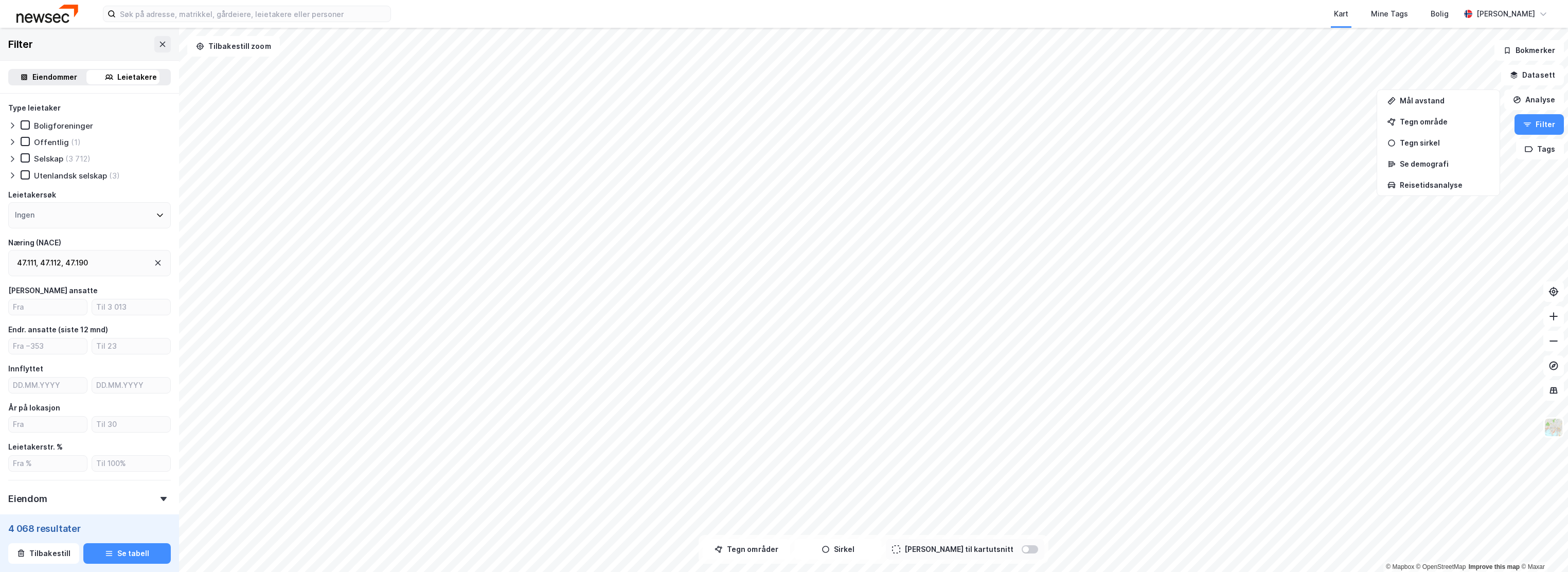
click at [121, 264] on div "47.111 , 47.112 , 47.190" at bounding box center [89, 263] width 162 height 27
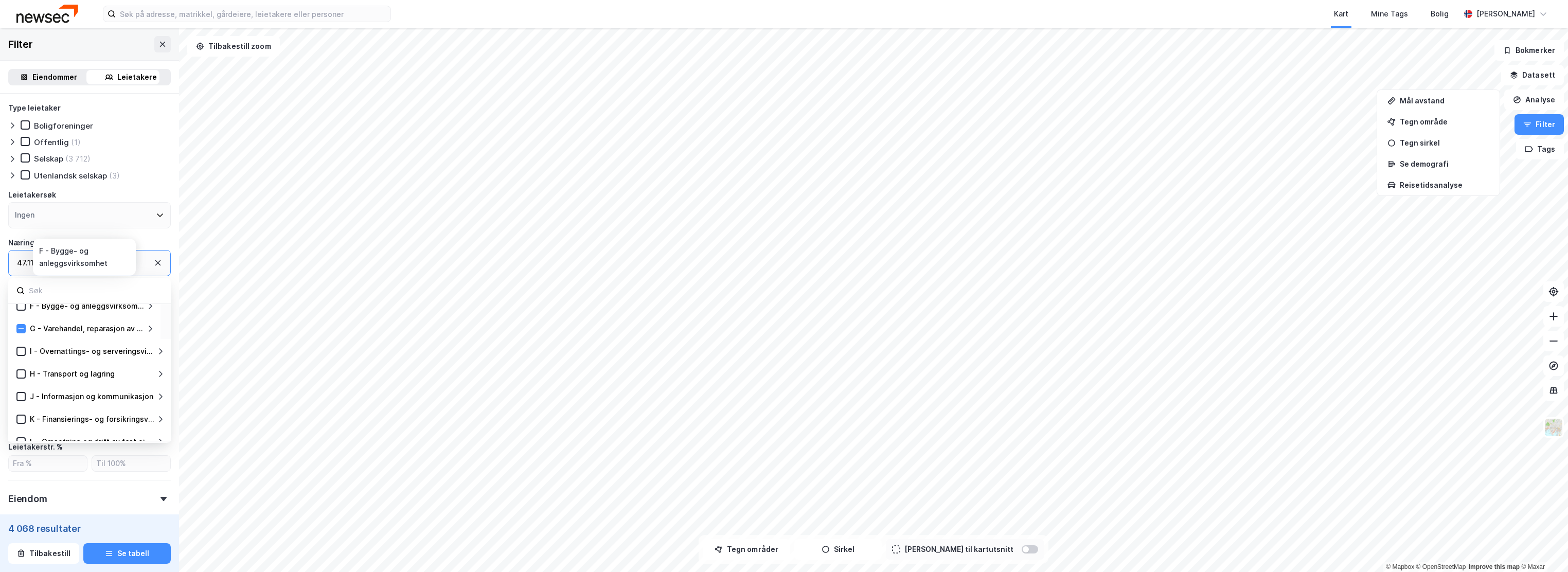
scroll to position [137, 0]
click at [152, 318] on icon at bounding box center [149, 315] width 8 height 8
click at [33, 358] on icon at bounding box center [34, 361] width 7 height 7
click at [34, 337] on icon at bounding box center [34, 338] width 7 height 7
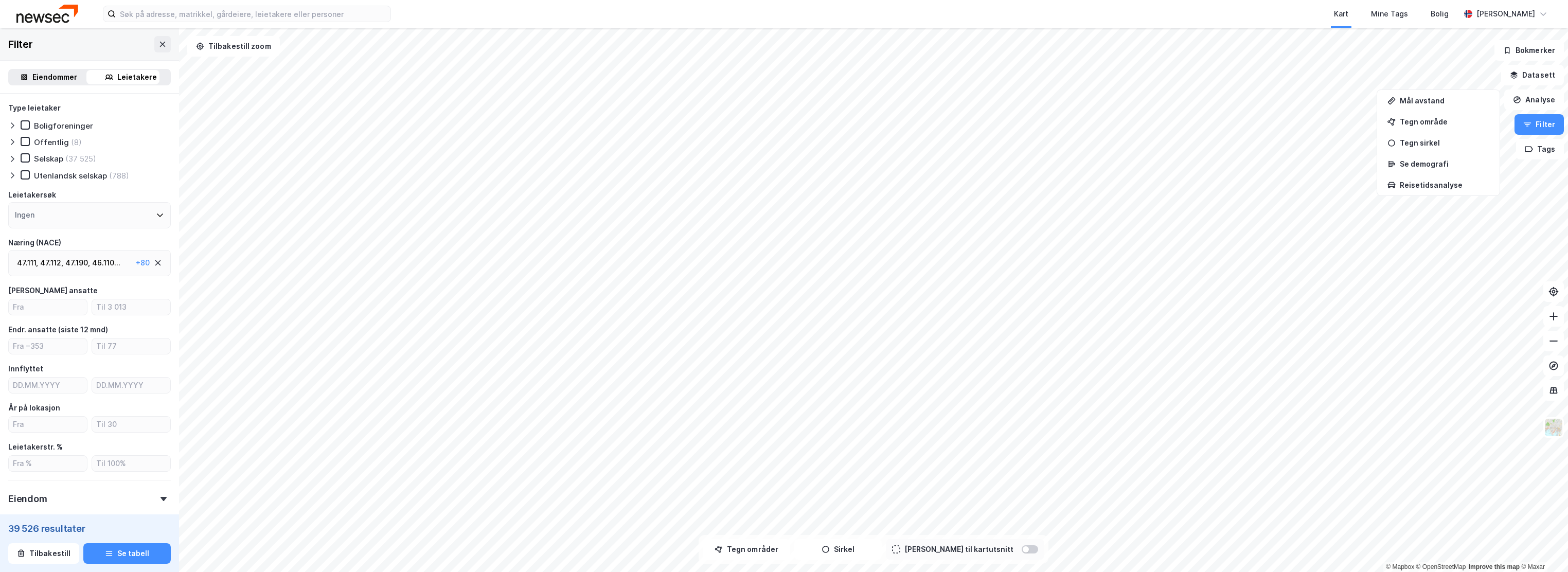
click at [136, 262] on div "+ 80" at bounding box center [142, 262] width 14 height 12
click at [154, 267] on icon at bounding box center [157, 262] width 8 height 8
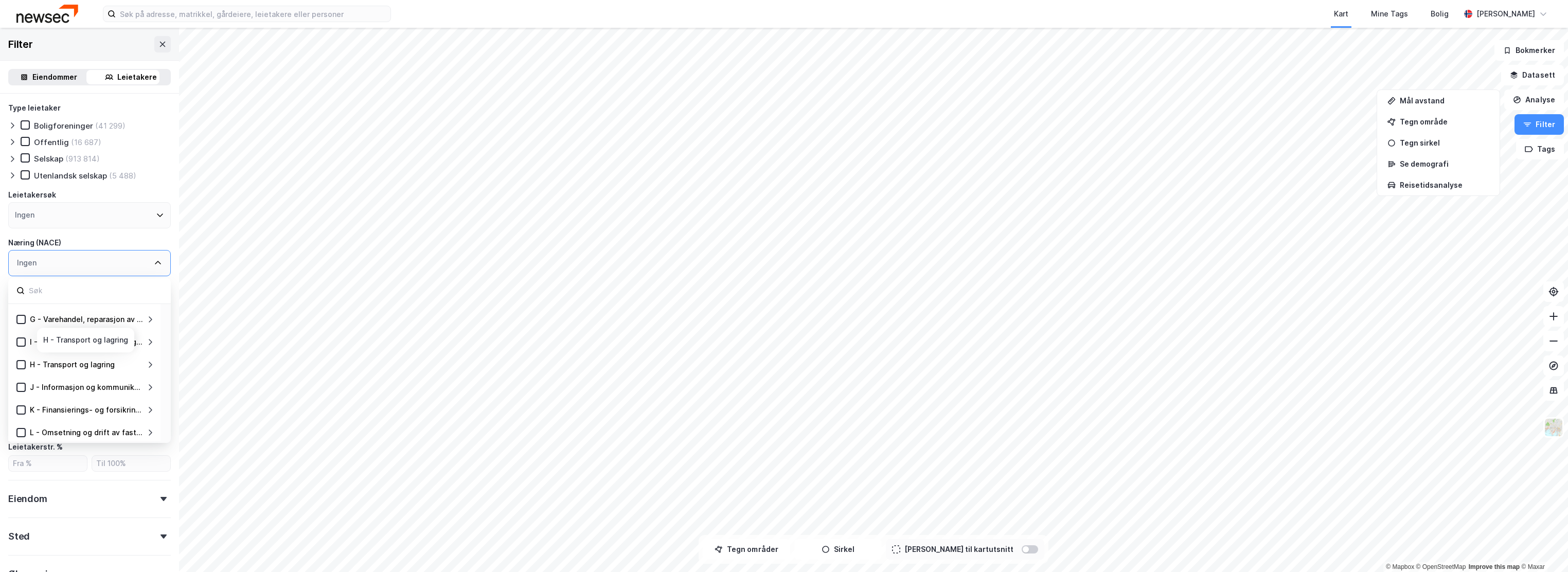
scroll to position [65, 0]
click at [20, 389] on icon at bounding box center [21, 388] width 7 height 7
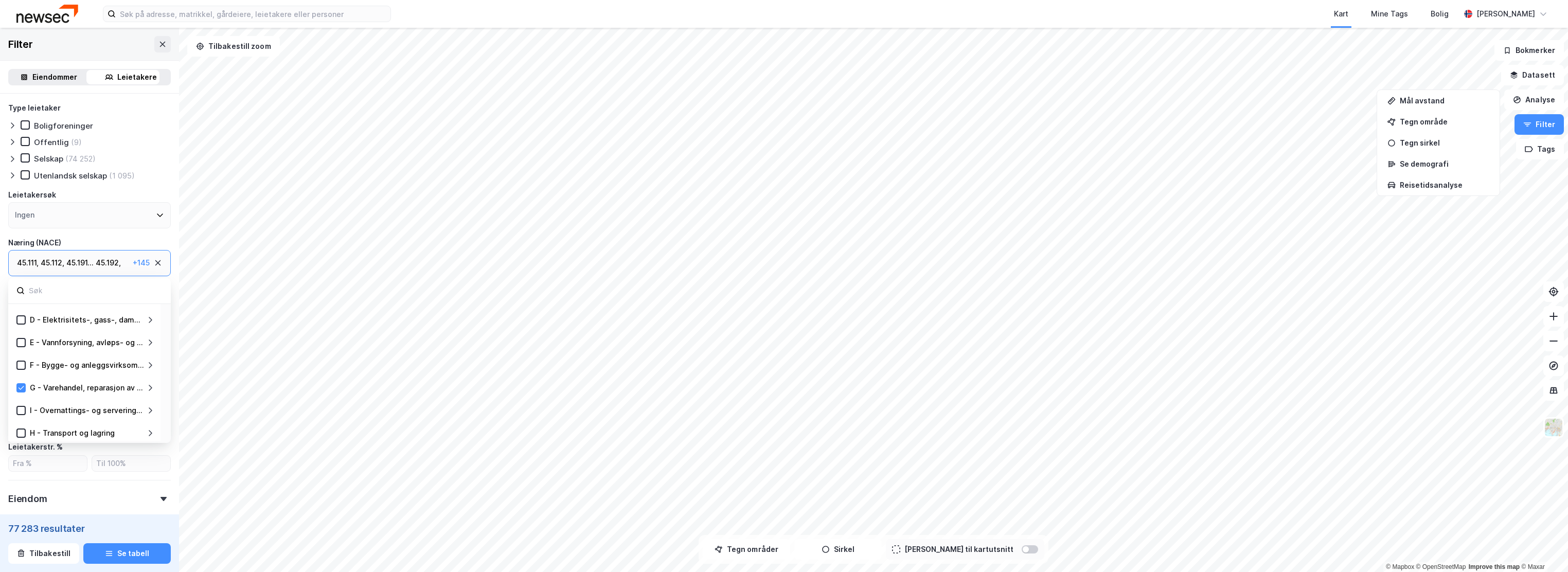
click at [26, 387] on div "G - Varehandel, reparasjon av motorvogner" at bounding box center [86, 387] width 121 height 12
click at [19, 387] on icon at bounding box center [21, 388] width 7 height 7
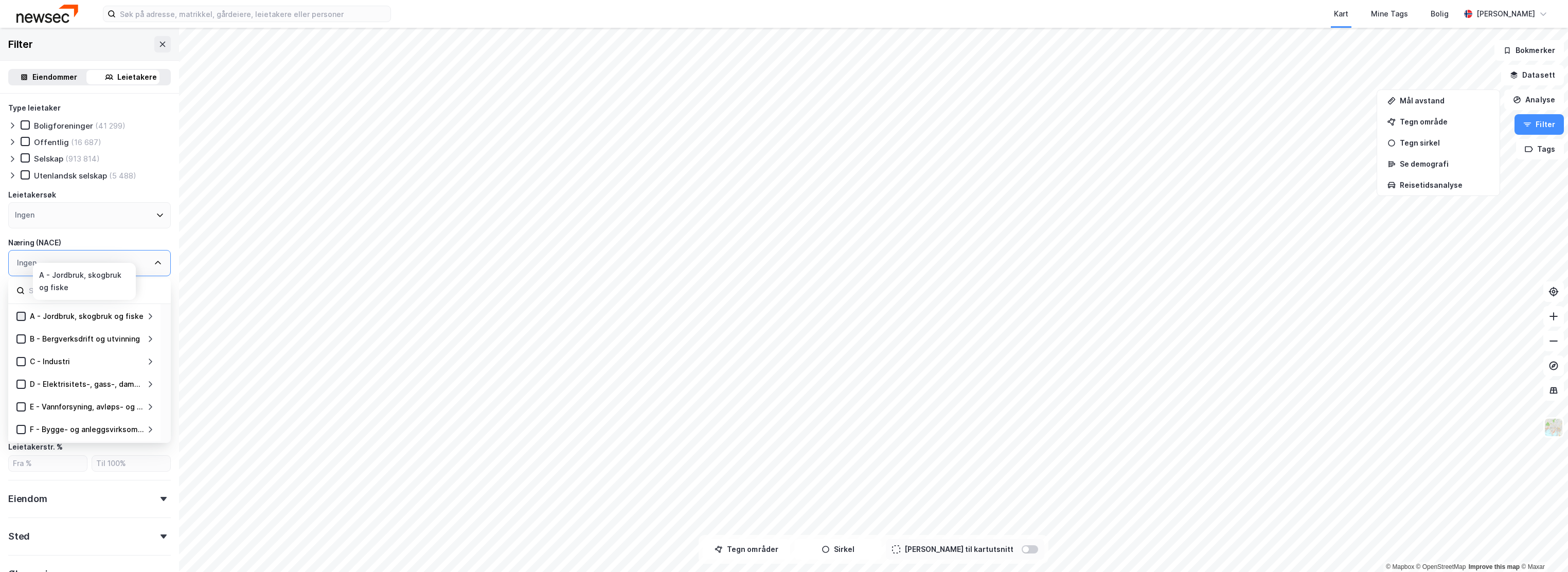
click at [22, 317] on icon at bounding box center [21, 316] width 7 height 7
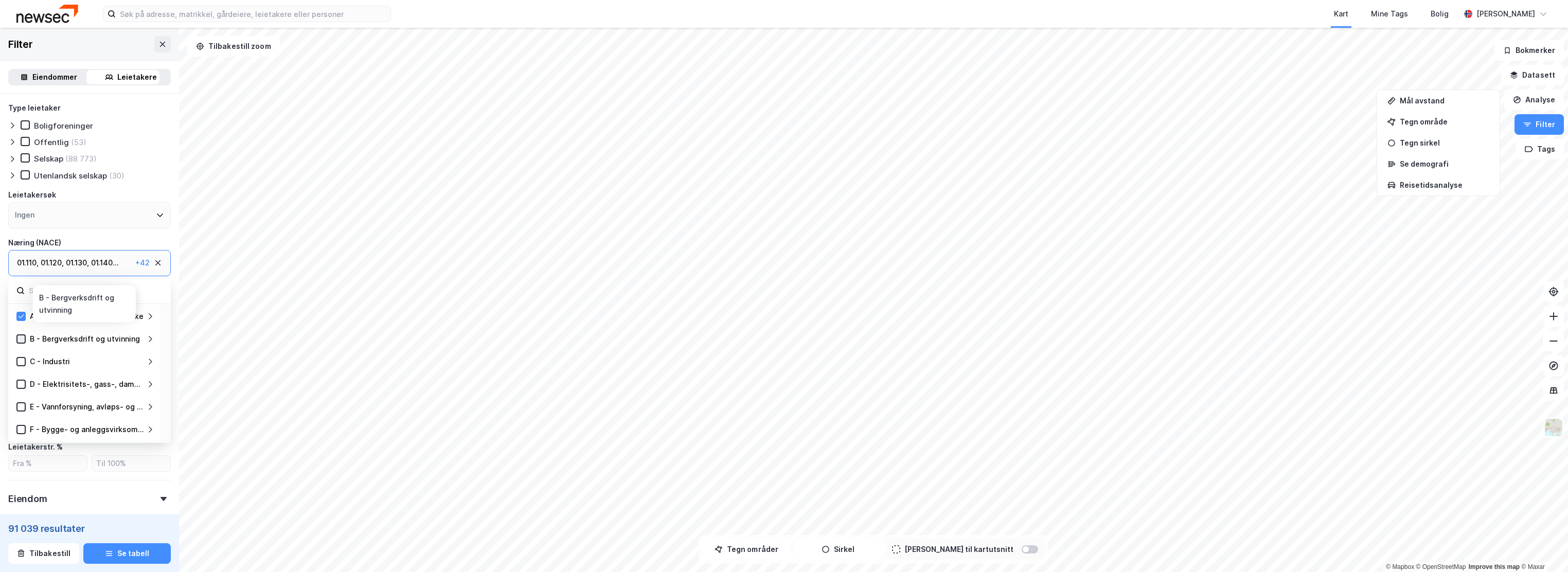
click at [22, 341] on icon at bounding box center [21, 339] width 7 height 7
click at [24, 361] on icon at bounding box center [22, 361] width 6 height 4
click at [21, 385] on icon at bounding box center [22, 384] width 6 height 4
click at [23, 406] on icon at bounding box center [22, 407] width 6 height 4
click at [27, 428] on div "F - Bygge- og anleggsvirksomhet" at bounding box center [86, 429] width 121 height 12
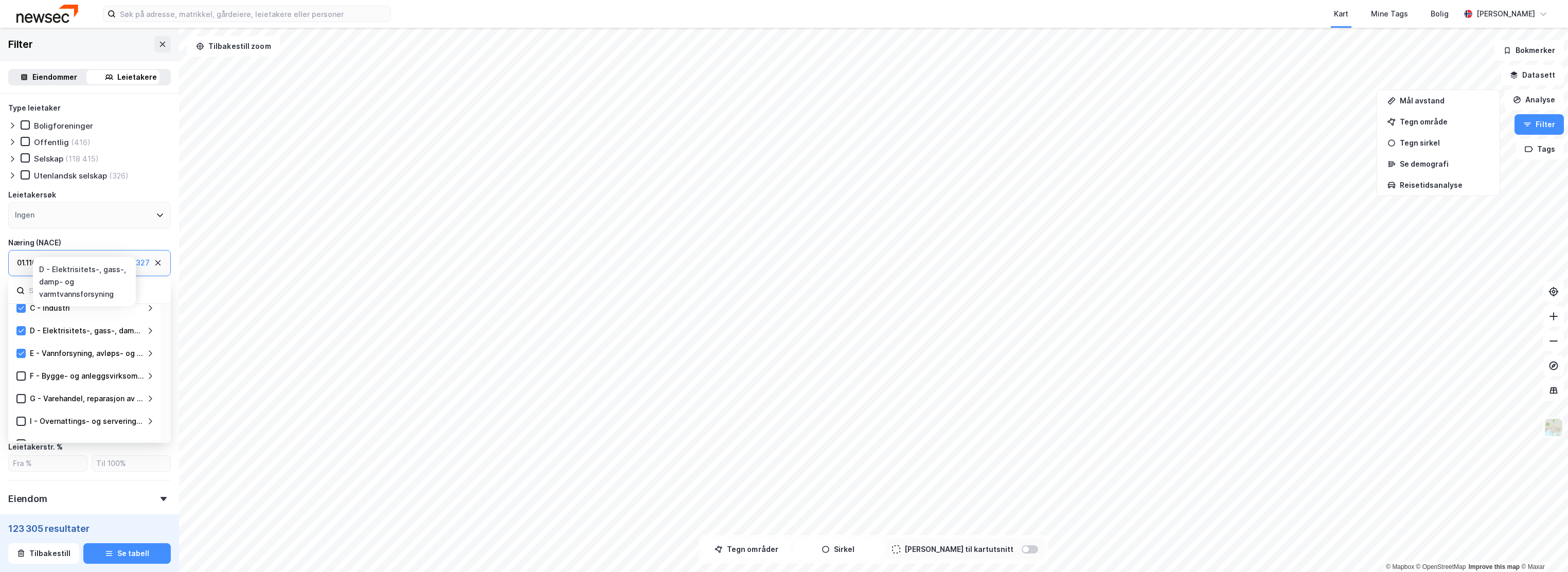
scroll to position [68, 0]
click at [23, 362] on icon at bounding box center [21, 361] width 7 height 7
click at [24, 384] on icon at bounding box center [21, 384] width 7 height 7
click at [24, 406] on div at bounding box center [21, 406] width 9 height 9
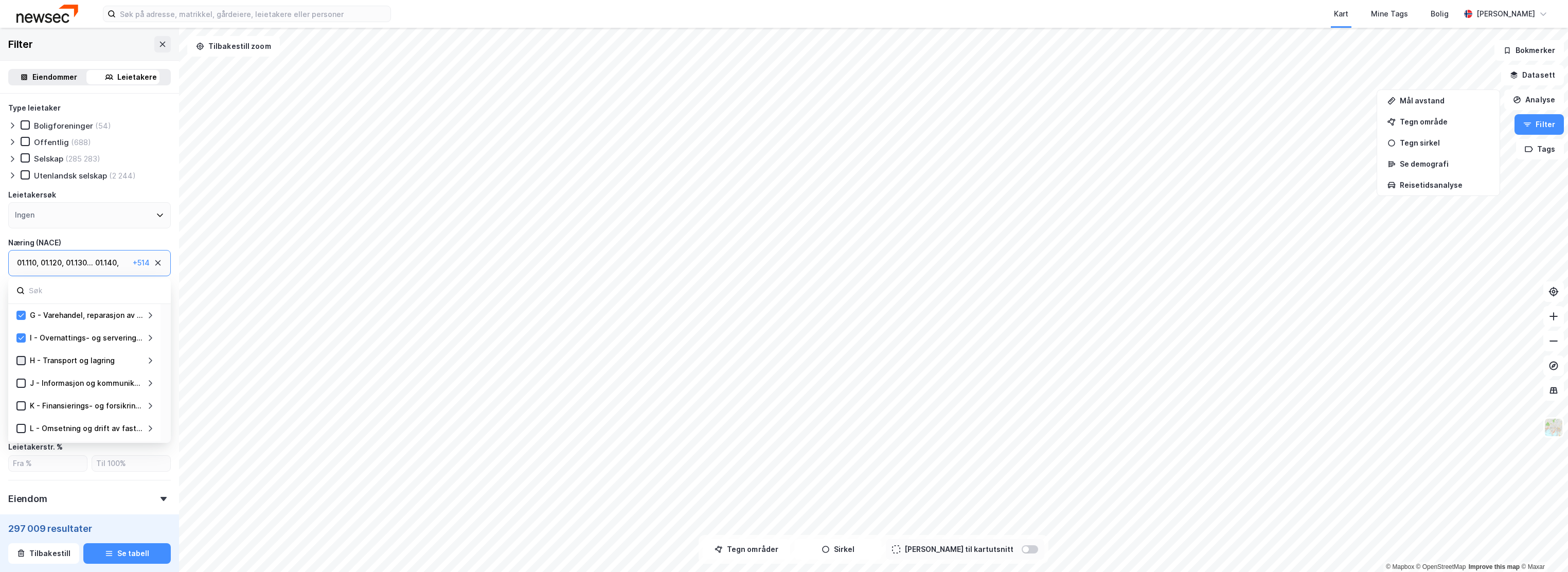
click at [21, 364] on icon at bounding box center [21, 361] width 7 height 7
click at [24, 384] on icon at bounding box center [21, 383] width 7 height 7
click at [23, 407] on icon at bounding box center [21, 406] width 7 height 7
click at [23, 427] on icon at bounding box center [21, 428] width 7 height 7
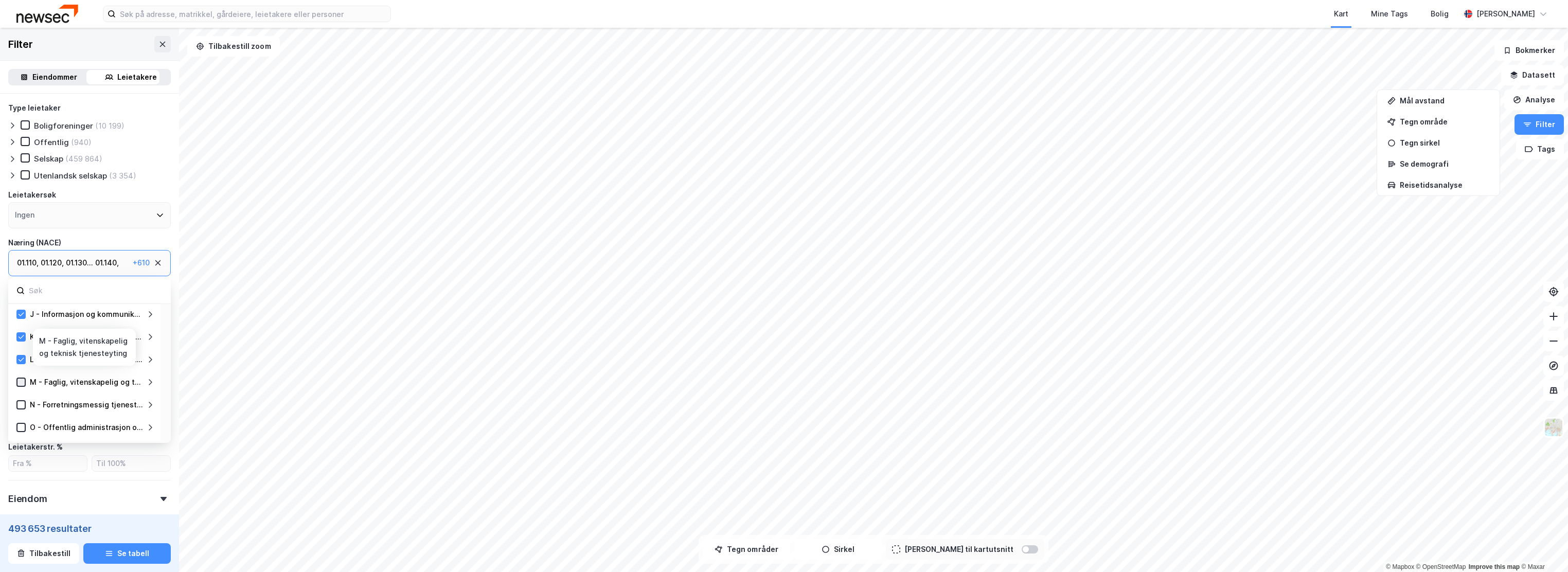
click at [24, 383] on icon at bounding box center [21, 382] width 7 height 7
click at [24, 406] on icon at bounding box center [21, 405] width 7 height 7
click at [19, 428] on icon at bounding box center [21, 428] width 7 height 7
click at [23, 386] on div at bounding box center [21, 382] width 9 height 9
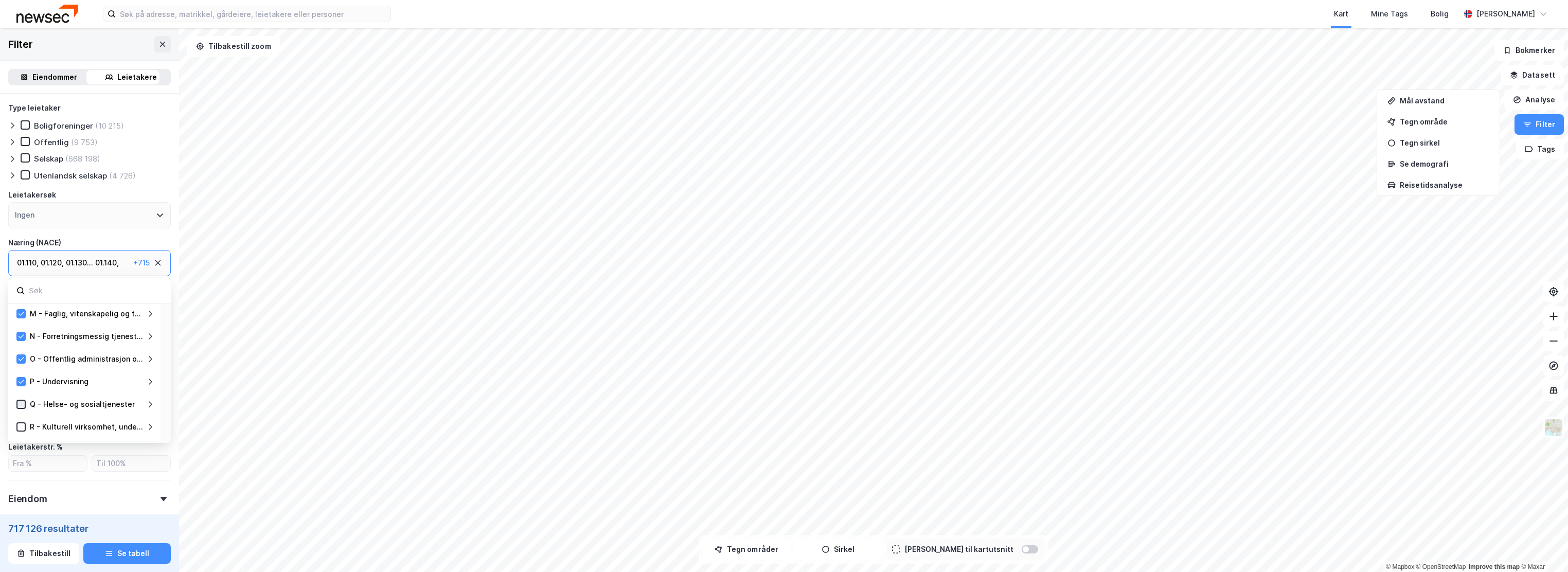
click at [24, 407] on div at bounding box center [21, 404] width 9 height 9
click at [22, 365] on icon at bounding box center [21, 363] width 7 height 7
click at [24, 383] on icon at bounding box center [21, 385] width 7 height 7
click at [24, 405] on icon at bounding box center [21, 408] width 7 height 7
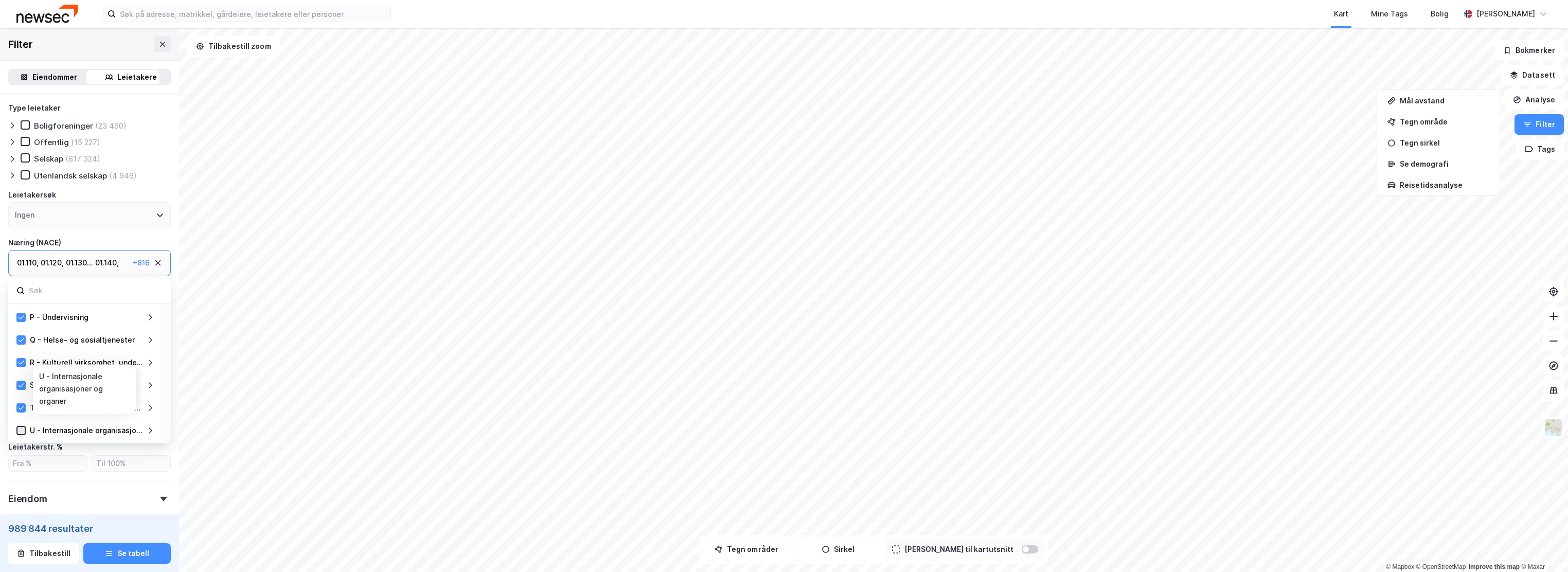
click at [24, 429] on icon at bounding box center [22, 430] width 6 height 4
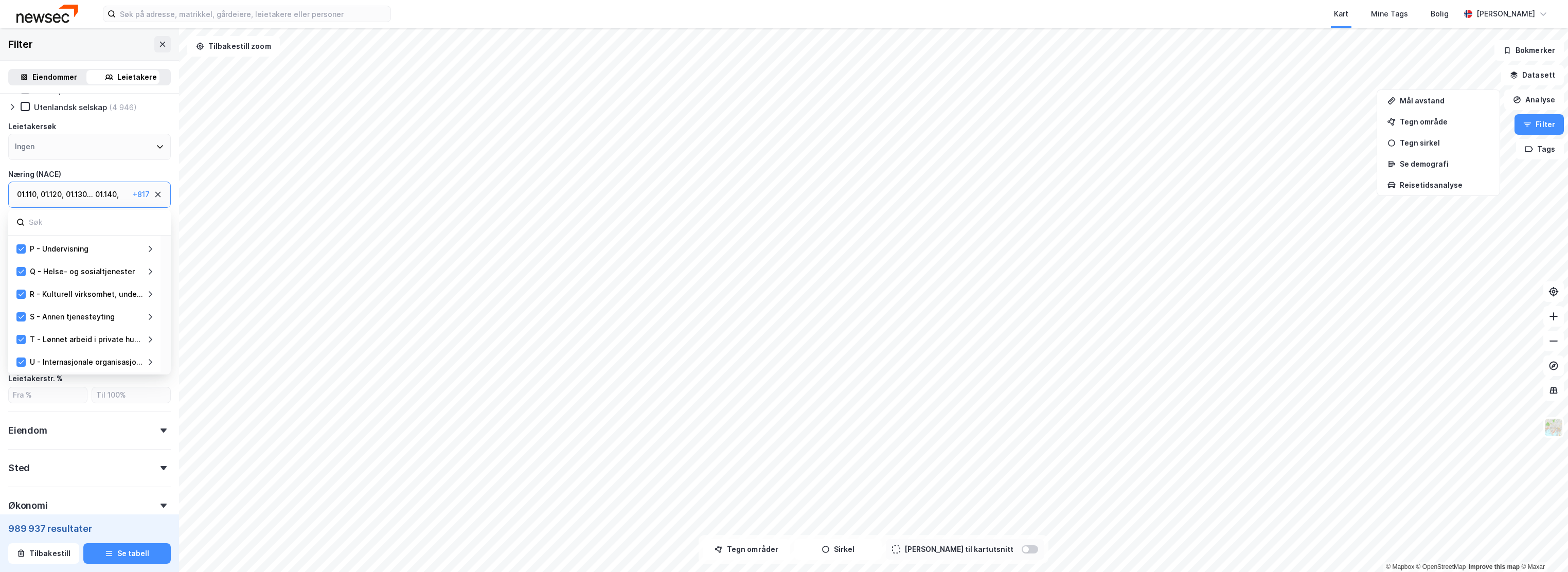
click at [142, 187] on div "01.110 , 01.120 , 01.130 ... 01.140 , 01.150 , 01.160 , 01.190 , 01.210 , 01.22…" at bounding box center [89, 195] width 162 height 27
